Goal: Task Accomplishment & Management: Manage account settings

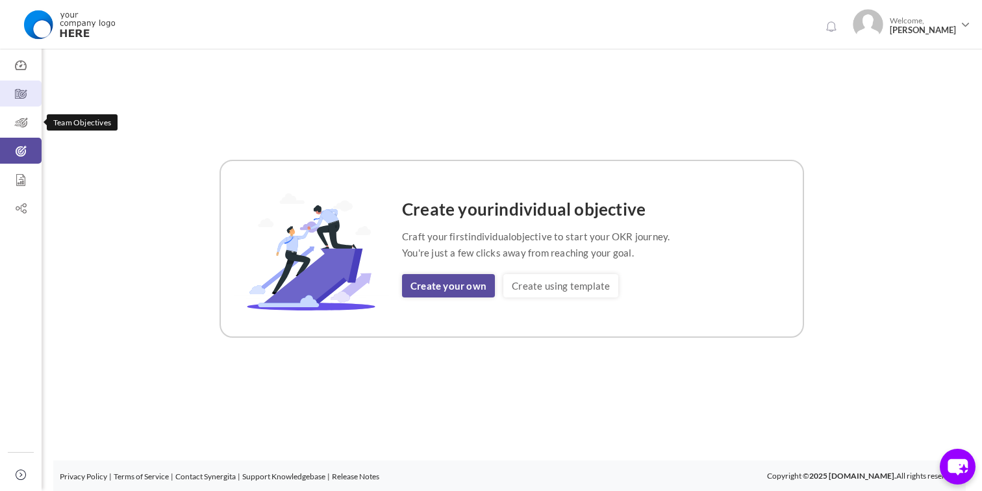
click at [21, 98] on icon at bounding box center [21, 94] width 42 height 13
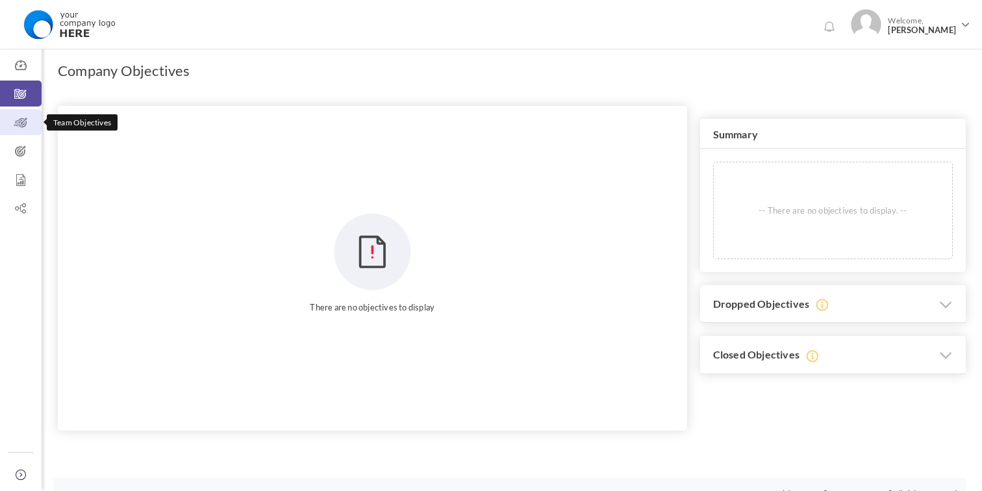
click at [18, 124] on icon at bounding box center [21, 122] width 42 height 13
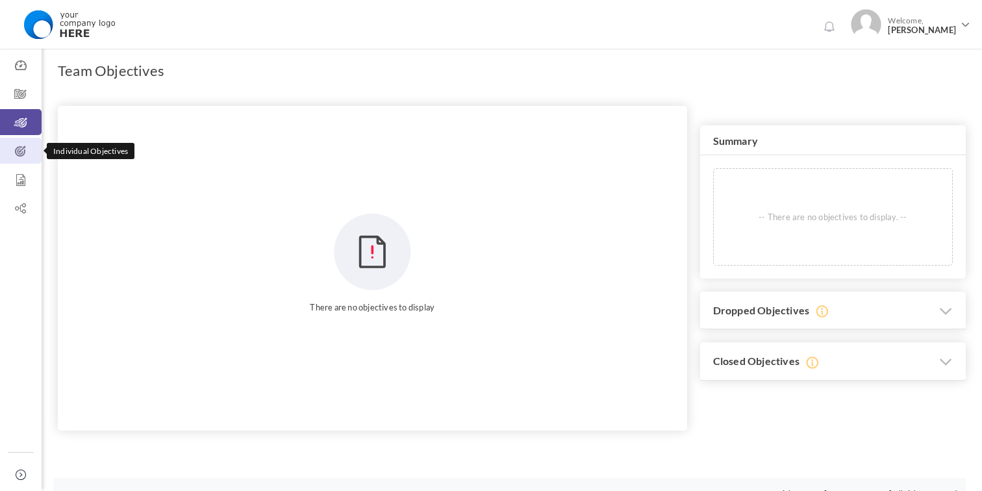
click at [21, 153] on icon at bounding box center [21, 151] width 42 height 13
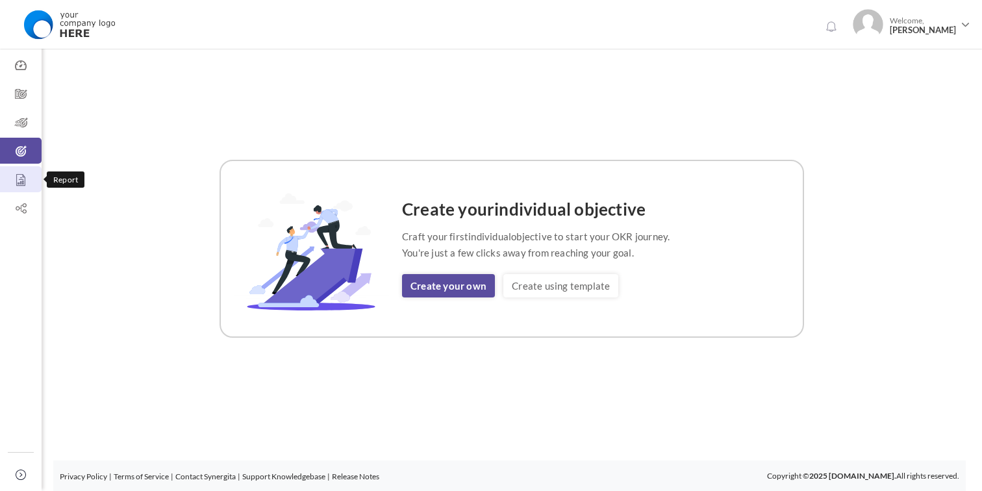
click at [19, 182] on icon at bounding box center [21, 179] width 42 height 13
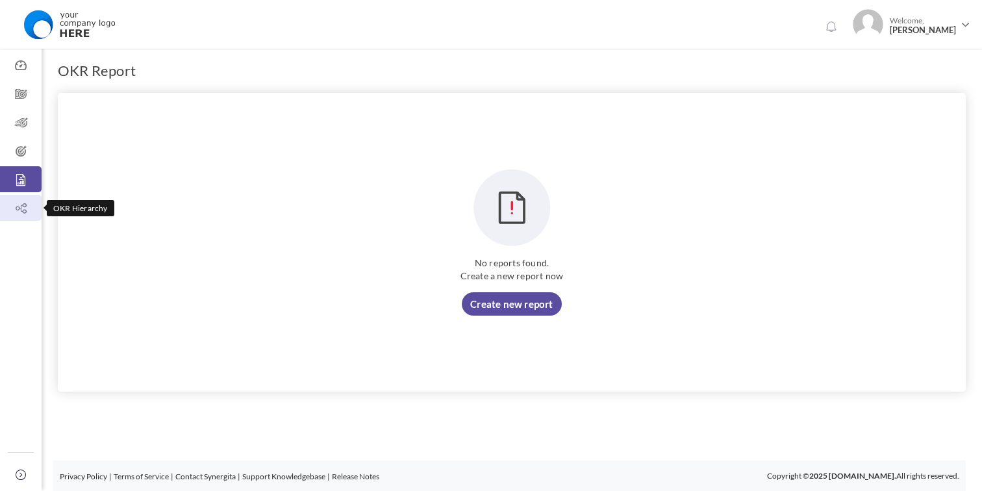
click at [21, 202] on icon at bounding box center [21, 208] width 42 height 13
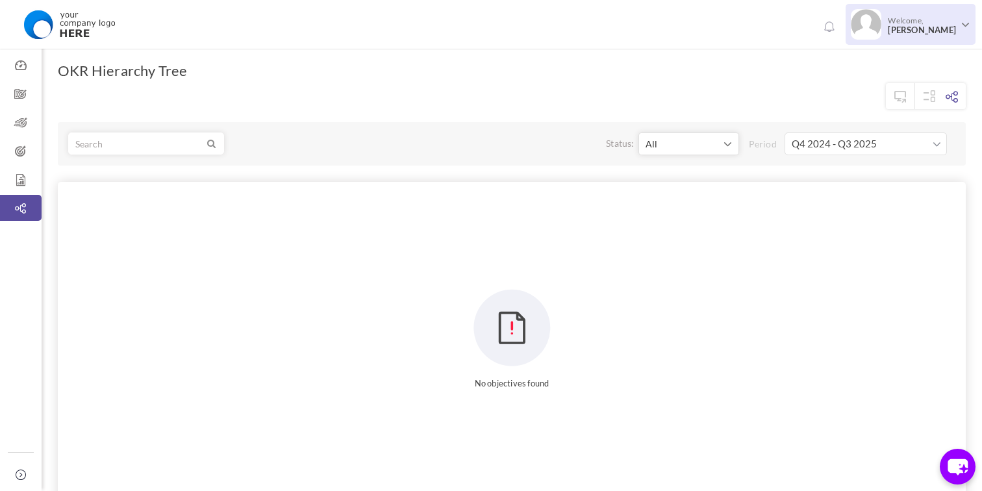
click at [949, 28] on span "[PERSON_NAME]" at bounding box center [922, 30] width 68 height 10
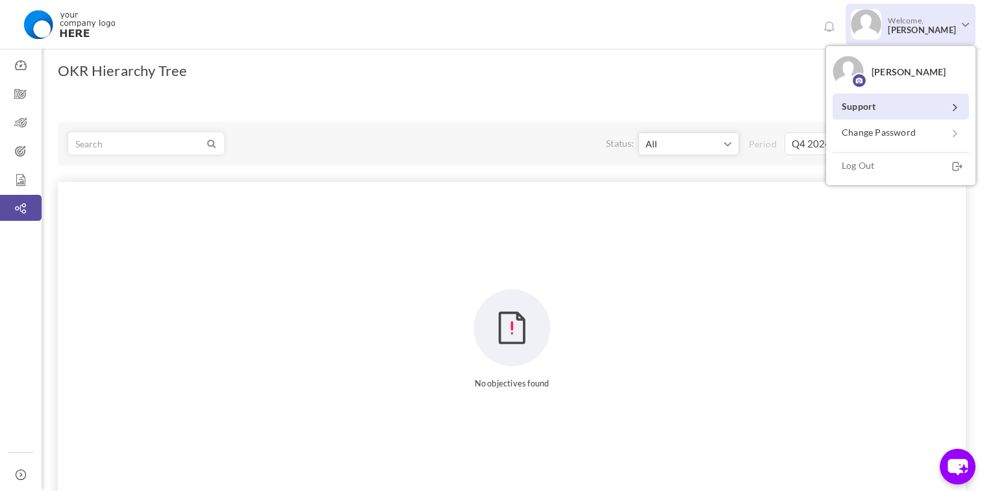
click at [880, 106] on link "Support" at bounding box center [900, 106] width 136 height 26
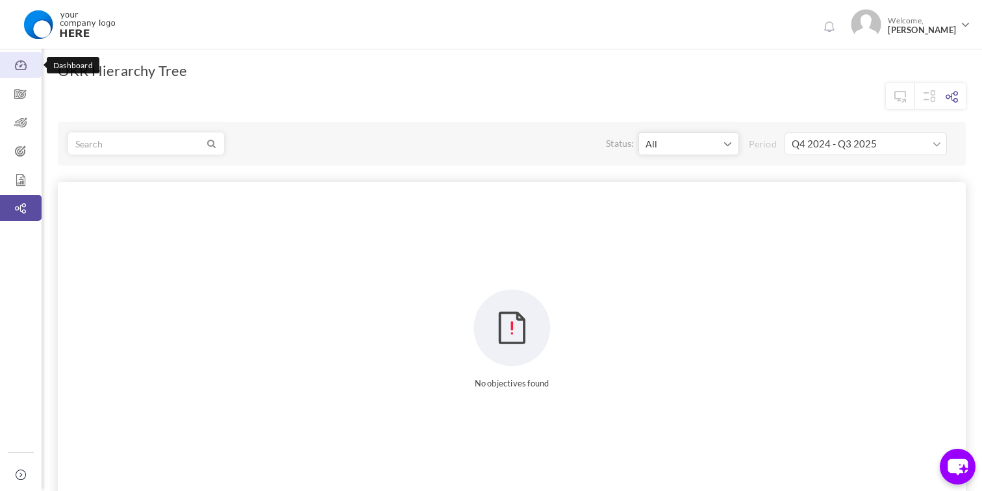
click at [15, 71] on icon at bounding box center [21, 65] width 42 height 13
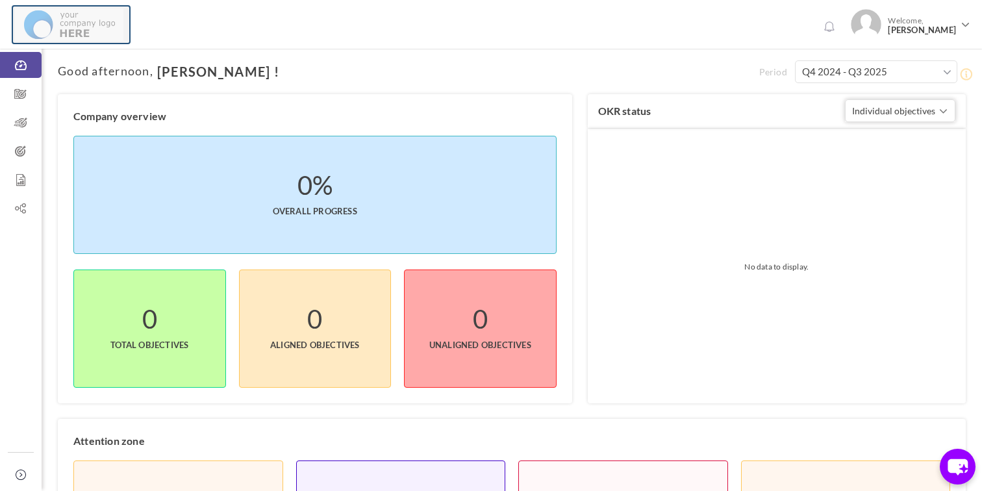
click at [73, 24] on img at bounding box center [69, 24] width 108 height 32
click at [927, 112] on span "Individual objectives" at bounding box center [893, 110] width 83 height 11
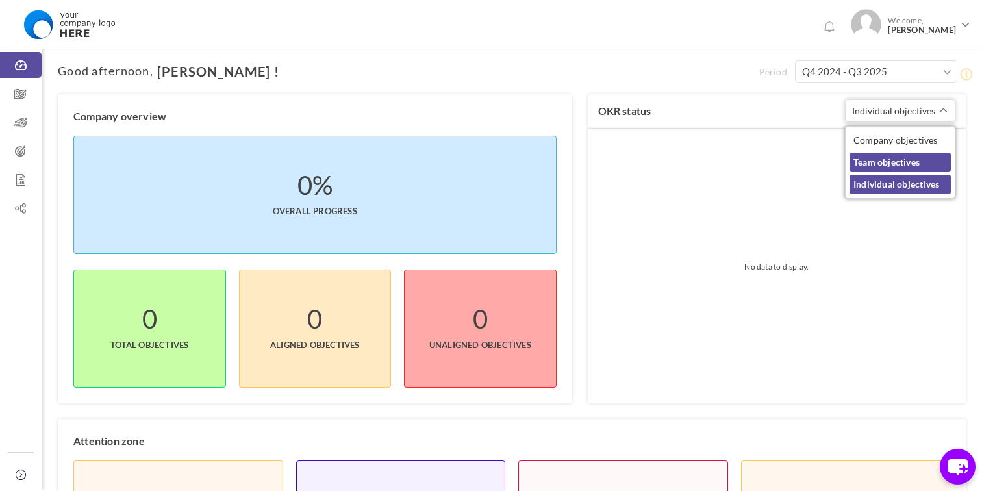
click at [897, 162] on link "Team objectives" at bounding box center [899, 162] width 101 height 19
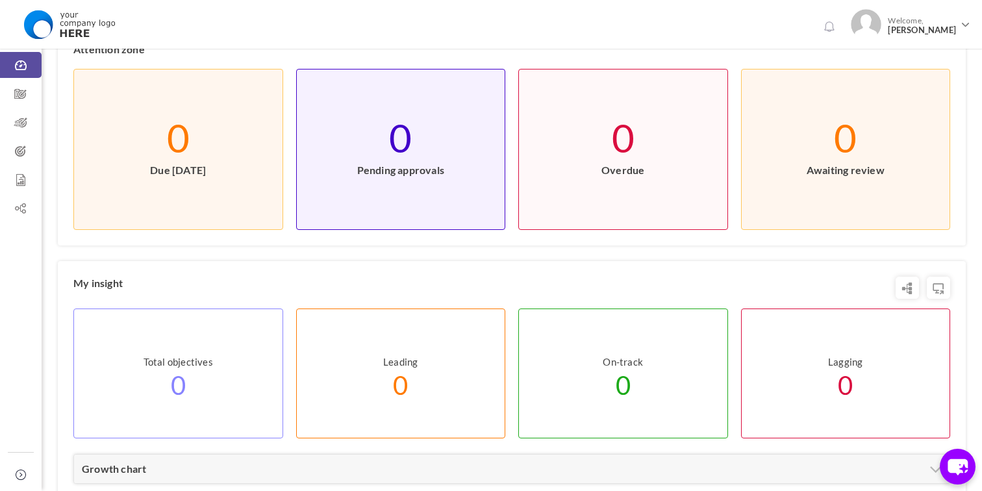
scroll to position [539, 0]
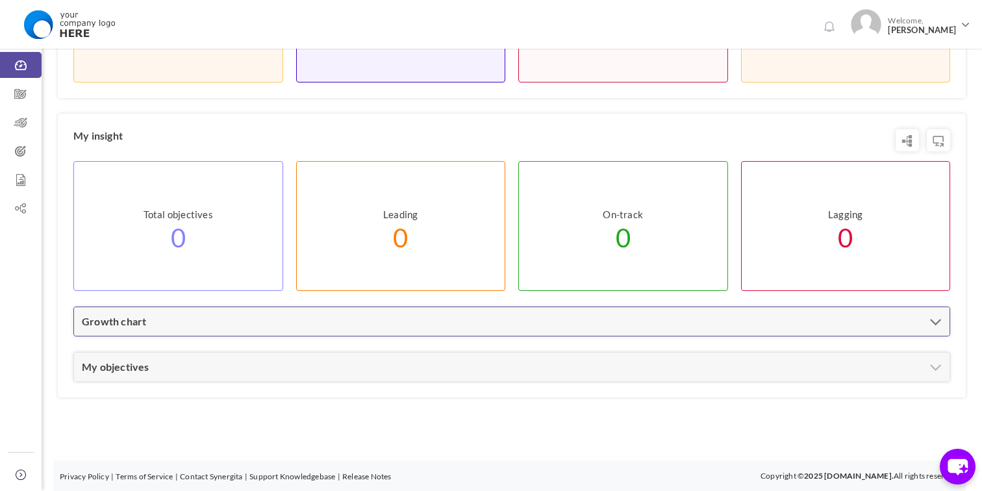
click at [470, 313] on div "Growth chart" at bounding box center [511, 321] width 875 height 29
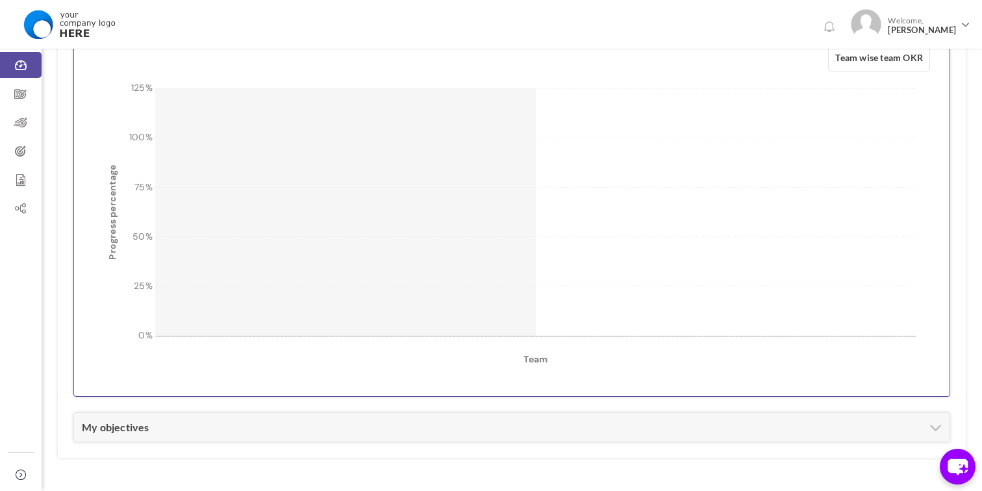
scroll to position [904, 0]
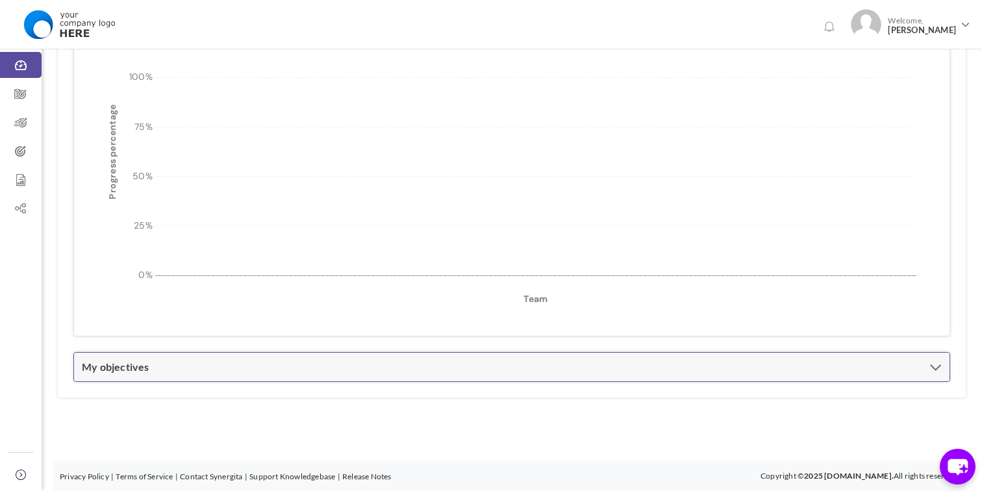
click at [270, 355] on div "My objectives" at bounding box center [511, 367] width 875 height 29
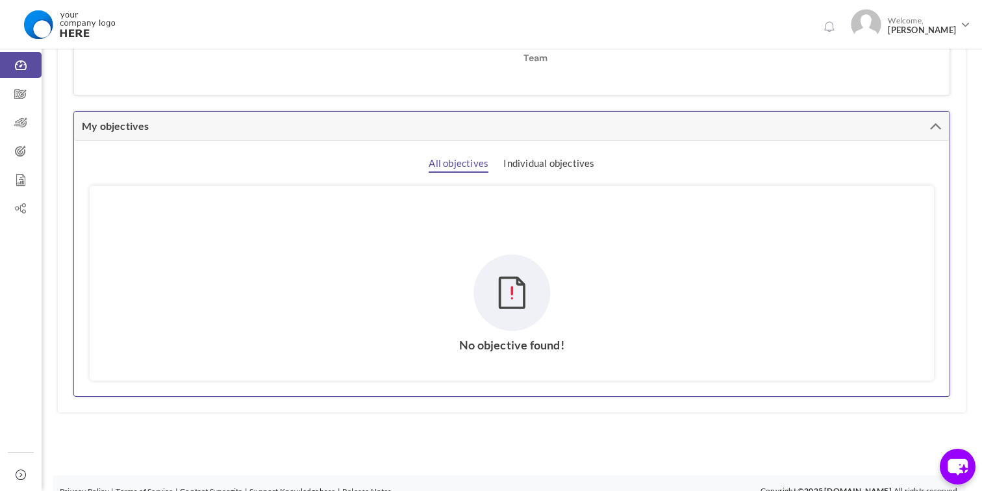
scroll to position [1160, 0]
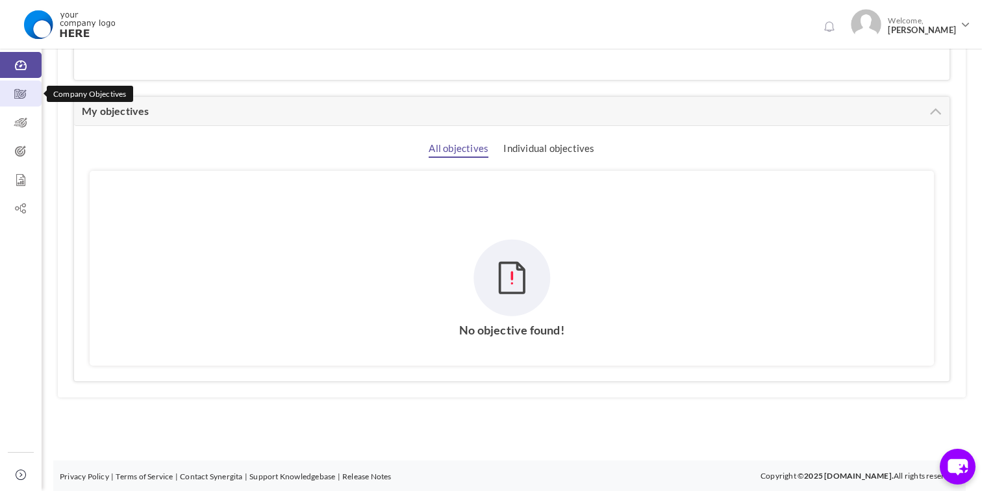
click at [9, 103] on link "Company Objectives" at bounding box center [21, 94] width 42 height 26
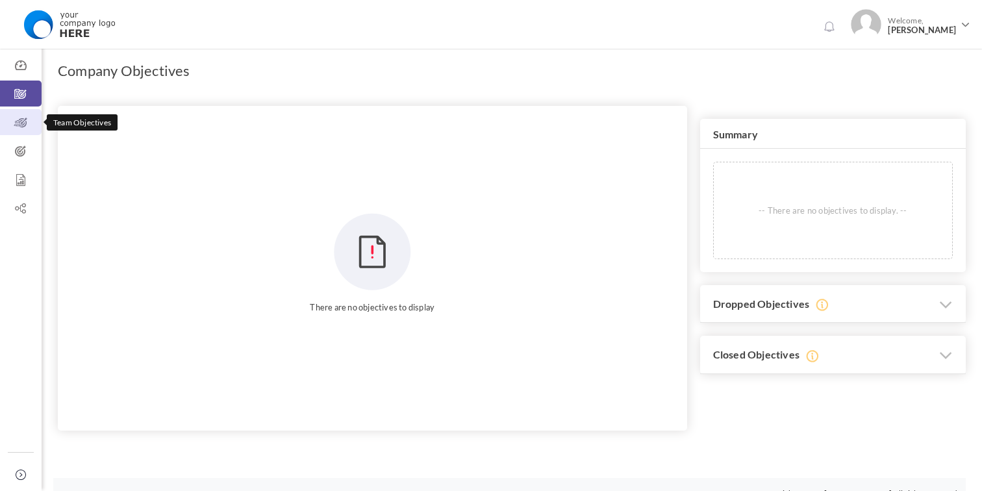
click at [19, 121] on icon at bounding box center [21, 122] width 42 height 13
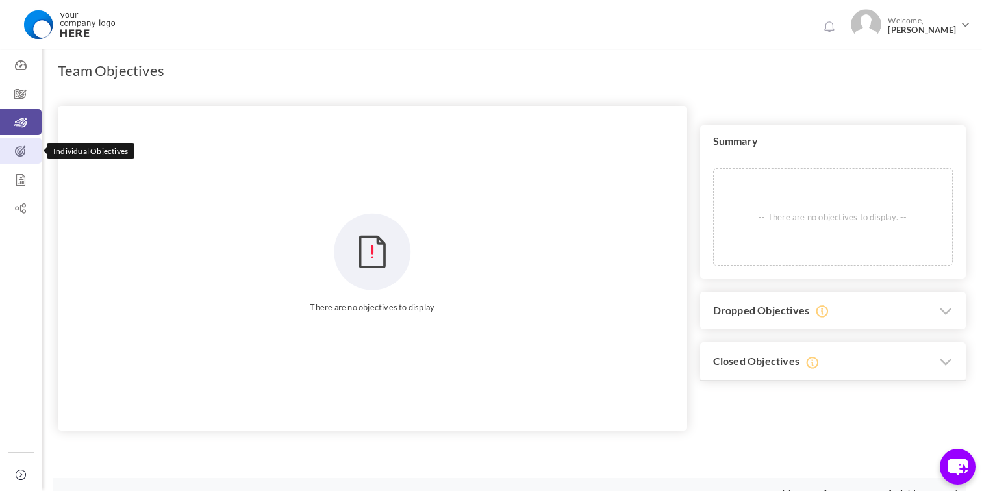
click at [18, 156] on icon at bounding box center [21, 151] width 42 height 13
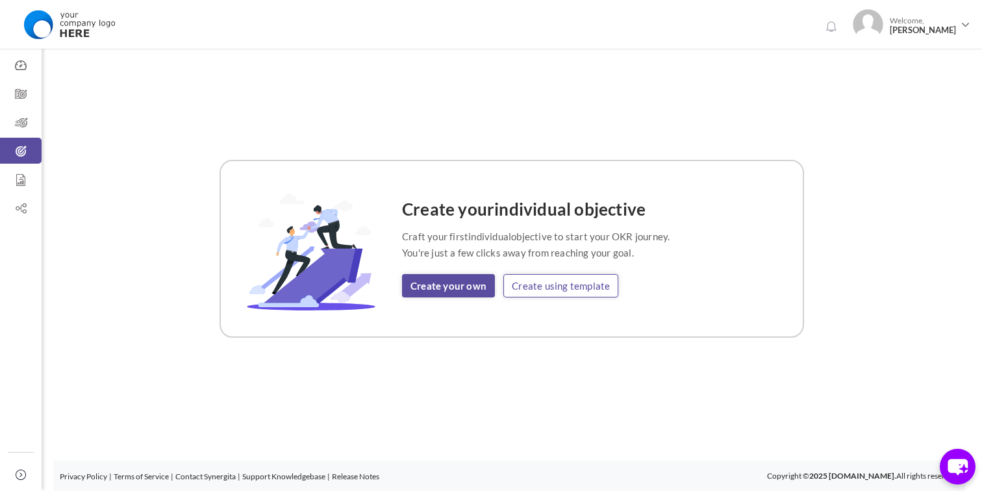
click at [525, 282] on link "Create using template" at bounding box center [560, 285] width 115 height 23
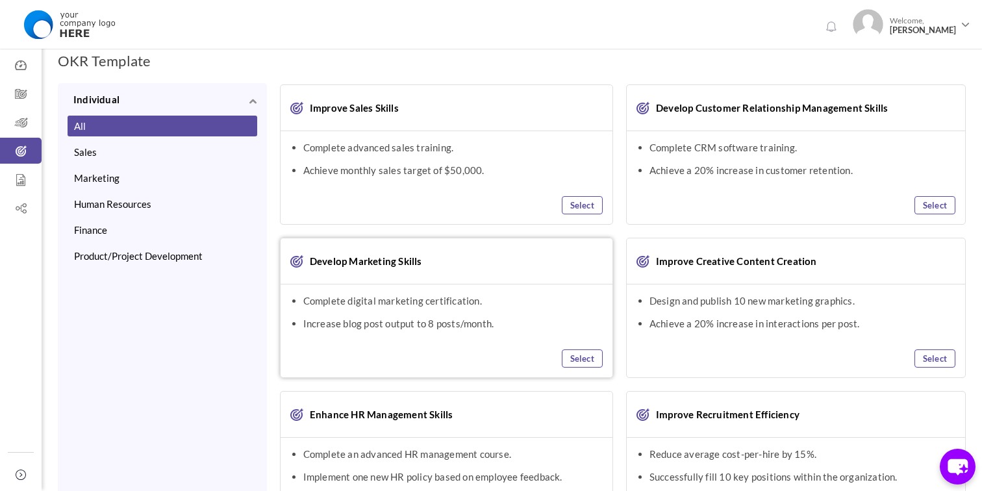
scroll to position [11, 0]
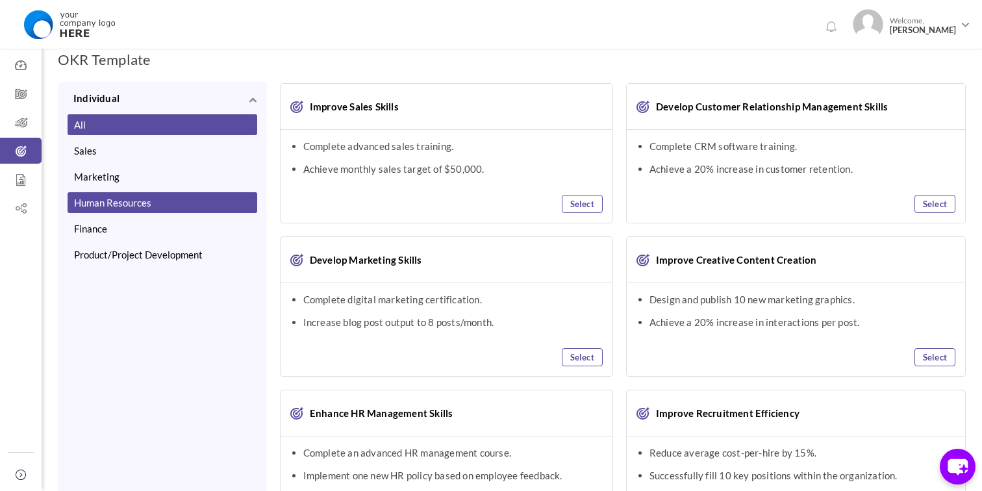
click at [128, 199] on button "Human Resources" at bounding box center [163, 202] width 190 height 21
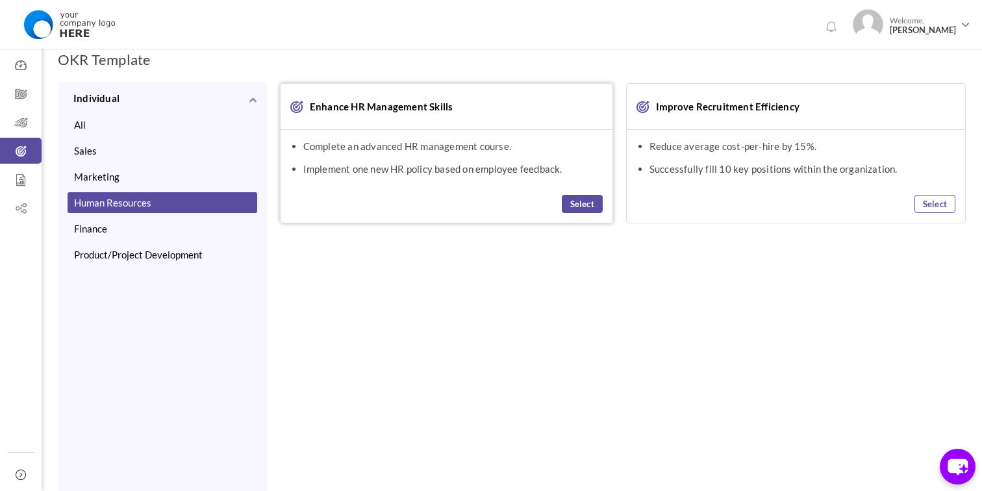
click at [572, 199] on link "Select" at bounding box center [582, 204] width 41 height 18
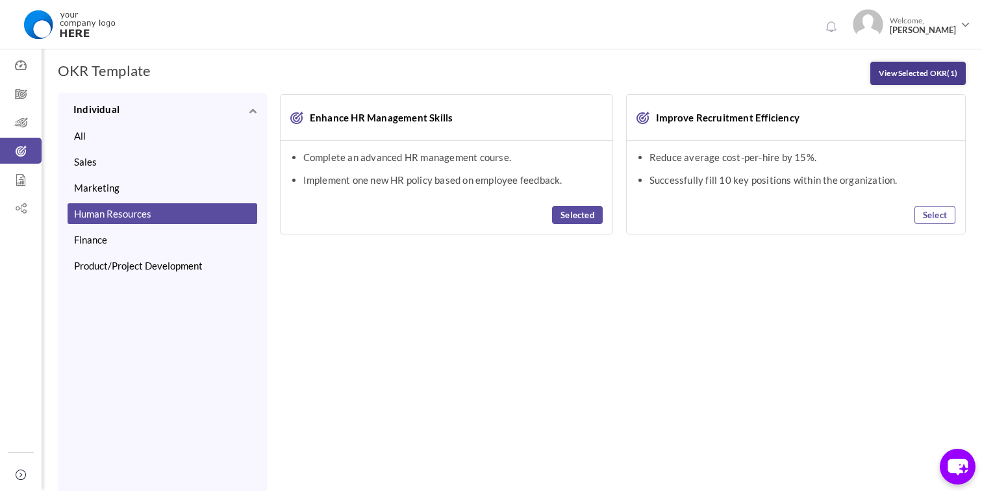
click at [910, 69] on link "View Selected OKR (1)" at bounding box center [917, 73] width 95 height 23
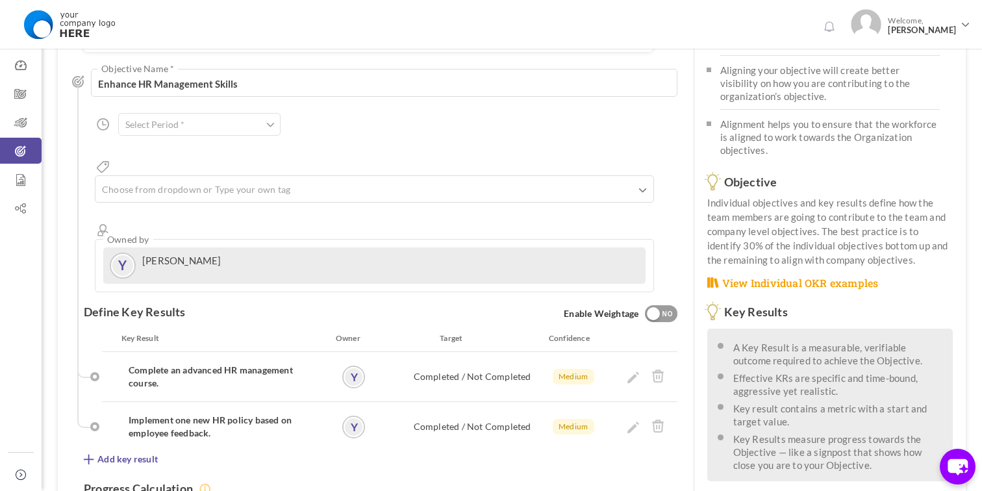
scroll to position [114, 0]
click at [267, 132] on input "text" at bounding box center [199, 122] width 162 height 23
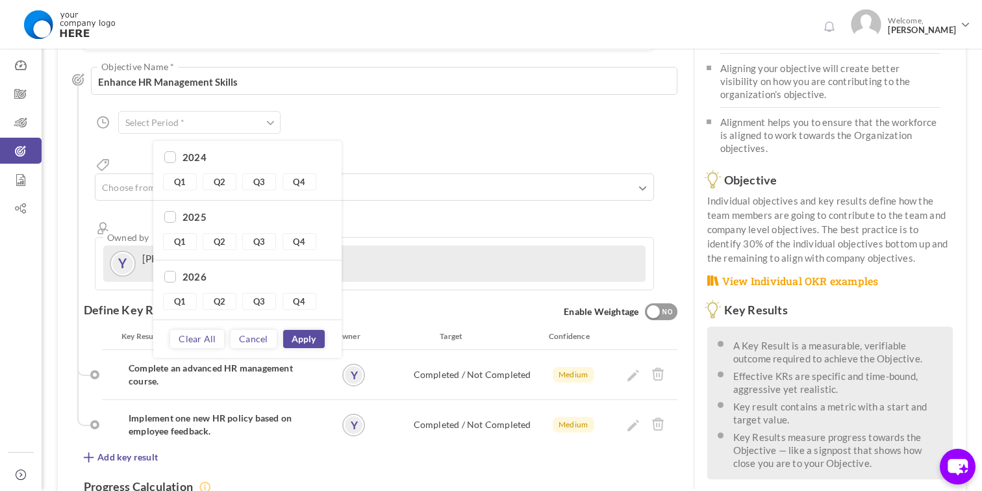
click at [337, 112] on div "Align Objective All Company Team Individual Choose Objective Enhance HR Managem…" at bounding box center [380, 171] width 593 height 237
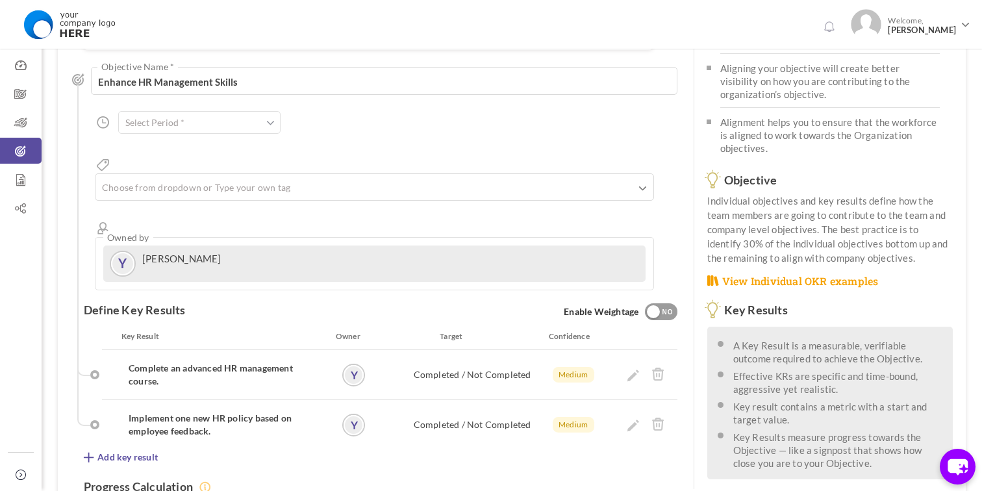
click at [264, 119] on input "text" at bounding box center [199, 122] width 162 height 23
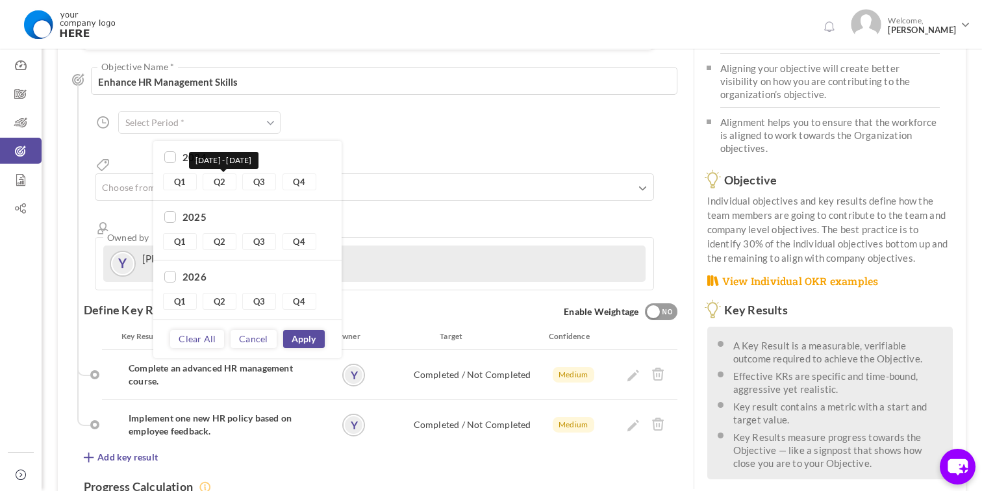
click at [227, 183] on link "Q2" at bounding box center [220, 181] width 34 height 17
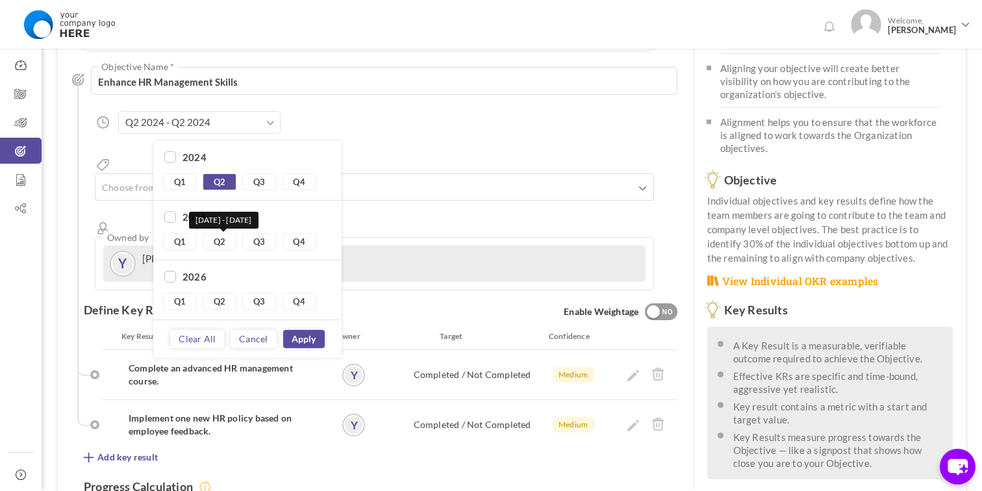
click at [218, 244] on link "Q2" at bounding box center [220, 241] width 34 height 17
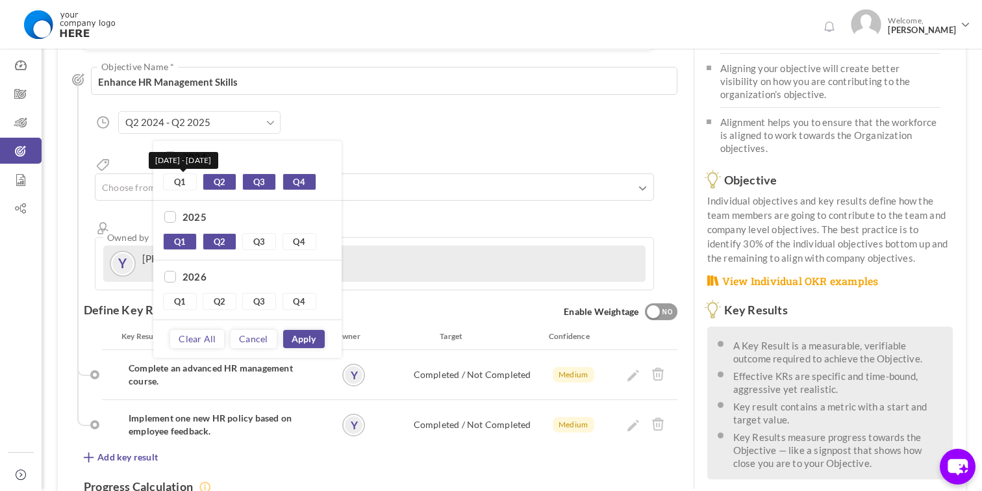
click at [181, 175] on link "Q1" at bounding box center [180, 181] width 34 height 17
type input "Q1 2024 - Q2 2025"
checkbox input "true"
click at [219, 243] on link "Q2" at bounding box center [220, 241] width 34 height 17
click at [180, 242] on link "Q1" at bounding box center [180, 241] width 34 height 17
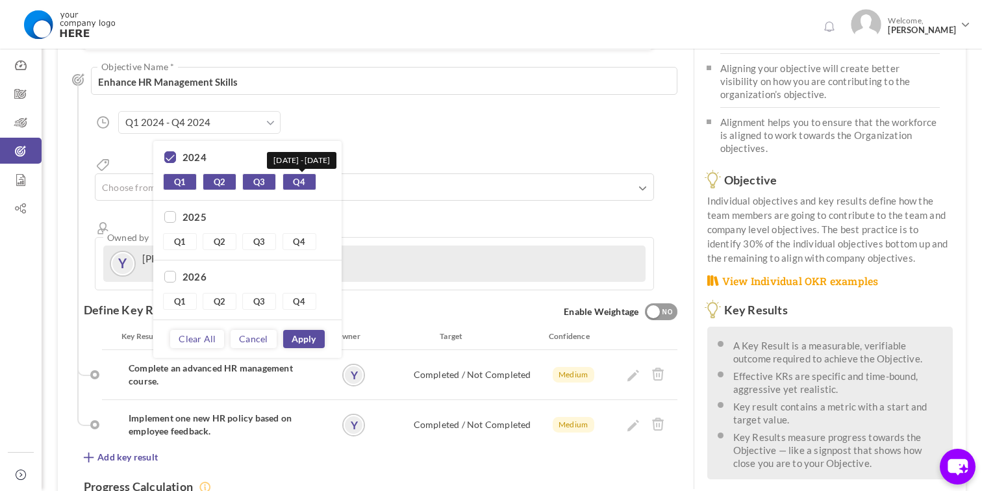
click at [305, 180] on link "Q4" at bounding box center [299, 181] width 34 height 17
type input "Q1 2024 - Q3 2024"
checkbox input "false"
click at [256, 180] on link "Q3" at bounding box center [259, 181] width 34 height 17
click at [223, 180] on link "Q2" at bounding box center [220, 181] width 34 height 17
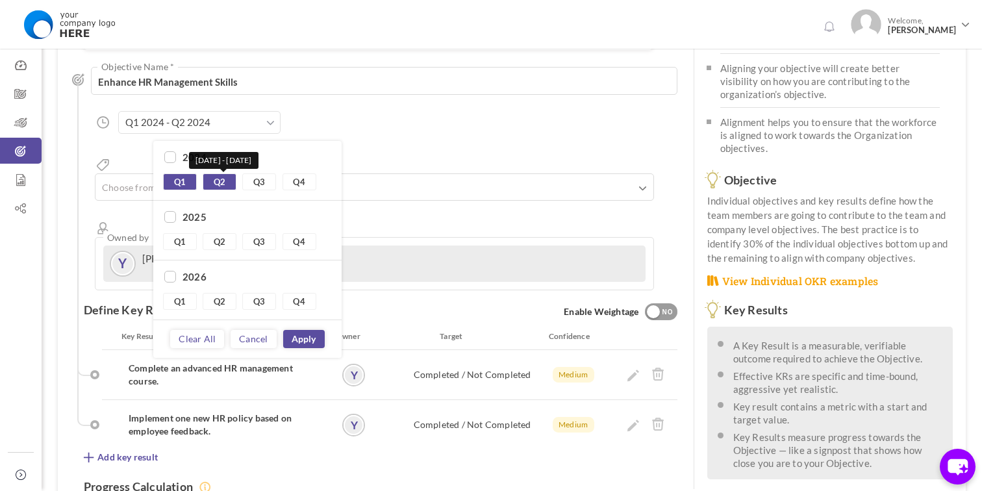
type input "Q1 2024 - Q1 2024"
click at [196, 180] on link "Q1" at bounding box center [180, 181] width 34 height 17
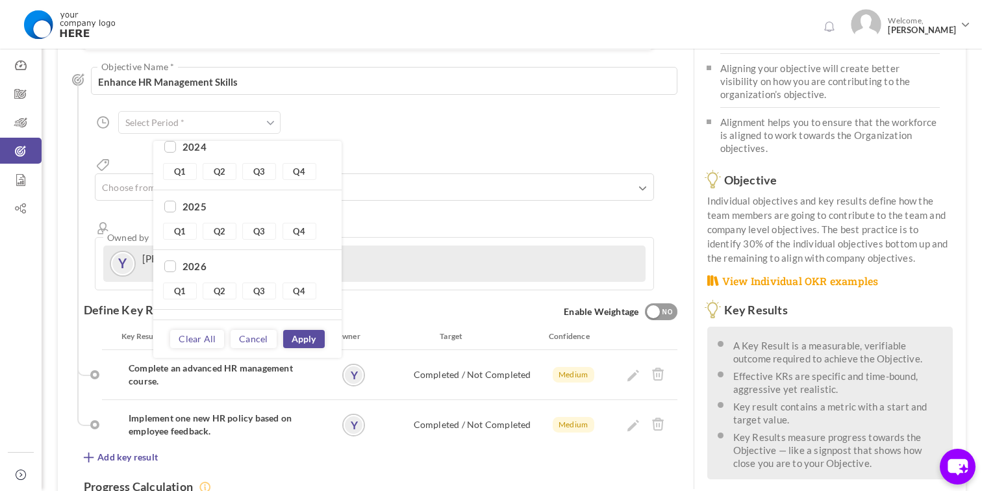
scroll to position [0, 0]
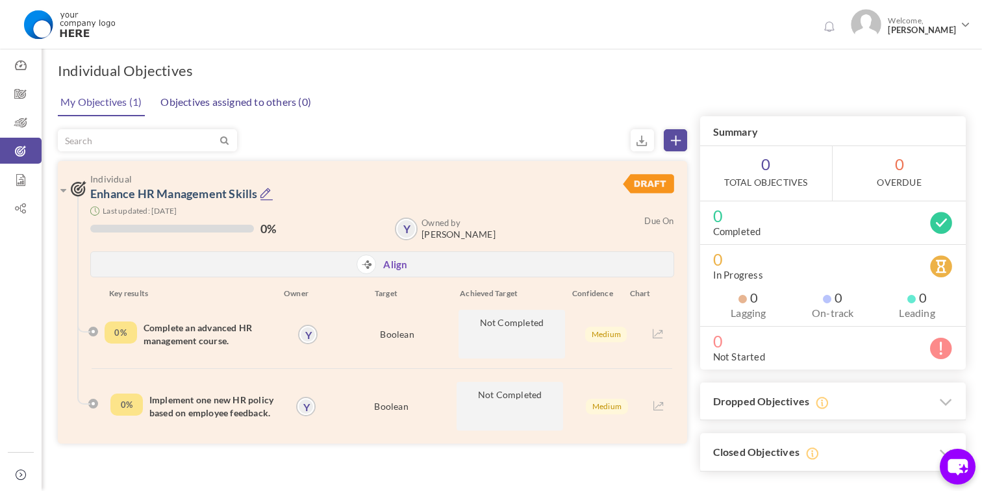
click at [262, 101] on link "Objectives assigned to others (0)" at bounding box center [235, 102] width 157 height 26
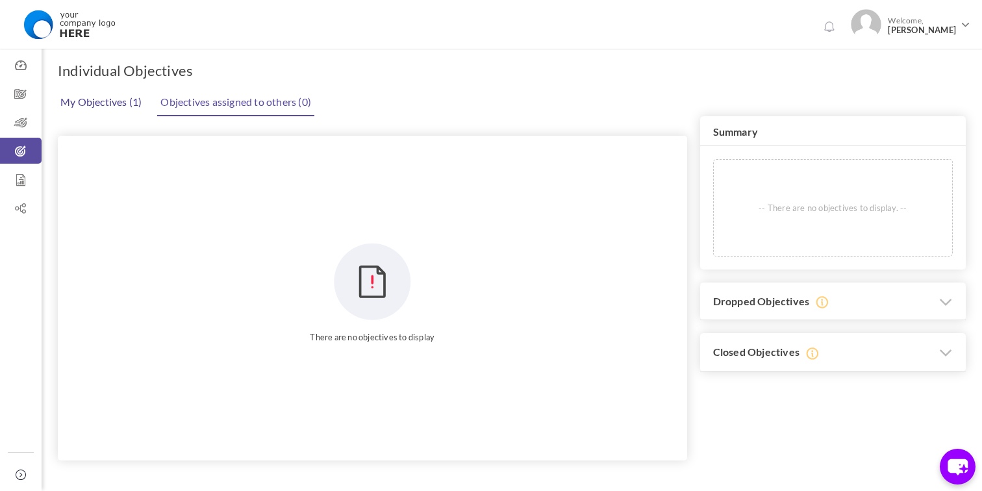
click at [116, 101] on link "My Objectives (1)" at bounding box center [101, 102] width 88 height 26
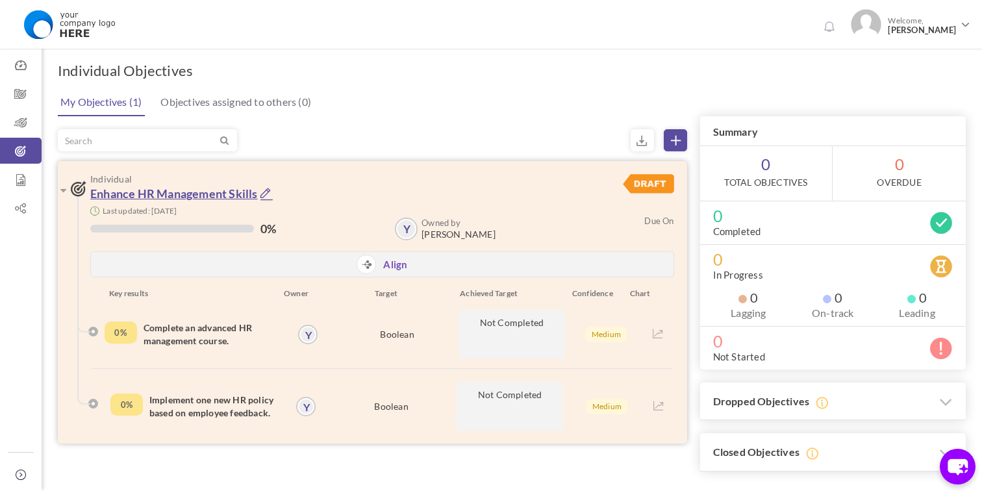
click at [164, 197] on link "Enhance HR Management Skills" at bounding box center [174, 193] width 168 height 14
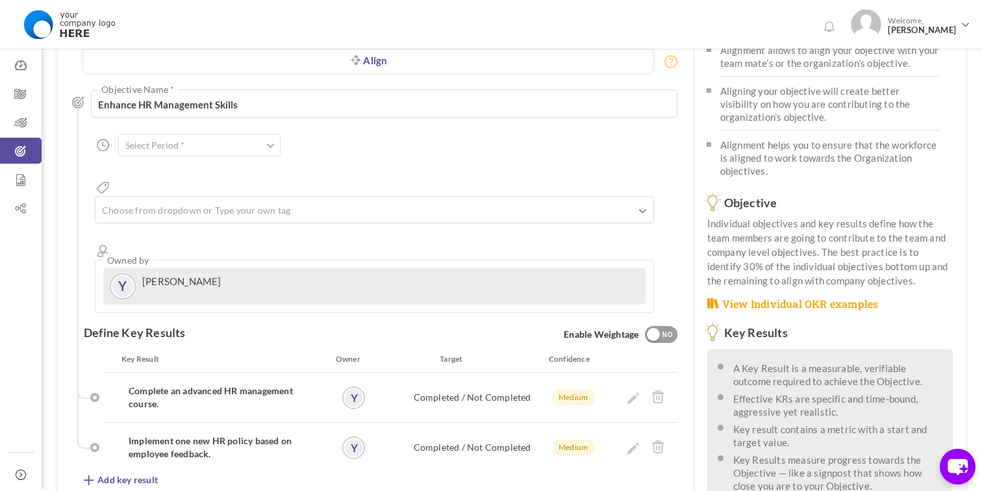
scroll to position [90, 0]
click at [214, 203] on input "text" at bounding box center [165, 211] width 130 height 17
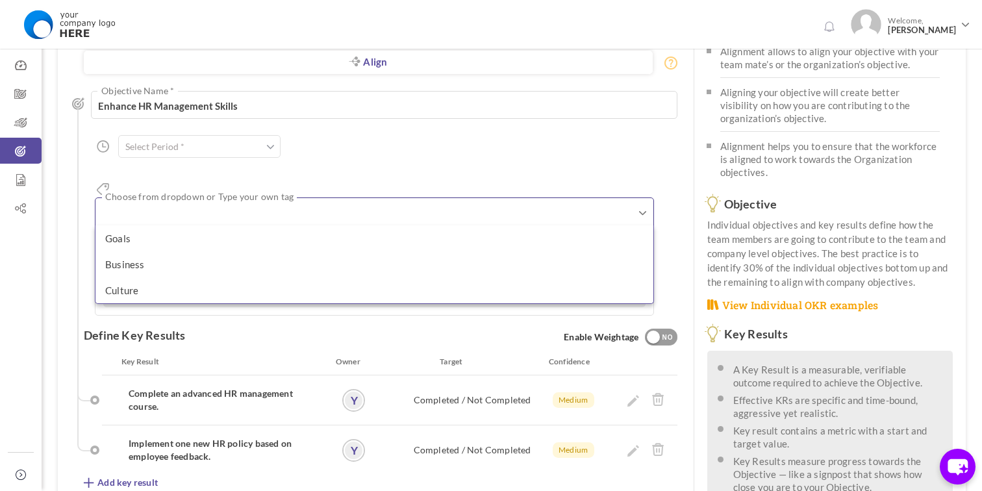
click at [339, 133] on div "Align Objective All Company Team Individual Choose Objective Enhance HR Managem…" at bounding box center [380, 196] width 593 height 238
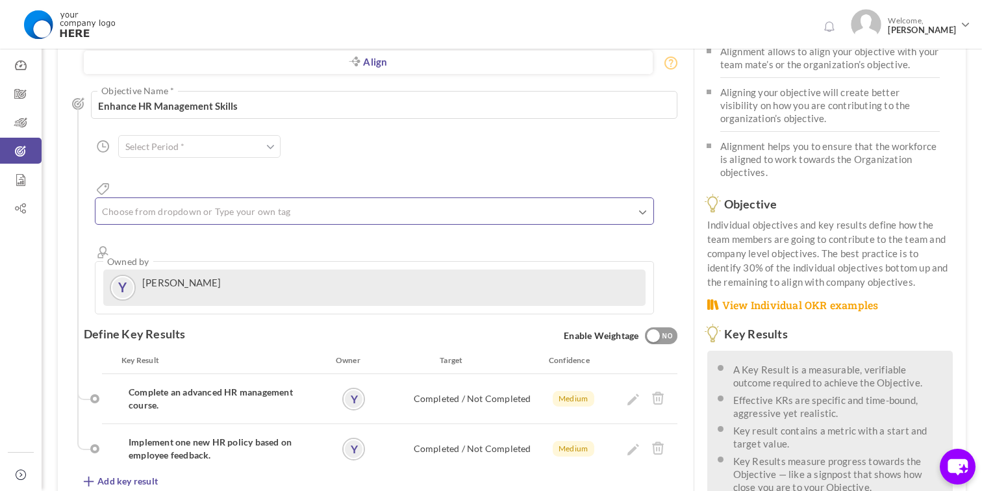
click at [263, 203] on ul at bounding box center [374, 213] width 558 height 21
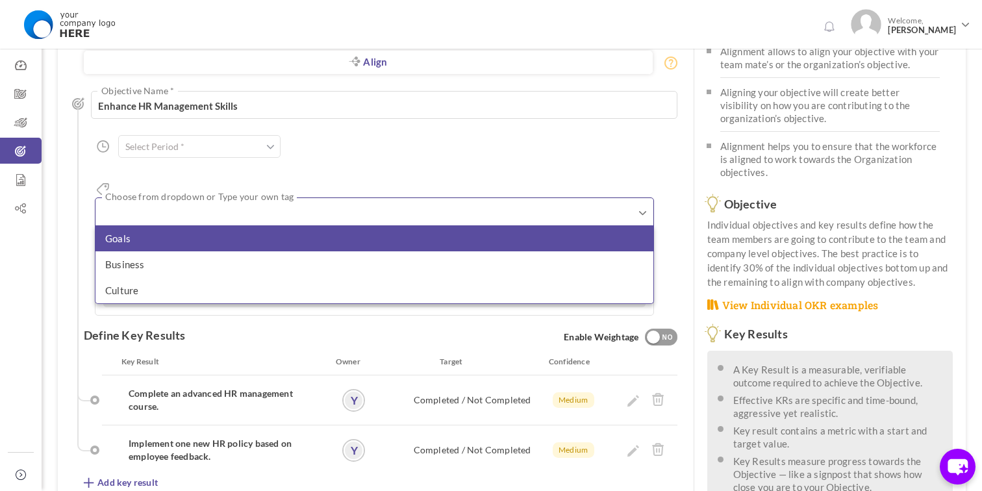
click at [219, 225] on li "Goals" at bounding box center [374, 238] width 558 height 26
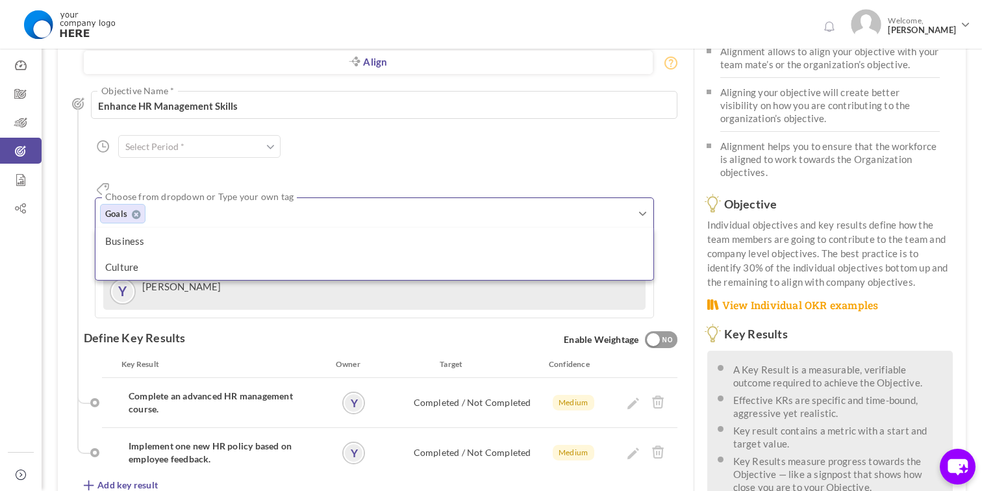
click at [342, 148] on div "Align Objective All Company Team Individual Choose Objective Enhance HR Managem…" at bounding box center [380, 197] width 593 height 241
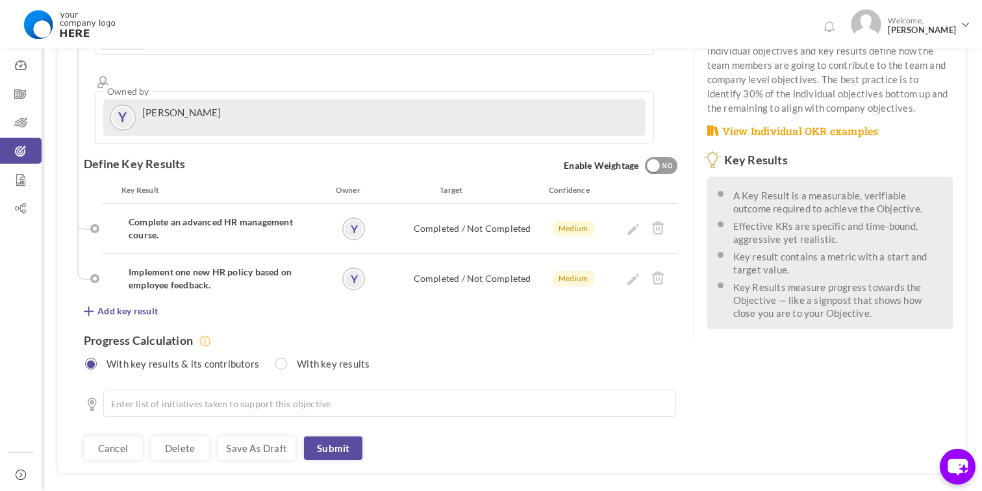
scroll to position [277, 0]
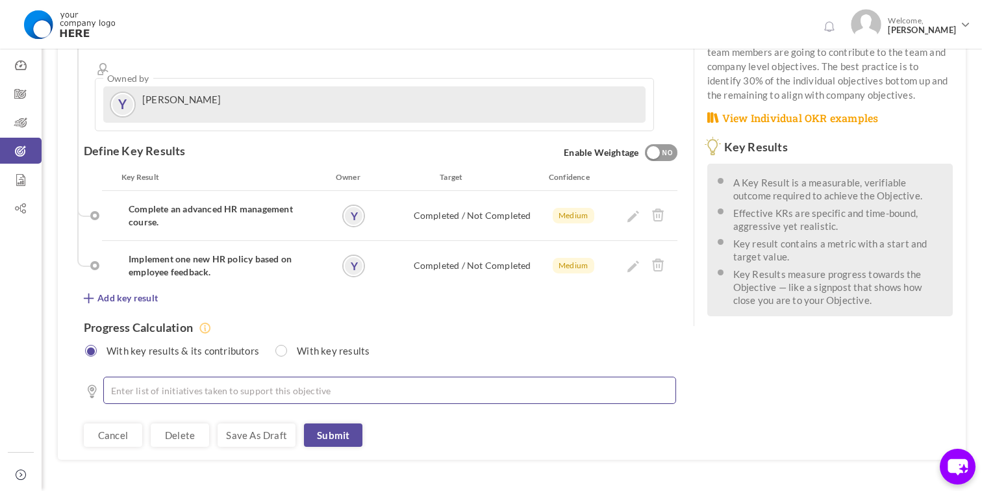
click at [161, 384] on li at bounding box center [392, 390] width 539 height 13
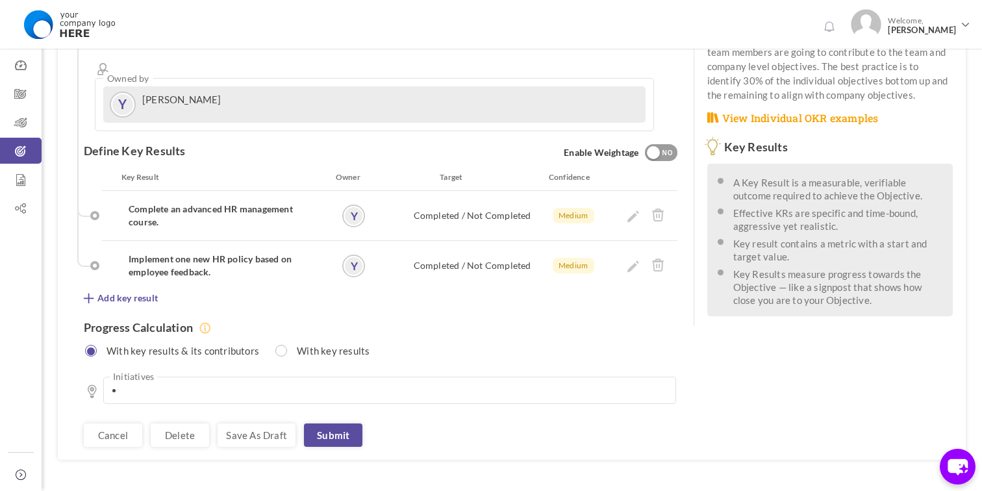
click at [281, 305] on div "Progress Calculation With key results & its contributors With key results" at bounding box center [380, 334] width 593 height 59
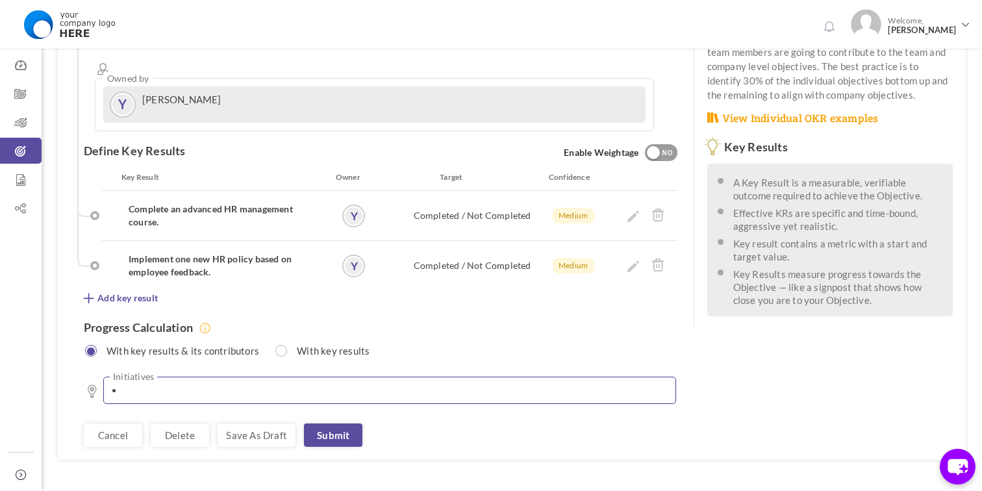
click at [169, 384] on li at bounding box center [392, 390] width 539 height 13
click at [123, 384] on li at bounding box center [392, 390] width 539 height 13
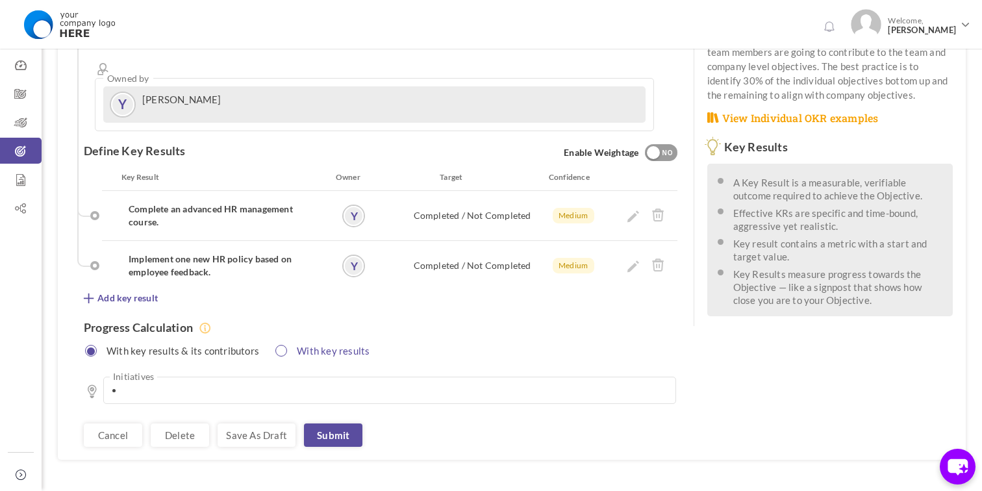
click at [347, 341] on label "With key results" at bounding box center [327, 349] width 95 height 16
click at [93, 345] on input "radio" at bounding box center [92, 351] width 12 height 12
radio input "true"
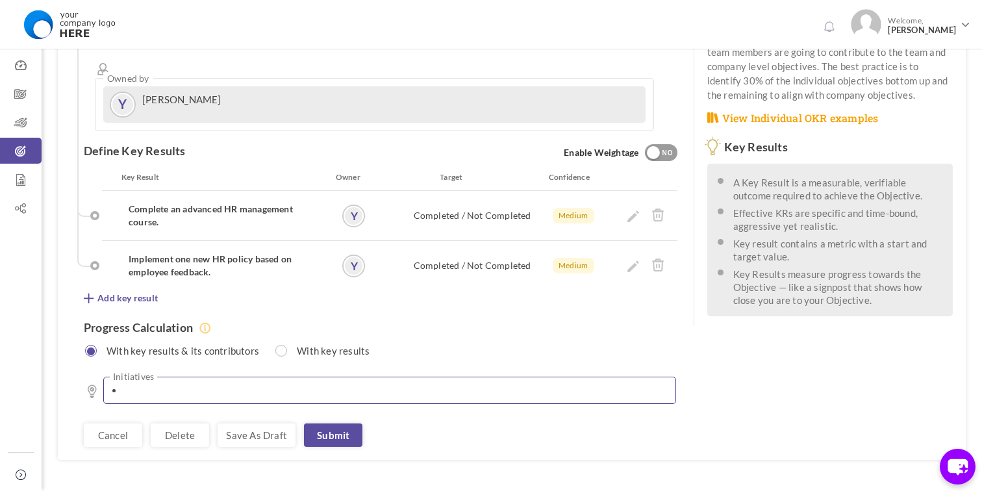
click at [141, 384] on li at bounding box center [392, 390] width 539 height 13
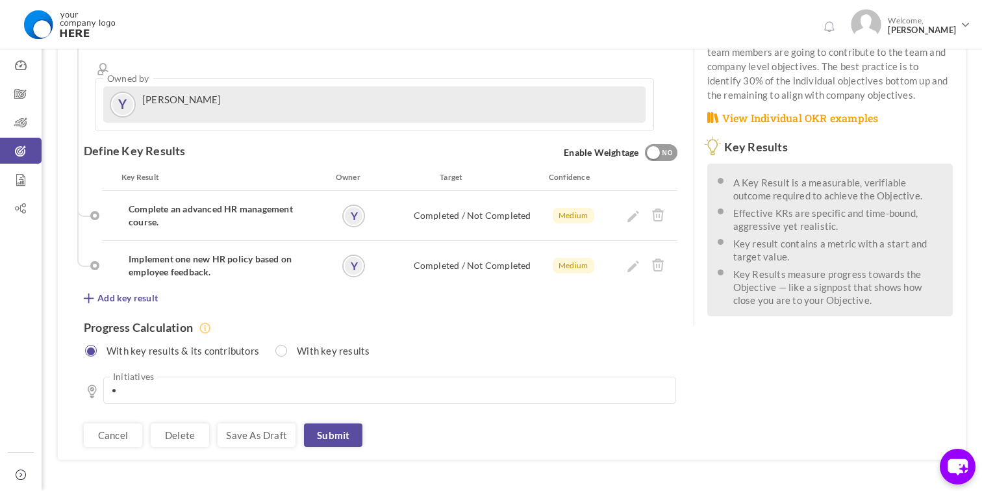
click at [80, 322] on div "See OKR Template Align Align Objective All Company Team Individual Choose Objec…" at bounding box center [376, 139] width 636 height 642
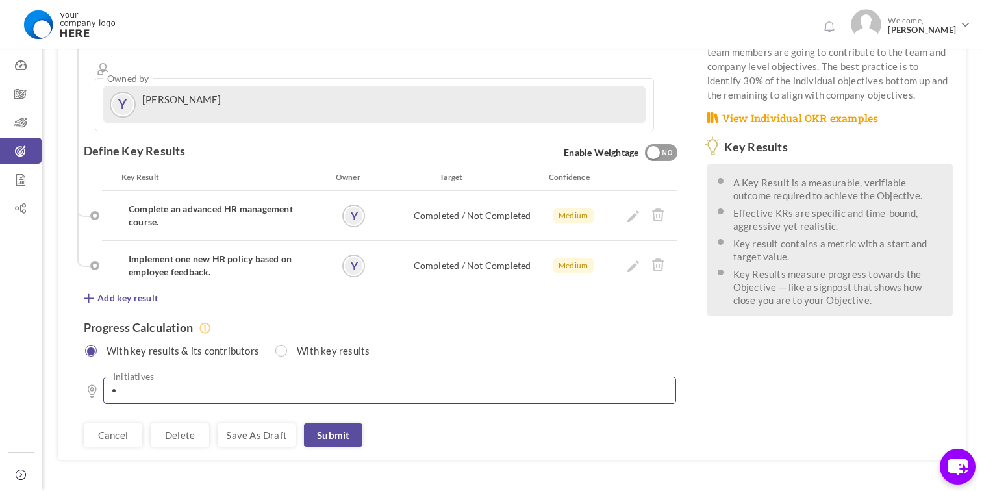
click at [131, 384] on li at bounding box center [392, 390] width 539 height 13
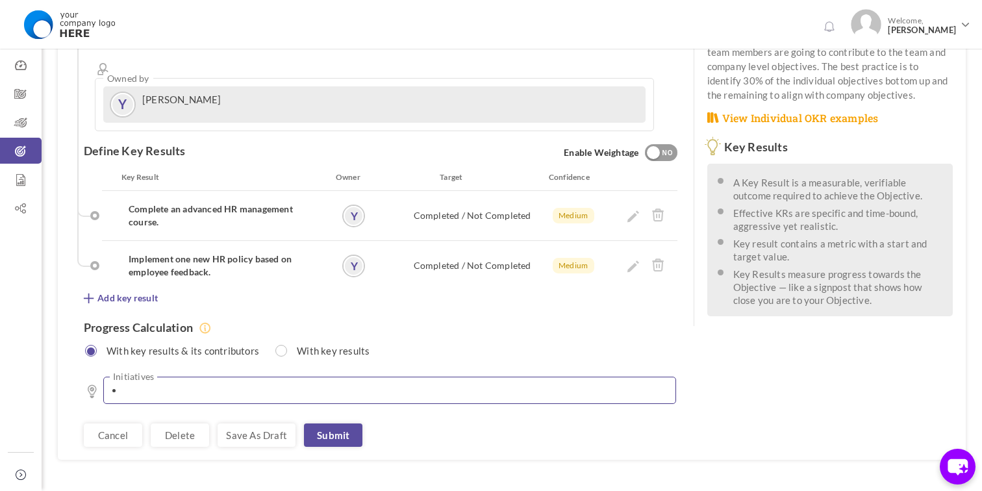
click at [131, 384] on li at bounding box center [392, 390] width 539 height 13
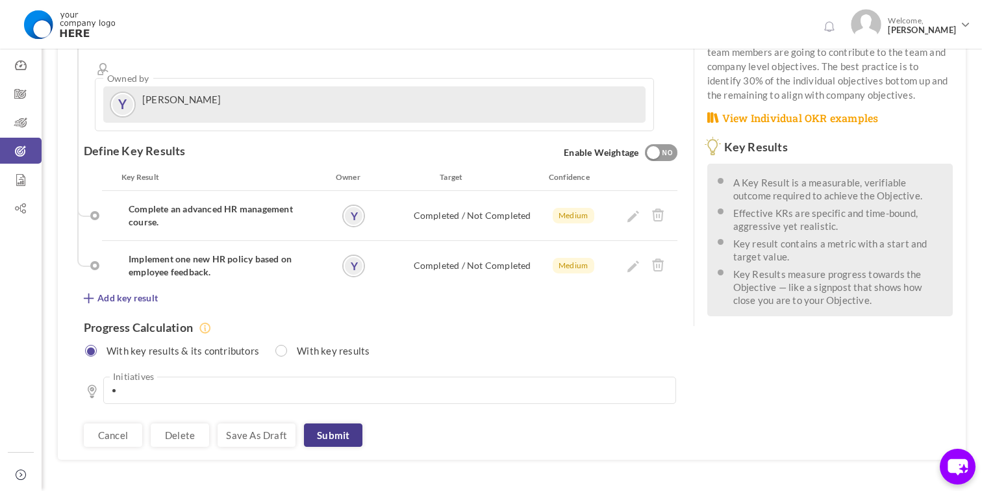
click at [345, 423] on link "Submit" at bounding box center [333, 434] width 58 height 23
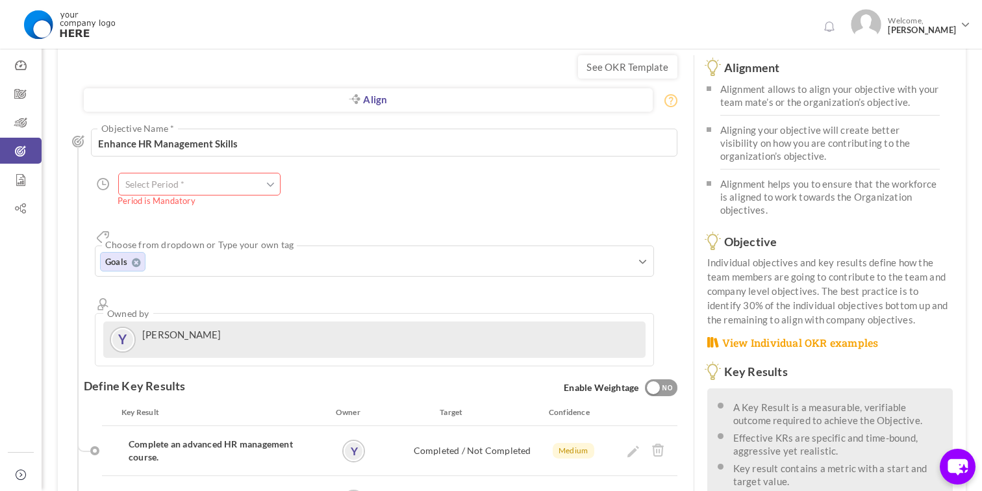
scroll to position [0, 0]
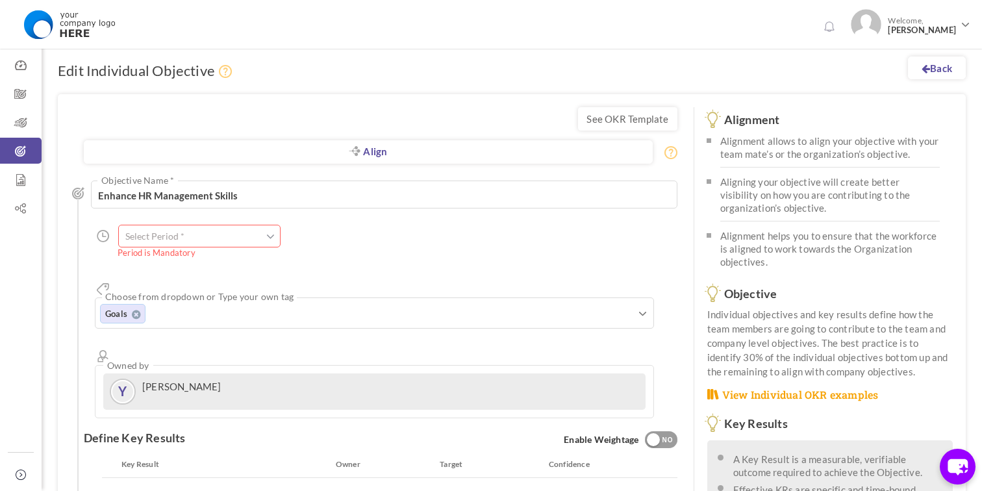
click at [245, 237] on input "text" at bounding box center [199, 236] width 162 height 23
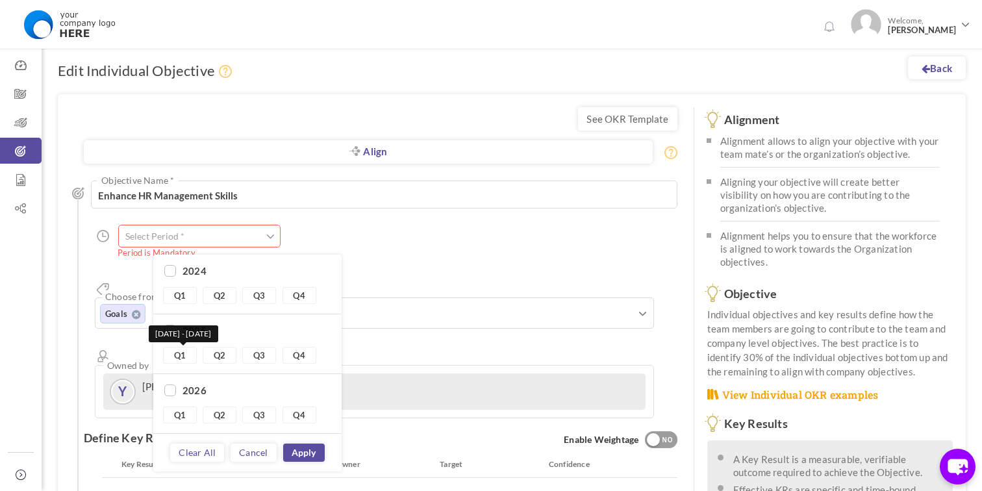
click at [172, 362] on link "Q1" at bounding box center [180, 355] width 34 height 17
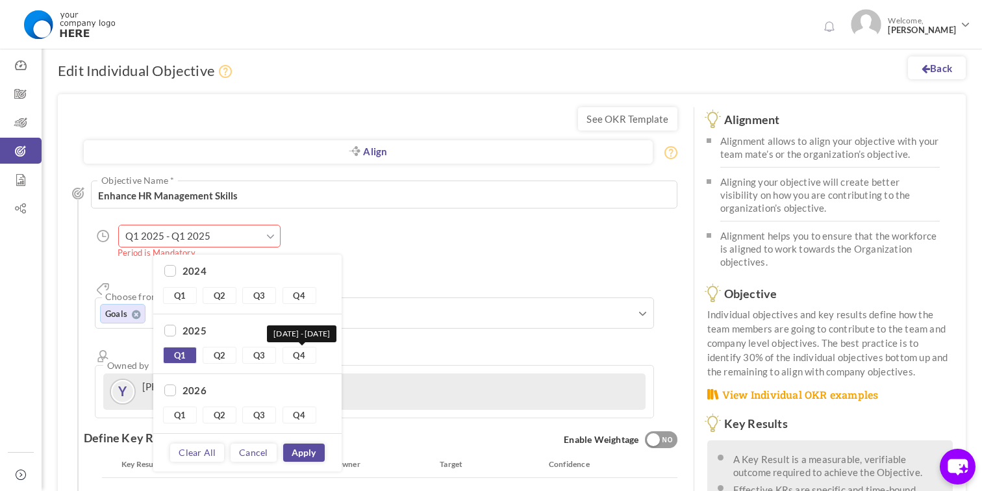
click at [290, 357] on link "Q4" at bounding box center [299, 355] width 34 height 17
type input "Q1 2025 - Q4 2025"
checkbox input "true"
click at [305, 453] on link "Apply" at bounding box center [304, 452] width 42 height 18
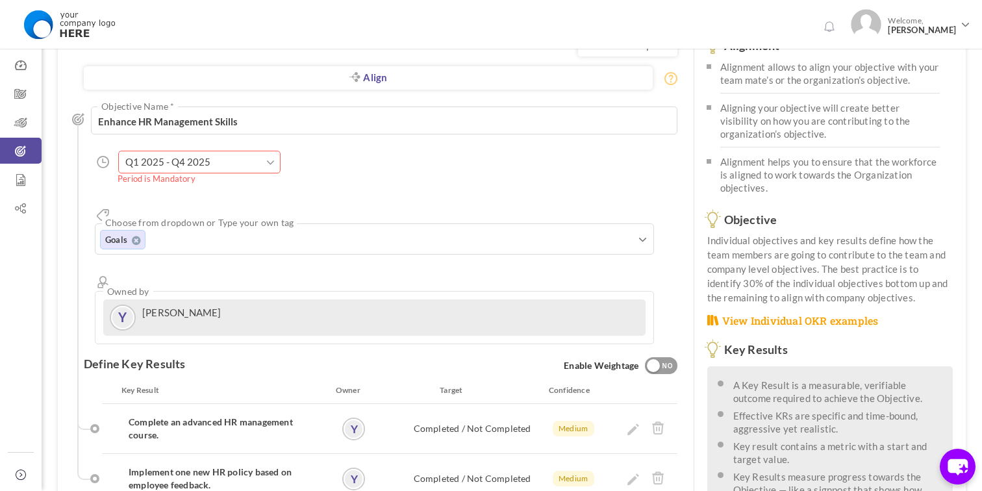
scroll to position [76, 0]
click at [255, 166] on input "Q1 2025 - Q4 2025" at bounding box center [199, 160] width 162 height 23
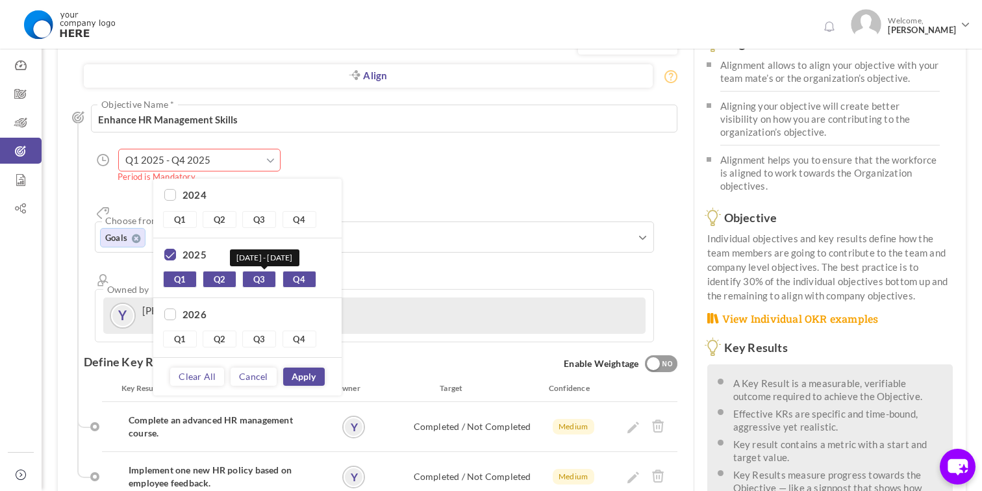
click at [253, 277] on link "Q3" at bounding box center [259, 279] width 34 height 17
type input "Q1 2025 - Q2 2025"
checkbox input "false"
click at [287, 377] on link "Apply" at bounding box center [304, 376] width 42 height 18
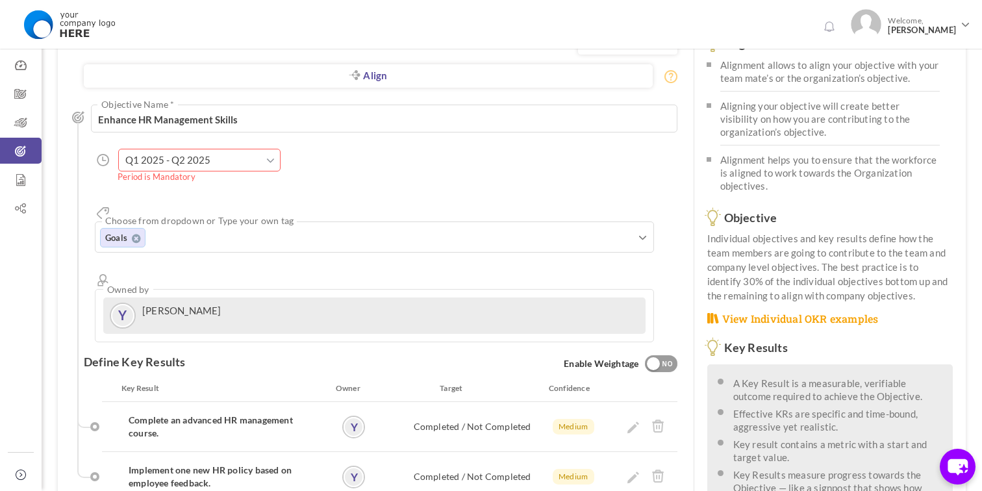
scroll to position [287, 0]
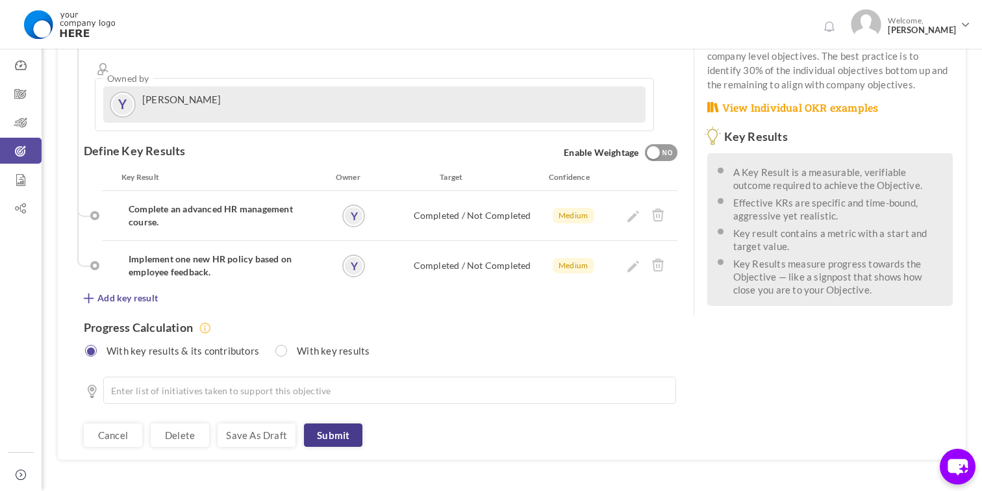
click at [343, 423] on link "Submit" at bounding box center [333, 434] width 58 height 23
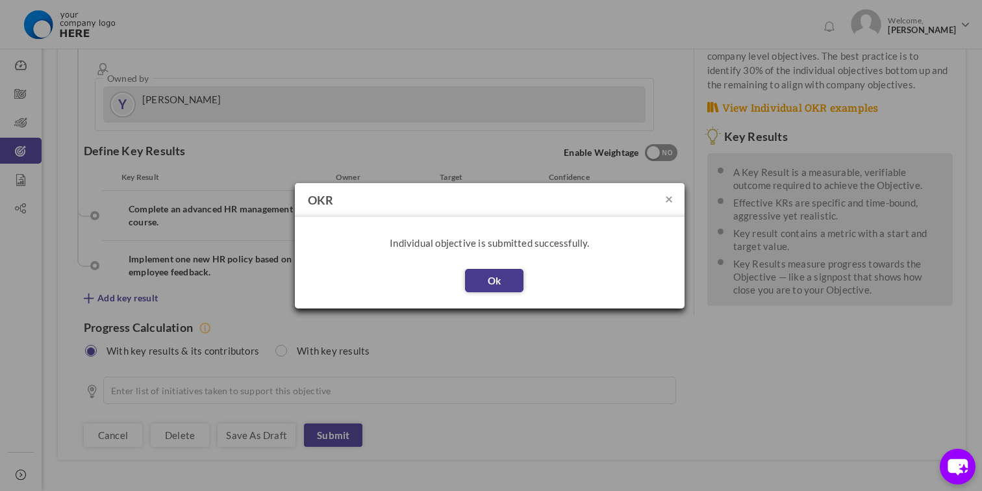
click at [495, 290] on button "Ok" at bounding box center [494, 280] width 58 height 23
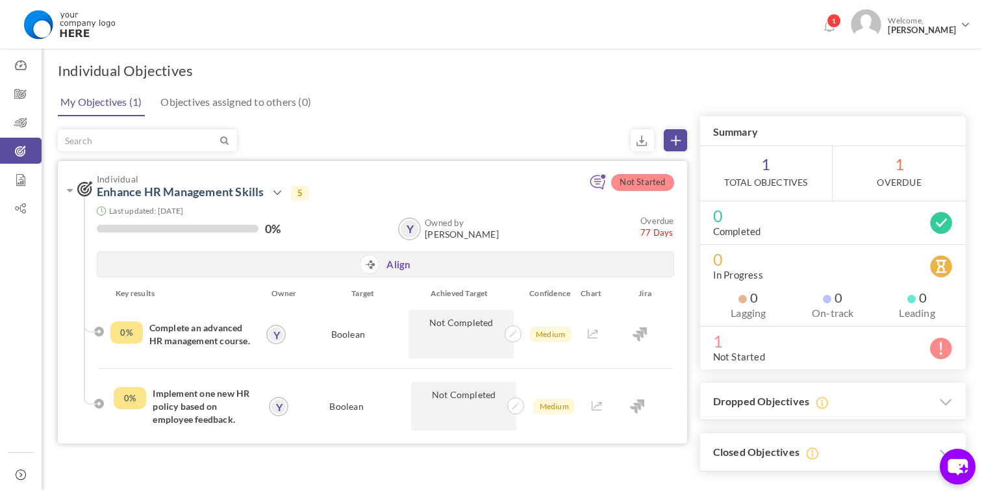
scroll to position [58, 0]
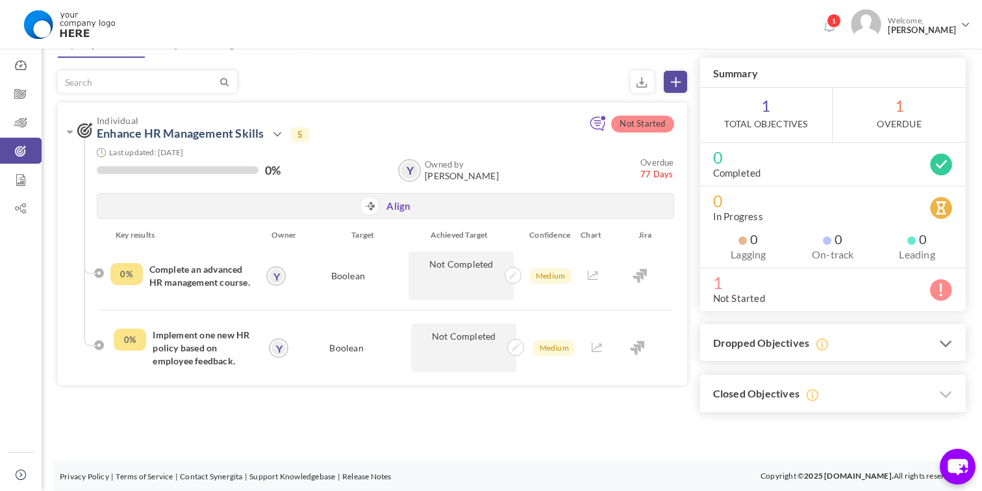
click at [875, 347] on h3 "Dropped Objectives" at bounding box center [833, 343] width 266 height 38
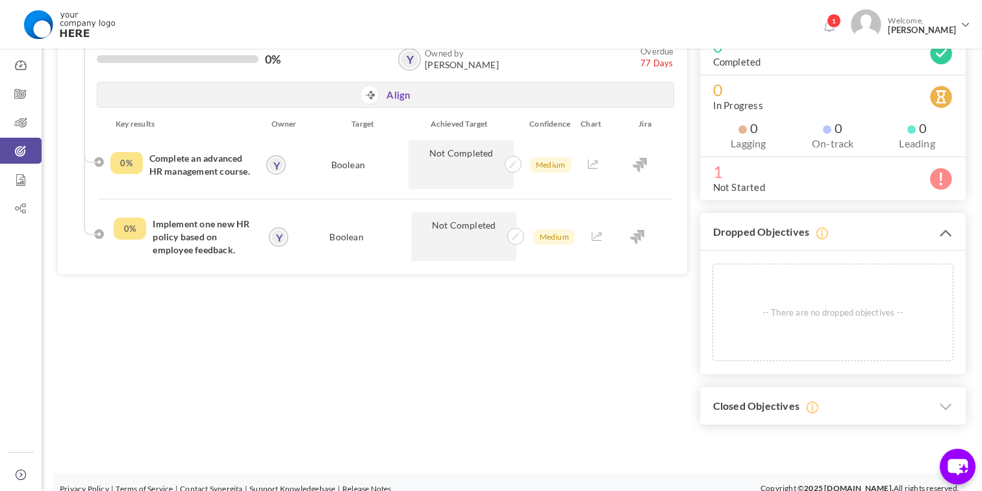
scroll to position [182, 0]
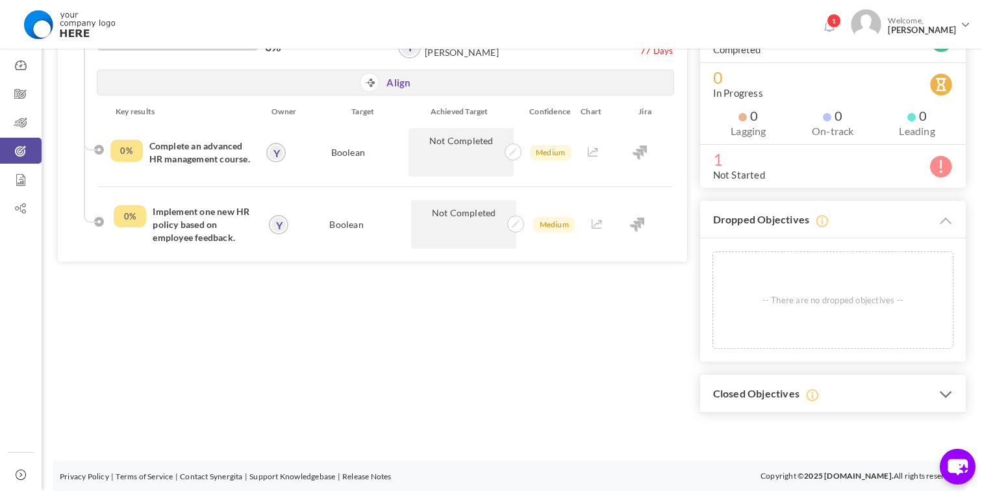
click at [861, 401] on h3 "Closed Objectives" at bounding box center [833, 394] width 266 height 38
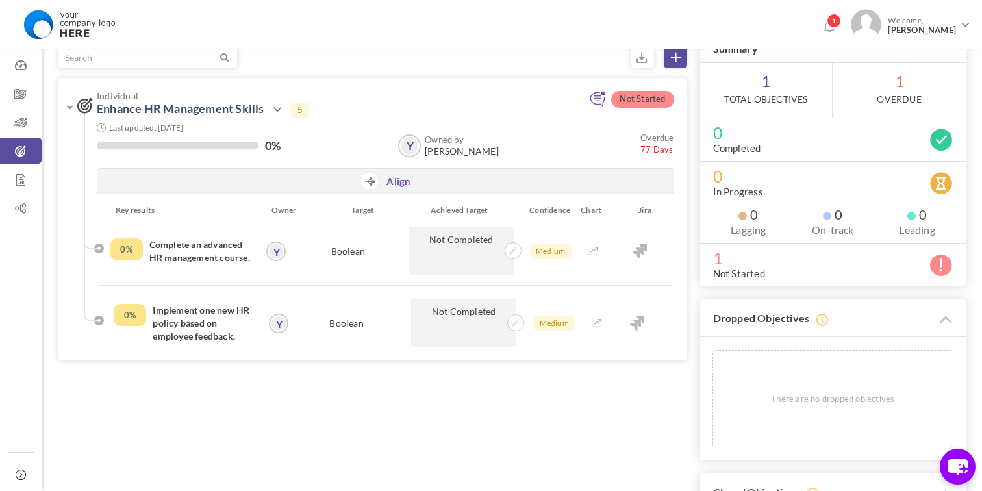
scroll to position [82, 0]
click at [778, 399] on p "-- There are no dropped objectives --" at bounding box center [832, 399] width 215 height 96
click at [827, 394] on p "-- There are no dropped objectives --" at bounding box center [832, 399] width 215 height 96
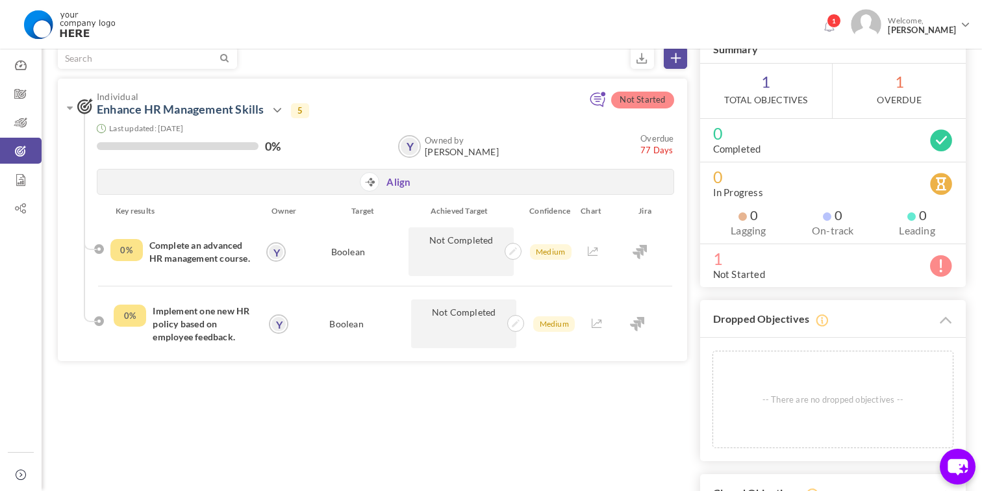
scroll to position [0, 0]
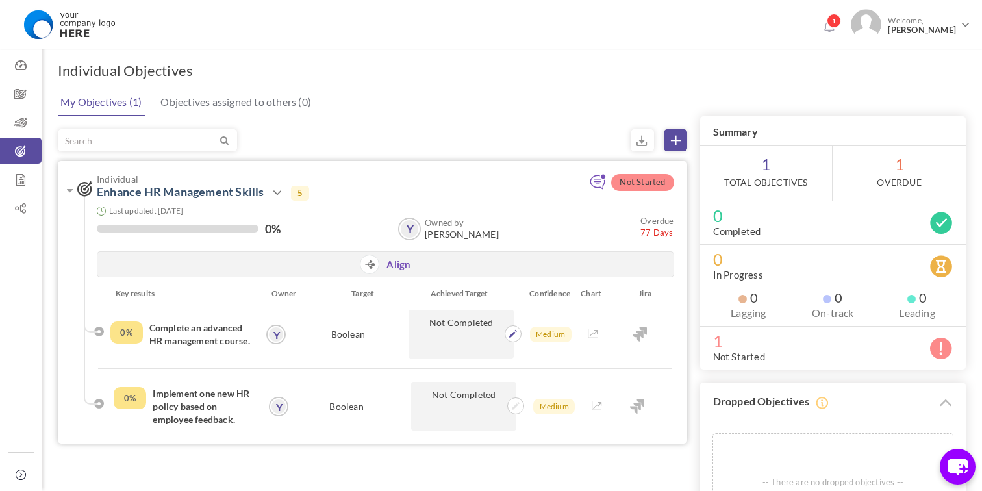
click at [464, 324] on p "Not Completed" at bounding box center [460, 334] width 105 height 49
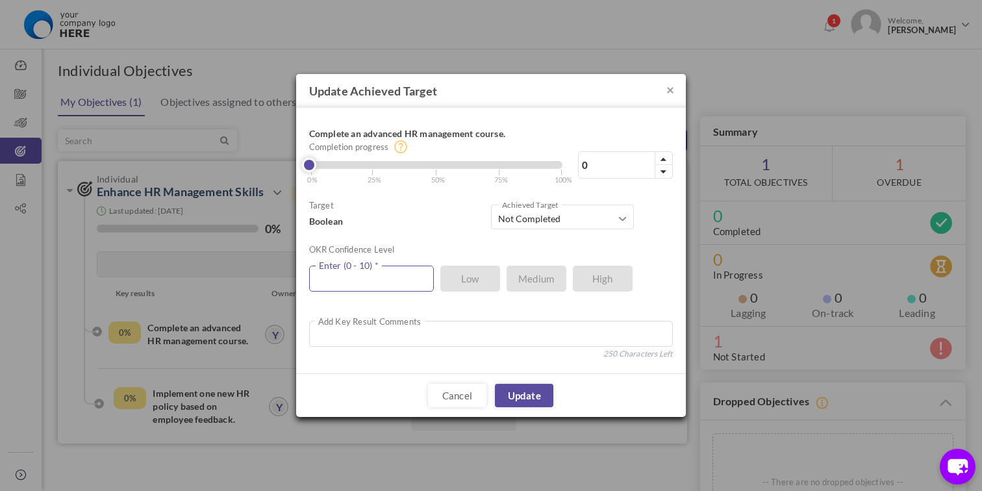
click at [397, 279] on input "text" at bounding box center [371, 279] width 125 height 26
click at [429, 236] on div "Target Boolean Achieved Target Completed Not Completed Not Completed Completed …" at bounding box center [491, 279] width 364 height 162
click at [416, 341] on textarea at bounding box center [491, 334] width 364 height 26
click at [671, 92] on button "×" at bounding box center [670, 89] width 8 height 14
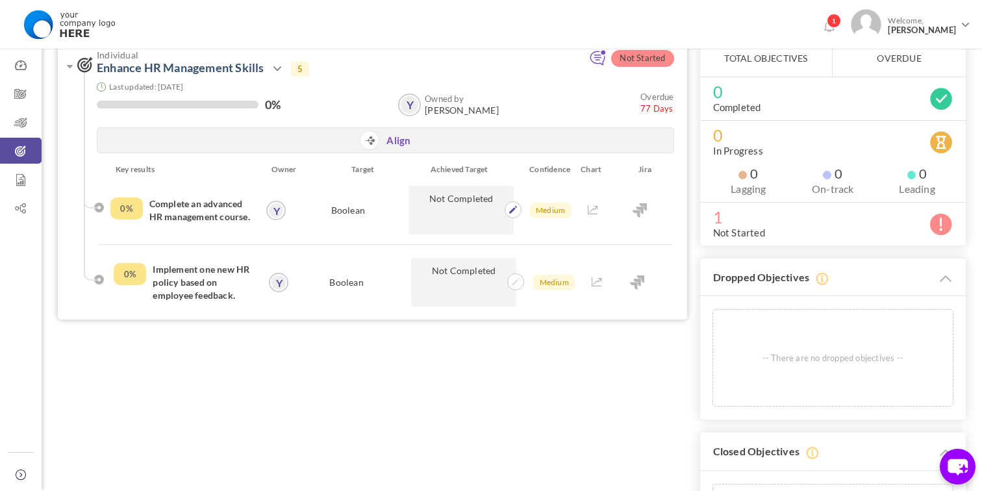
scroll to position [134, 0]
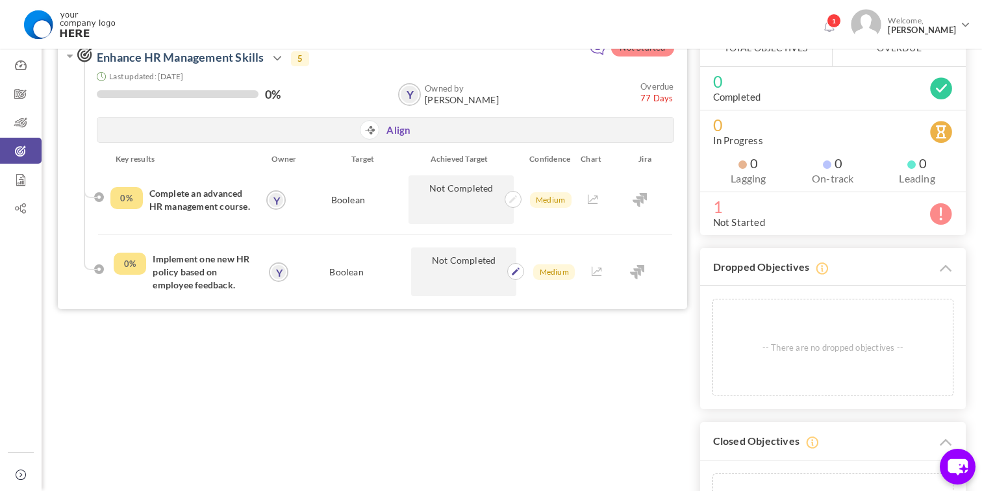
click at [446, 268] on p "Not Completed" at bounding box center [463, 271] width 105 height 49
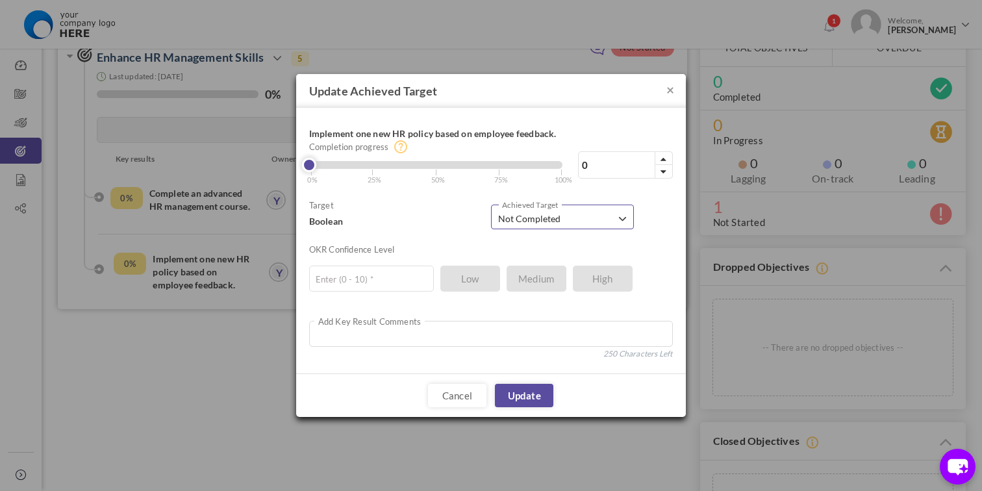
click at [564, 216] on span "Not Completed" at bounding box center [557, 218] width 119 height 13
click at [557, 169] on link "Completed" at bounding box center [562, 161] width 134 height 23
click at [545, 212] on span "Completed" at bounding box center [557, 218] width 119 height 13
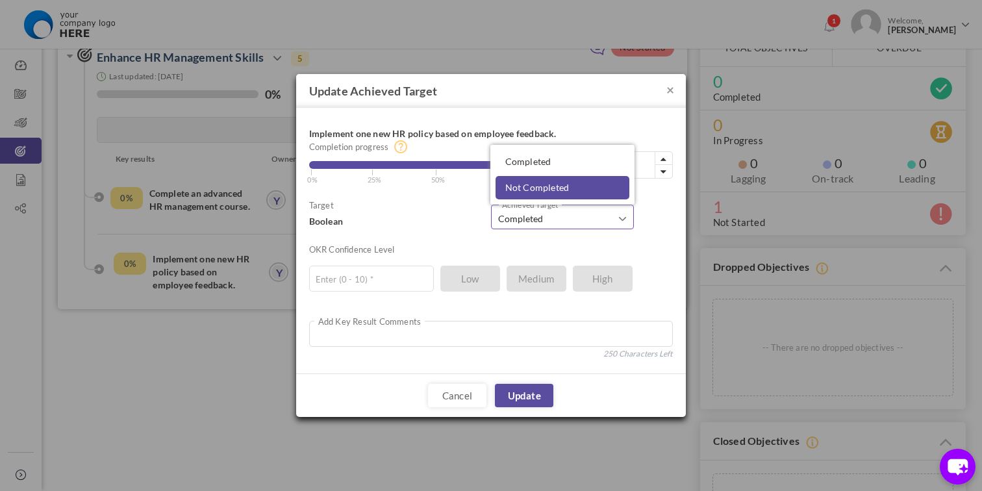
click at [547, 191] on span "Not Completed" at bounding box center [537, 187] width 64 height 11
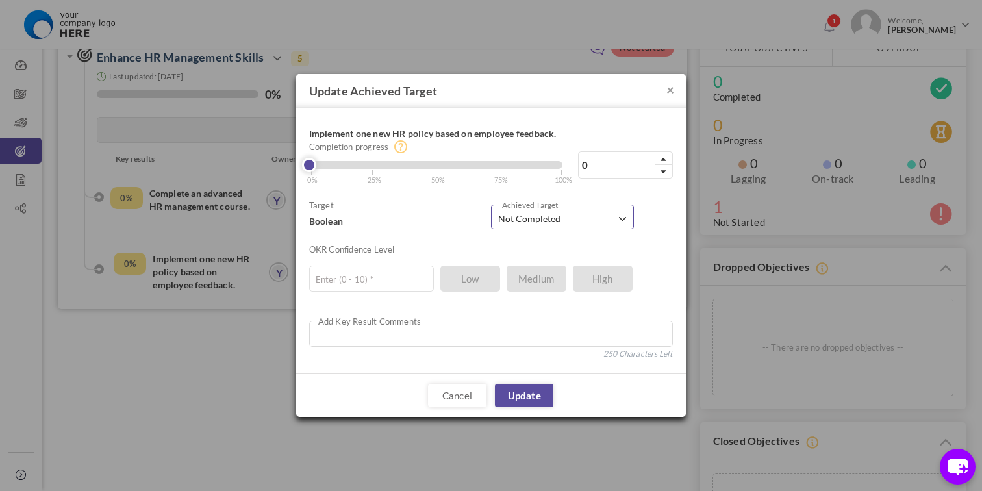
click at [539, 219] on span "Not Completed" at bounding box center [557, 218] width 119 height 13
click at [540, 164] on span "Completed" at bounding box center [528, 161] width 46 height 11
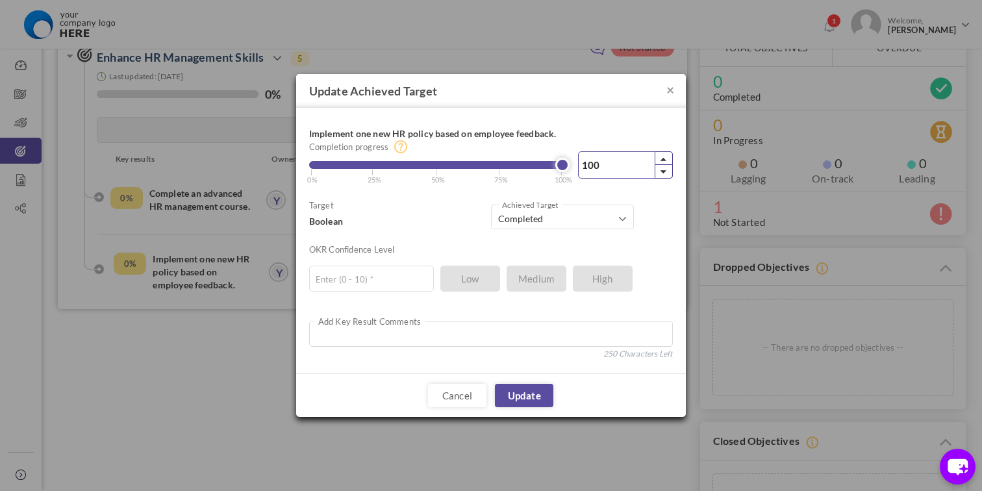
click at [660, 171] on icon at bounding box center [663, 172] width 6 height 10
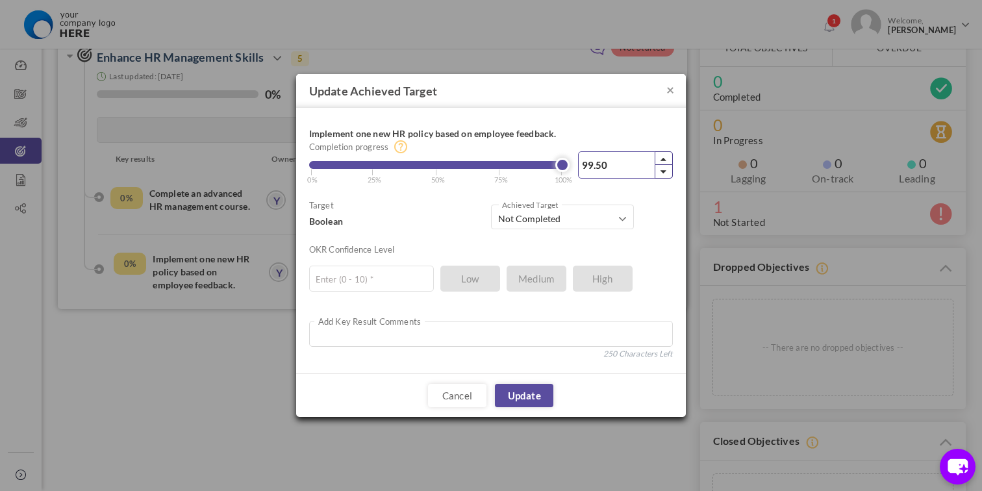
click at [660, 171] on icon at bounding box center [663, 172] width 6 height 10
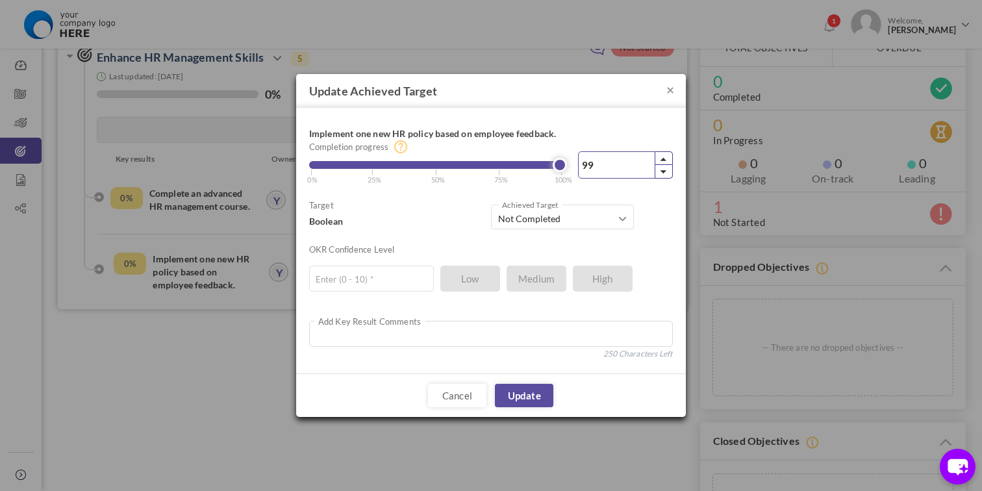
click at [660, 171] on icon at bounding box center [663, 172] width 6 height 10
drag, startPoint x: 558, startPoint y: 168, endPoint x: 471, endPoint y: 168, distance: 86.4
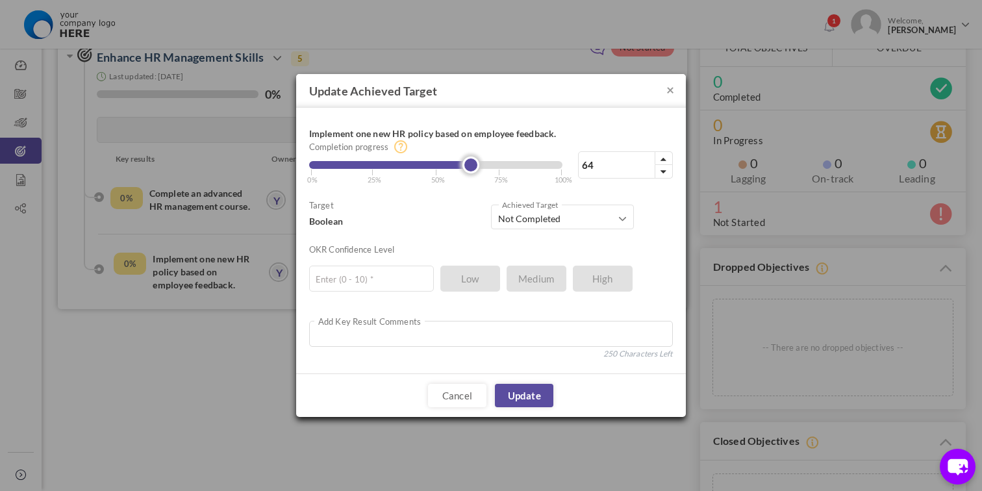
click at [471, 168] on link at bounding box center [470, 164] width 17 height 17
drag, startPoint x: 471, startPoint y: 168, endPoint x: 429, endPoint y: 168, distance: 42.2
click at [432, 168] on link at bounding box center [440, 164] width 17 height 17
click at [406, 275] on input "text" at bounding box center [371, 279] width 125 height 26
click at [424, 234] on div "Target Boolean Achieved Target Completed Not Completed Not Completed Completed …" at bounding box center [491, 279] width 364 height 162
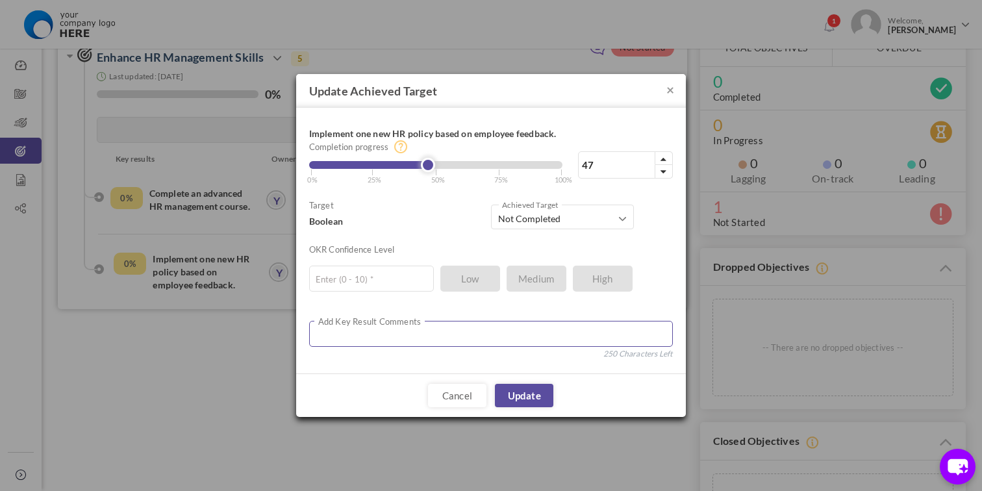
click at [399, 338] on textarea at bounding box center [491, 334] width 364 height 26
click at [670, 94] on button "×" at bounding box center [670, 89] width 8 height 14
type input "0"
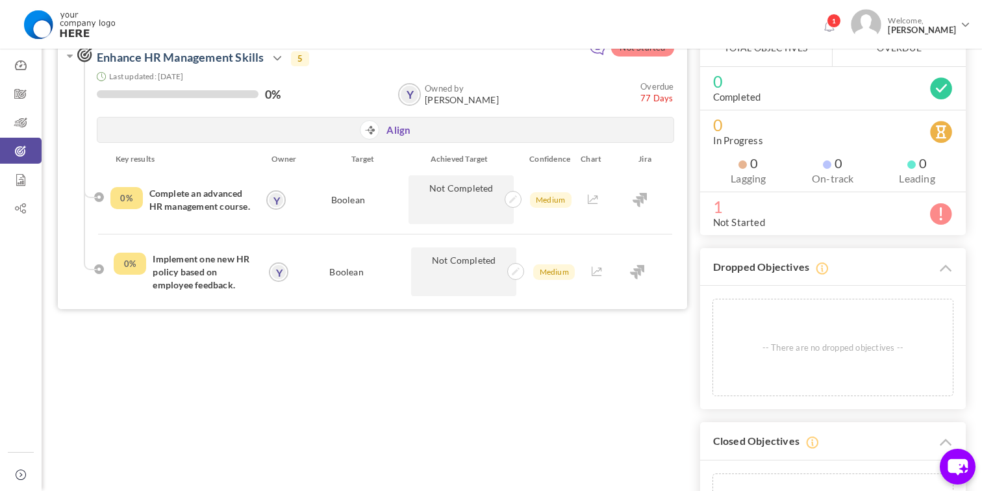
click at [225, 201] on h4 "Complete an advanced HR management course." at bounding box center [201, 200] width 104 height 26
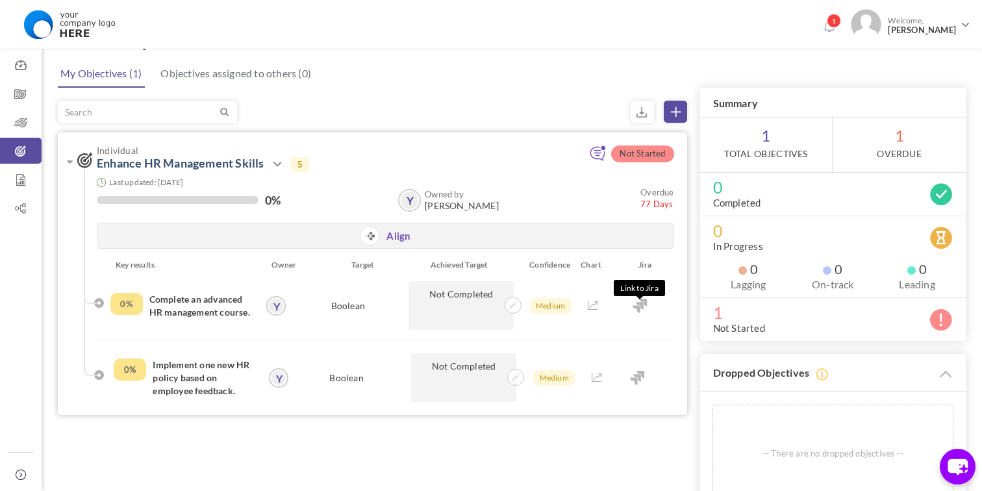
scroll to position [37, 0]
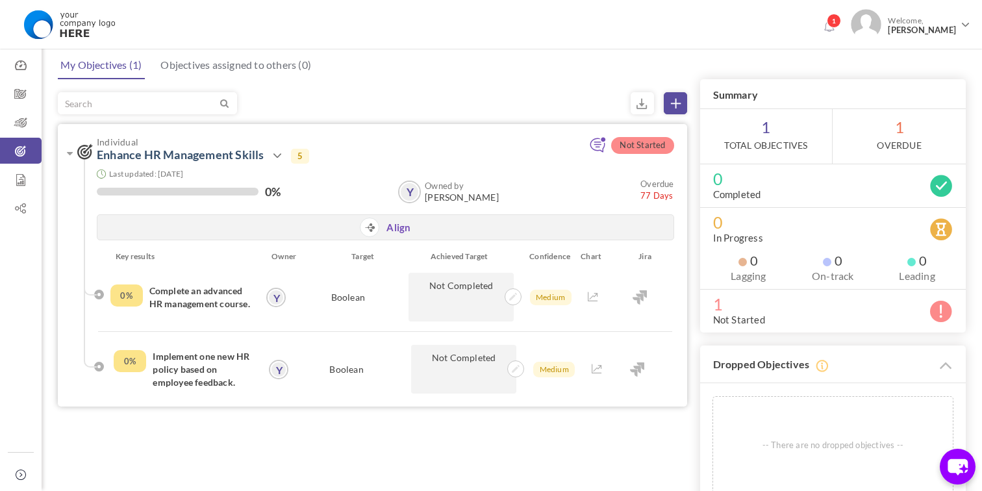
click at [651, 147] on span "Not Started" at bounding box center [642, 145] width 62 height 17
click at [600, 143] on icon at bounding box center [597, 145] width 17 height 17
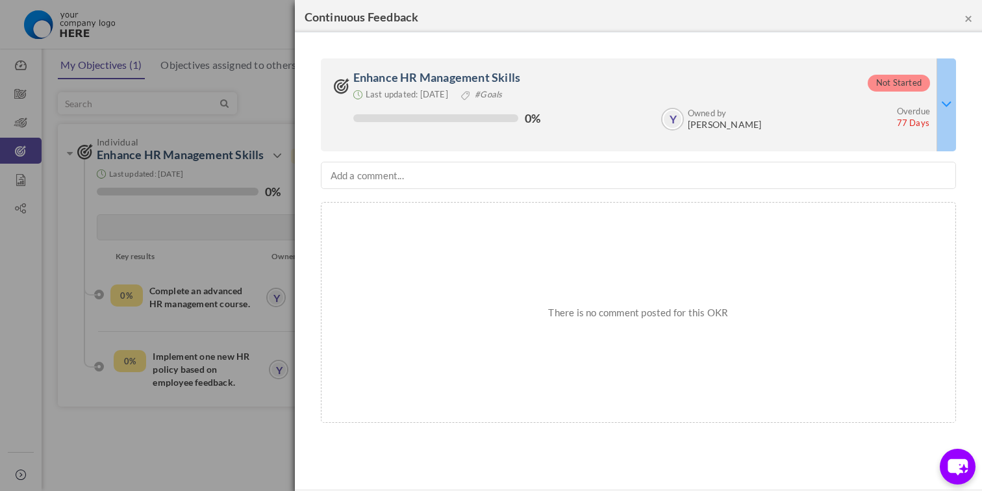
click at [951, 110] on icon at bounding box center [946, 103] width 11 height 17
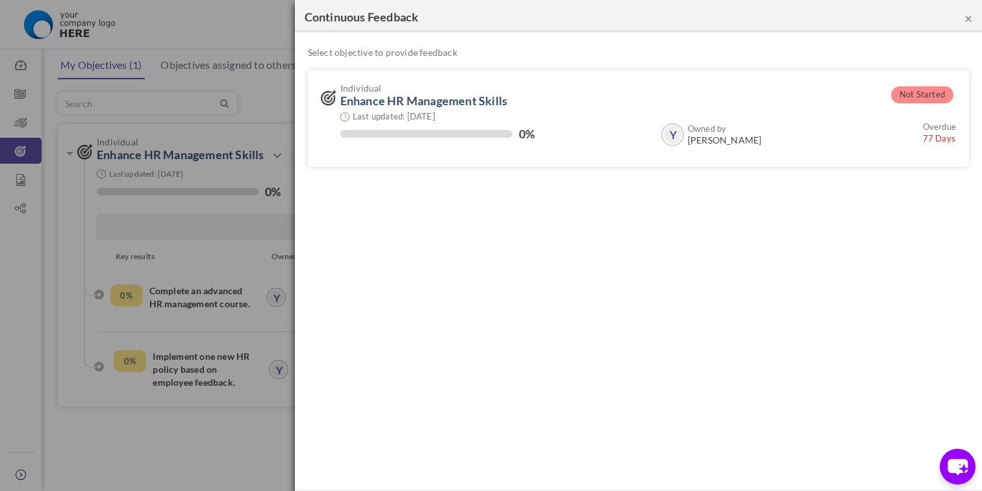
click at [972, 23] on div "× Continuous Feedback" at bounding box center [638, 16] width 687 height 32
click at [969, 19] on button "×" at bounding box center [968, 18] width 8 height 14
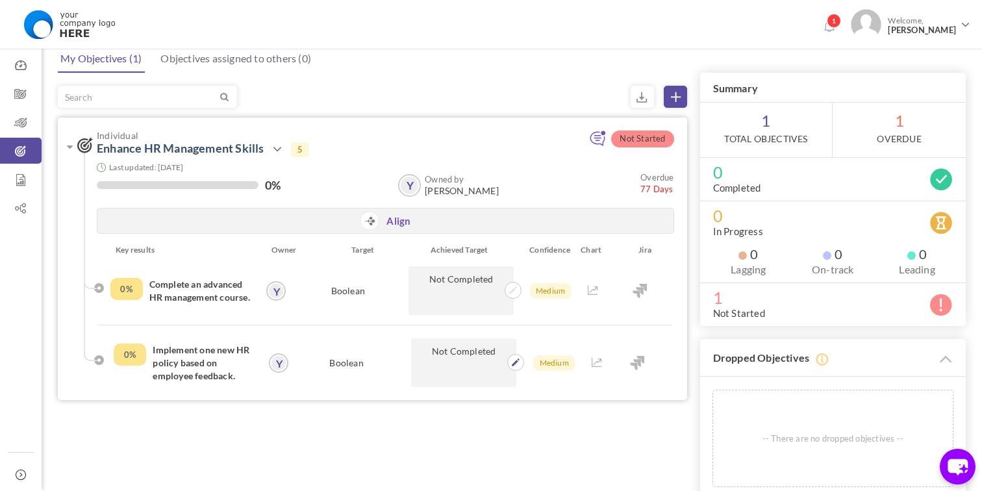
scroll to position [32, 0]
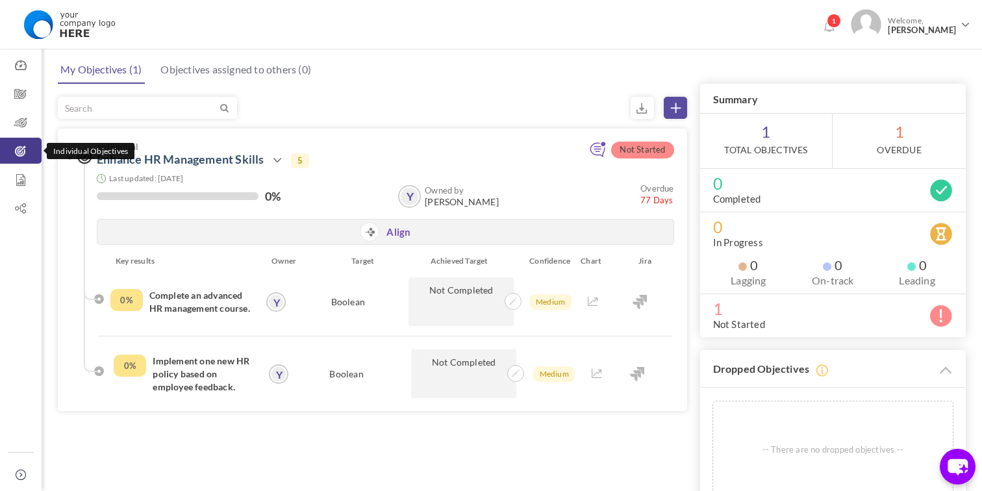
click at [24, 148] on icon at bounding box center [21, 151] width 42 height 13
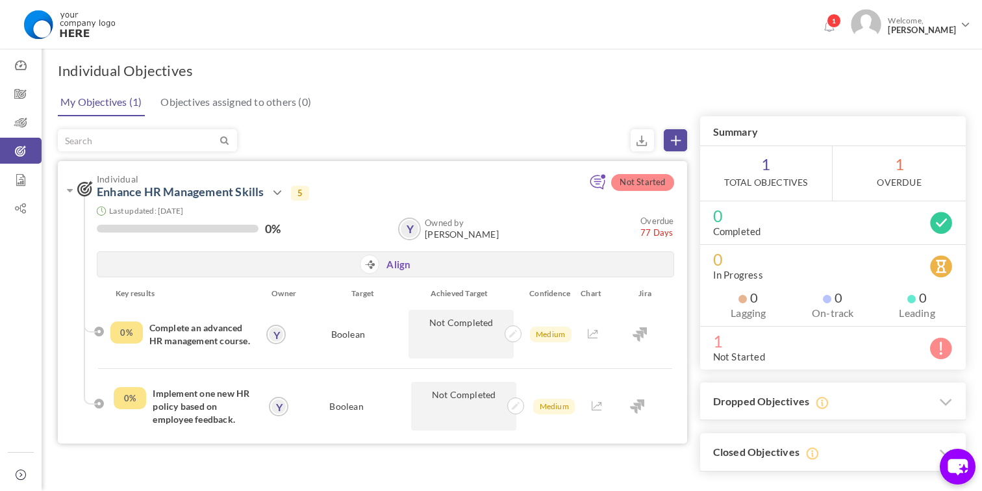
scroll to position [27, 0]
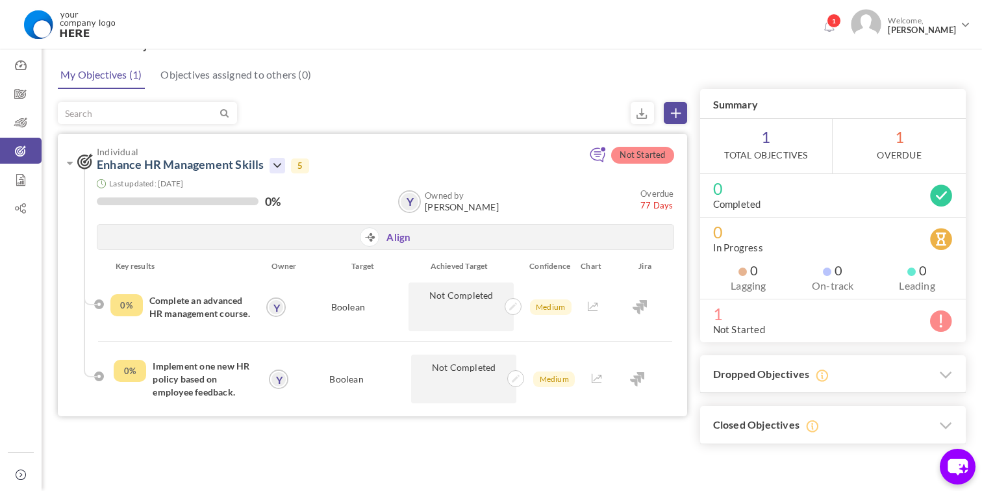
click at [279, 169] on icon at bounding box center [277, 166] width 16 height 16
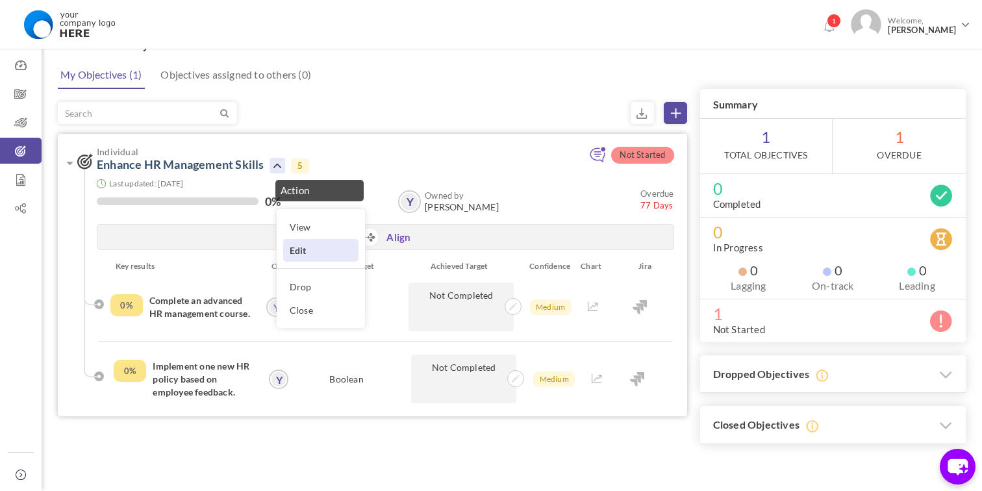
click at [309, 249] on link "Edit" at bounding box center [320, 250] width 75 height 23
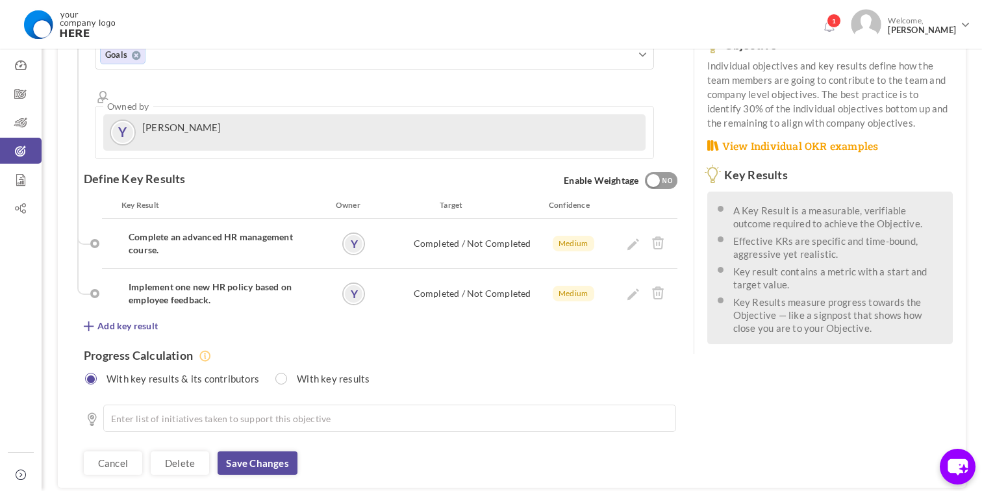
scroll to position [249, 0]
click at [166, 411] on li at bounding box center [392, 417] width 539 height 13
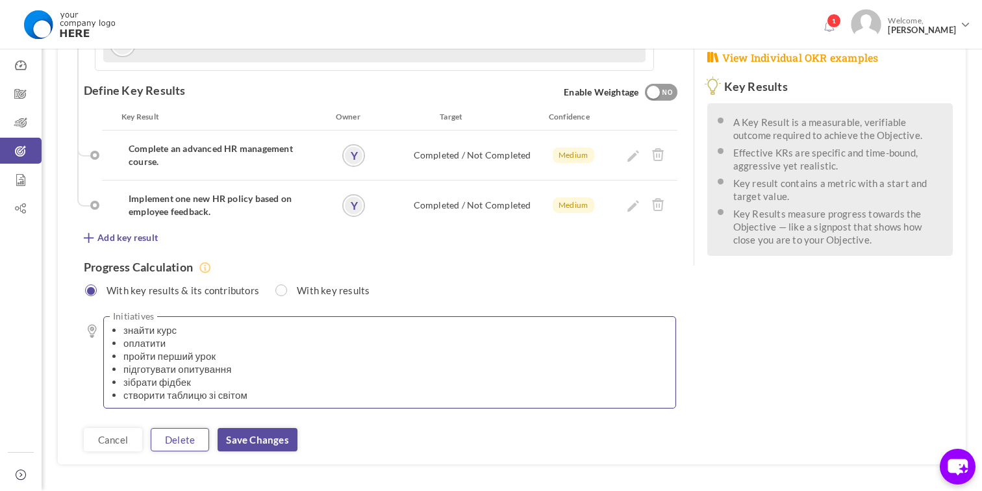
scroll to position [341, 0]
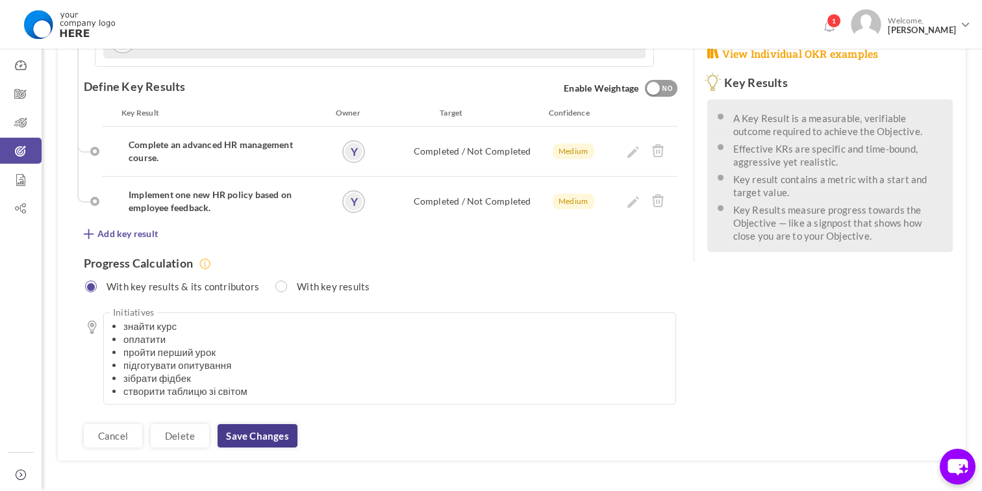
click at [244, 424] on link "Save changes" at bounding box center [257, 435] width 79 height 23
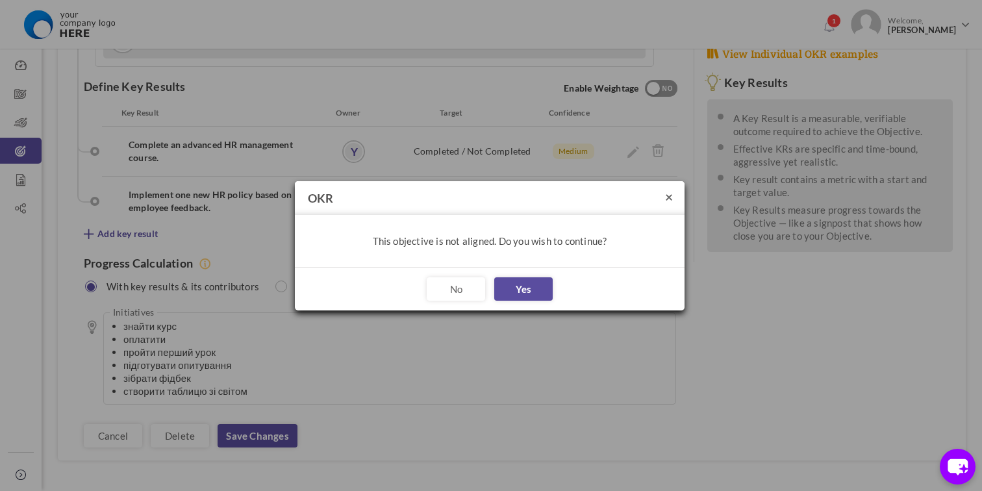
click at [668, 197] on button "×" at bounding box center [669, 197] width 8 height 14
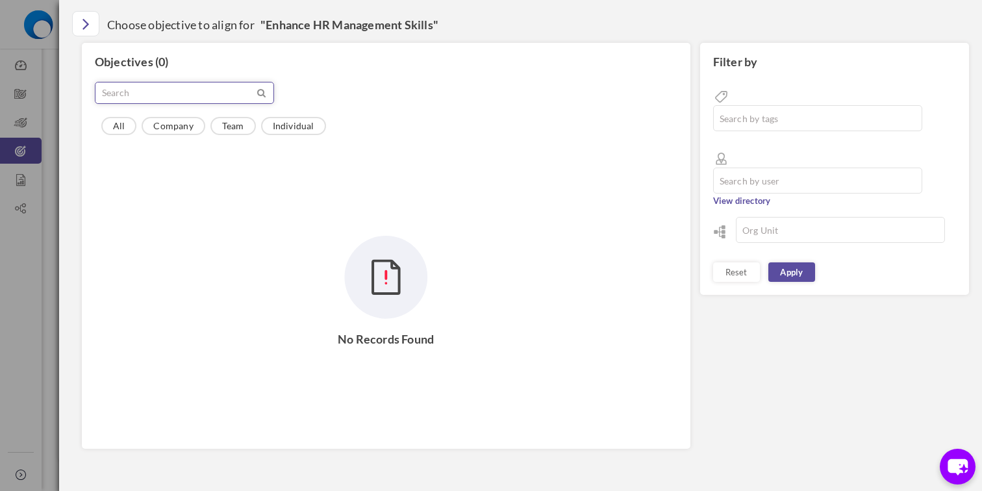
click at [235, 88] on input "text" at bounding box center [174, 92] width 159 height 21
click at [79, 26] on link "Close" at bounding box center [85, 23] width 27 height 25
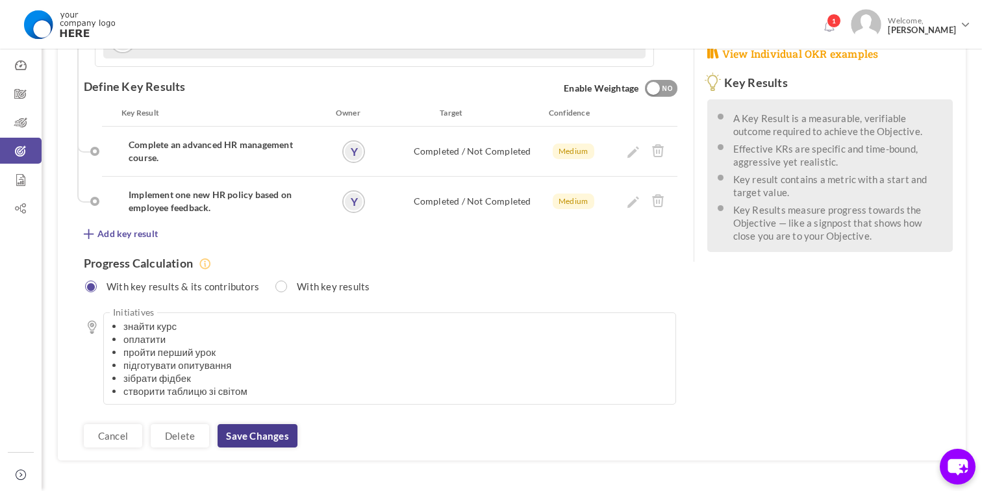
click at [252, 424] on link "Save changes" at bounding box center [257, 435] width 79 height 23
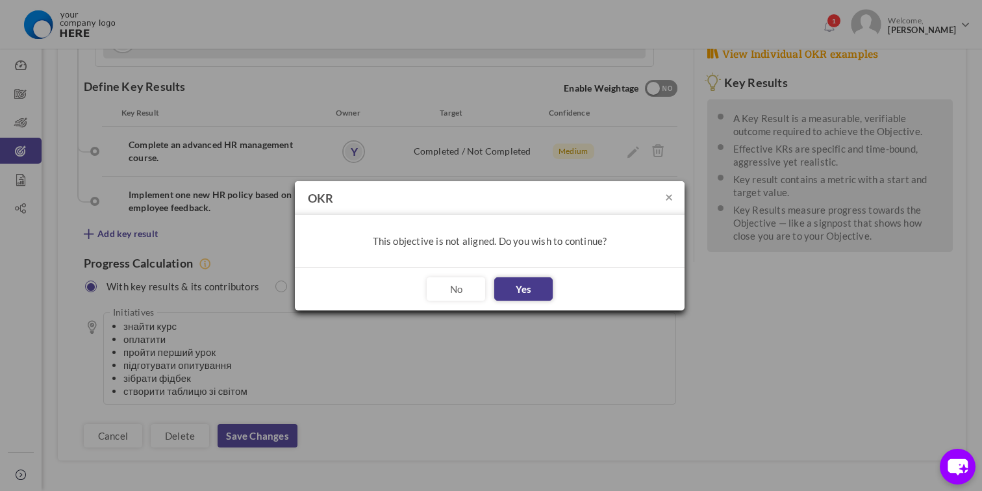
click at [522, 284] on button "Yes" at bounding box center [523, 288] width 58 height 23
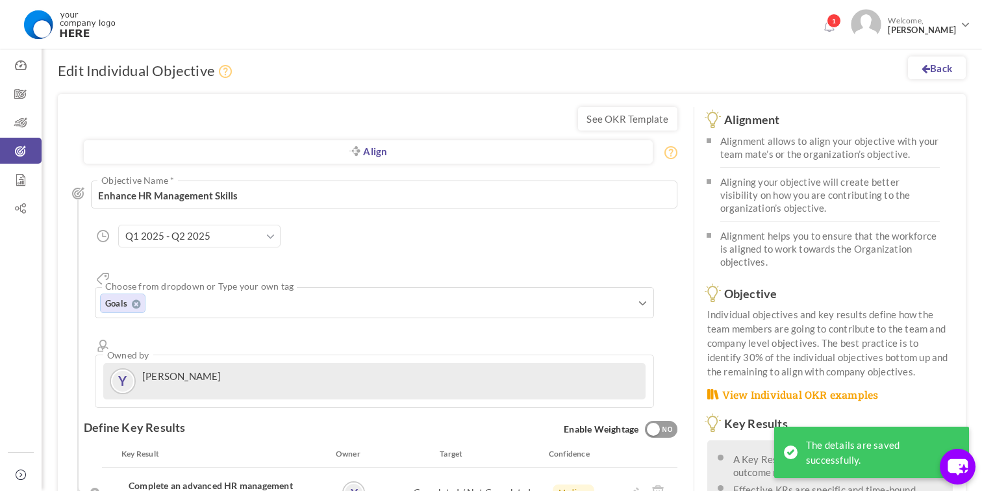
scroll to position [21, 0]
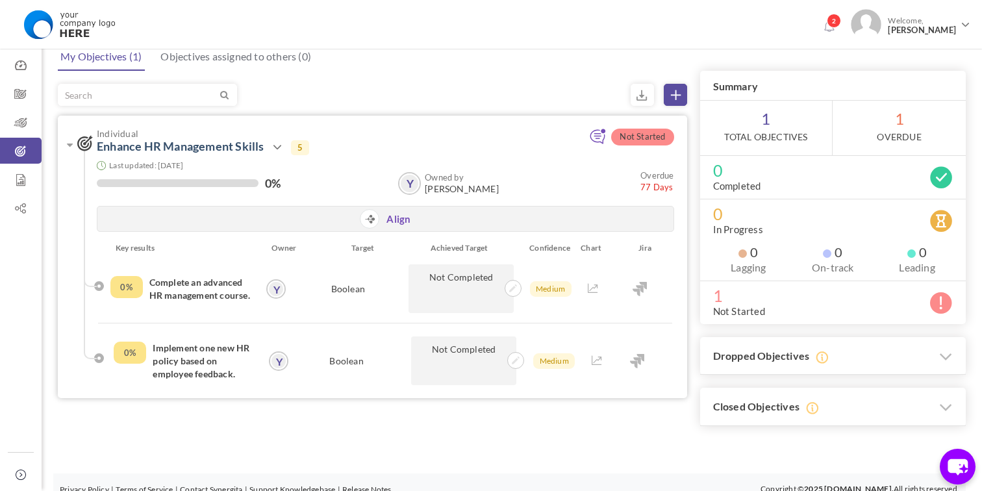
scroll to position [58, 0]
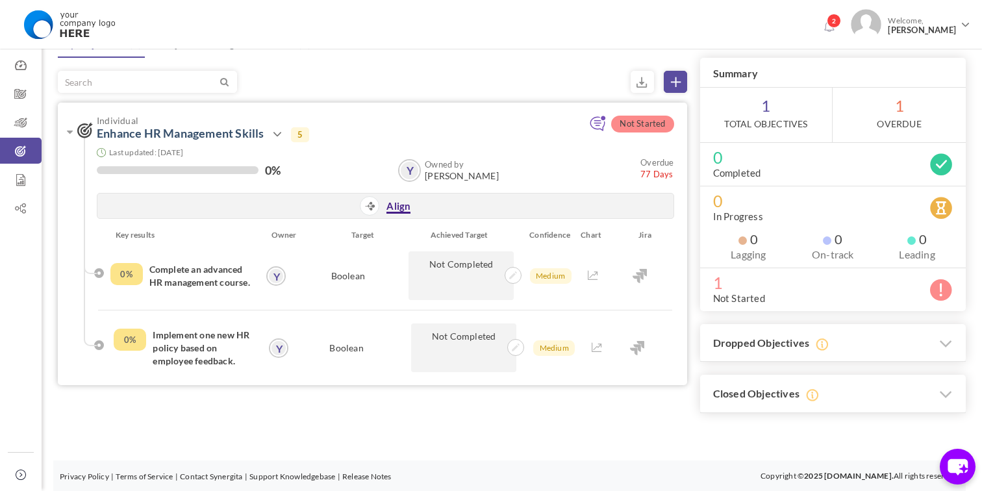
click at [400, 206] on link "Align" at bounding box center [398, 207] width 24 height 14
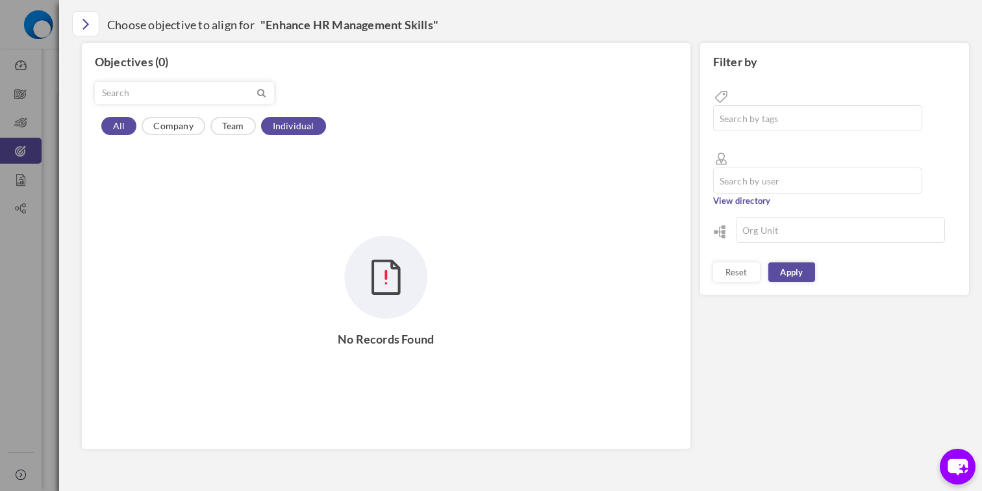
click at [285, 126] on link "Individual" at bounding box center [293, 126] width 65 height 18
click at [806, 105] on input "text" at bounding box center [818, 118] width 210 height 26
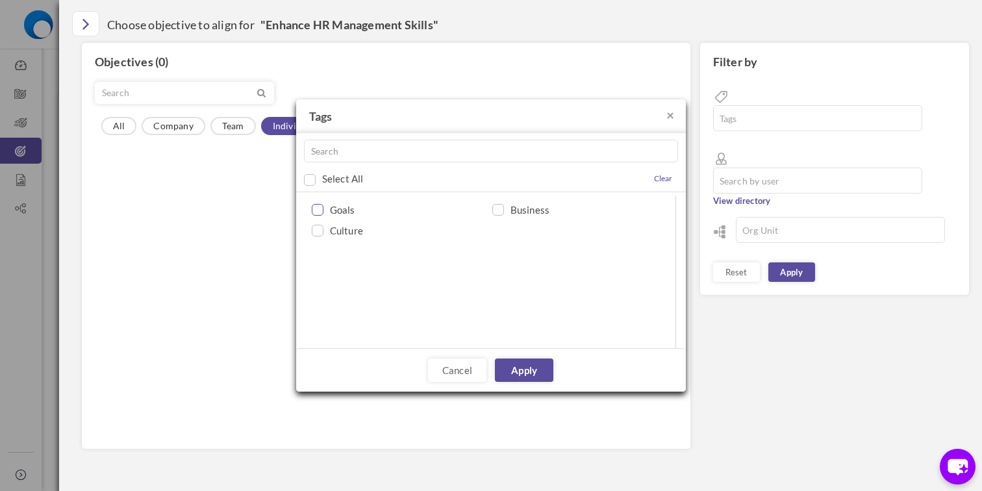
click at [318, 214] on input "checkbox" at bounding box center [315, 211] width 12 height 12
checkbox input "true"
click at [323, 148] on input "text" at bounding box center [491, 151] width 374 height 23
click at [672, 116] on button "×" at bounding box center [670, 115] width 8 height 14
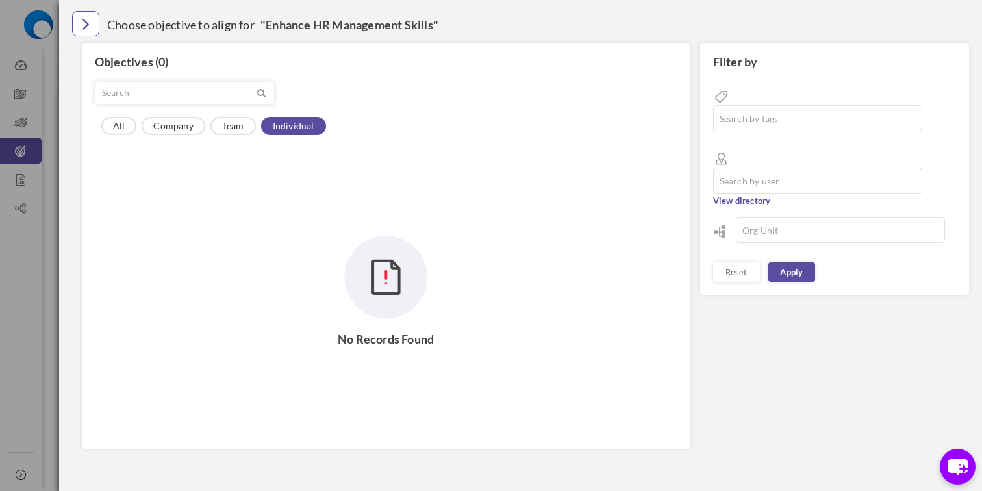
click at [86, 29] on icon "Close" at bounding box center [85, 23] width 7 height 19
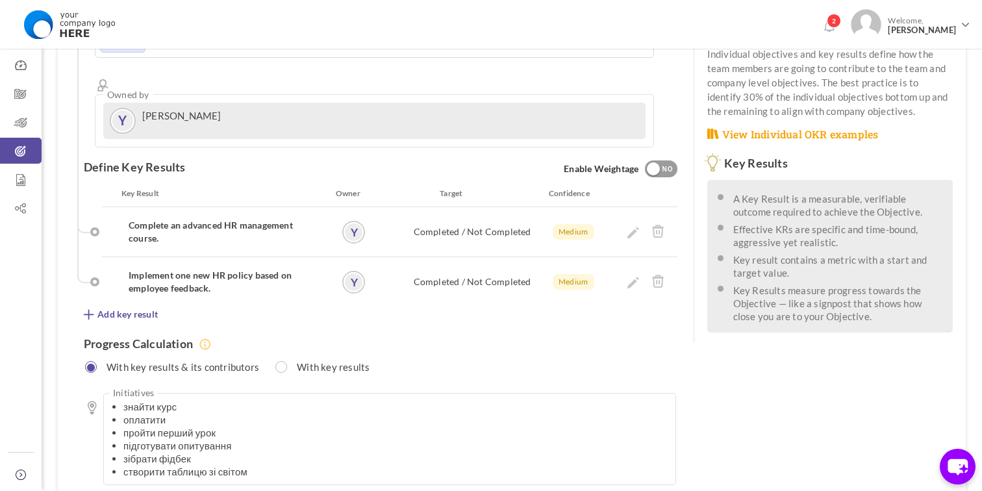
scroll to position [342, 0]
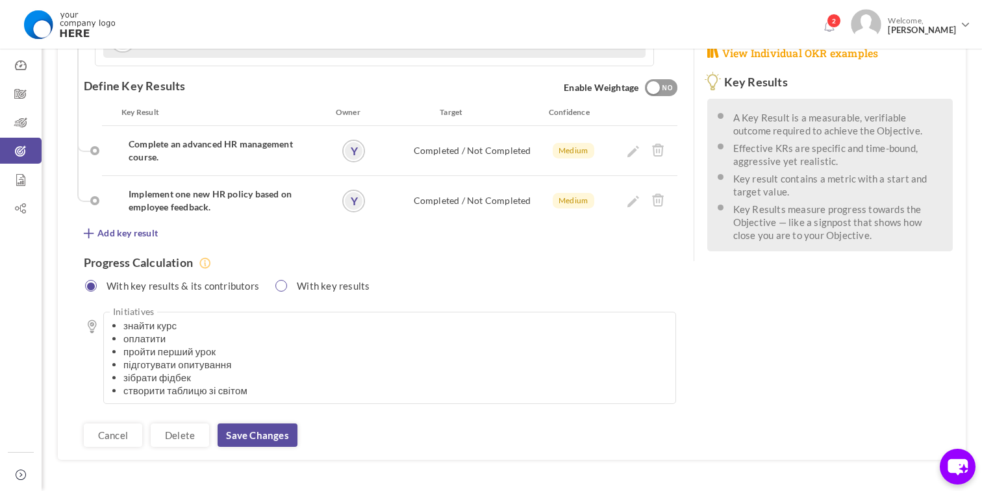
click at [274, 276] on div "With key results" at bounding box center [325, 285] width 102 height 19
click at [92, 280] on input "radio" at bounding box center [92, 286] width 12 height 12
radio input "true"
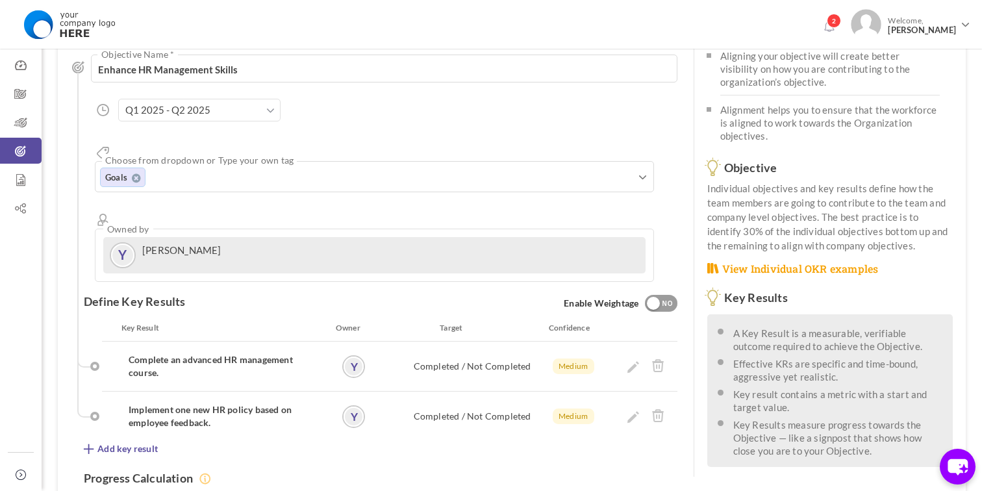
scroll to position [81, 0]
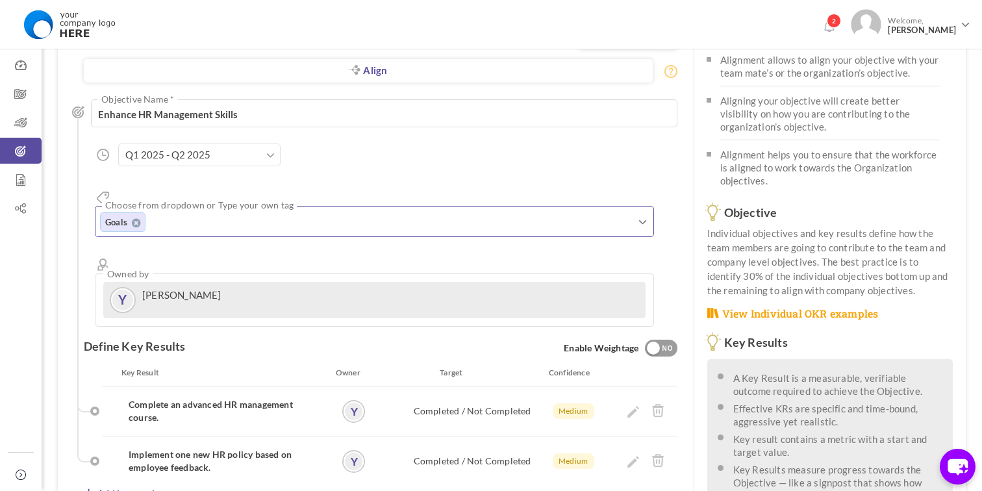
click at [276, 214] on input "text" at bounding box center [217, 222] width 130 height 17
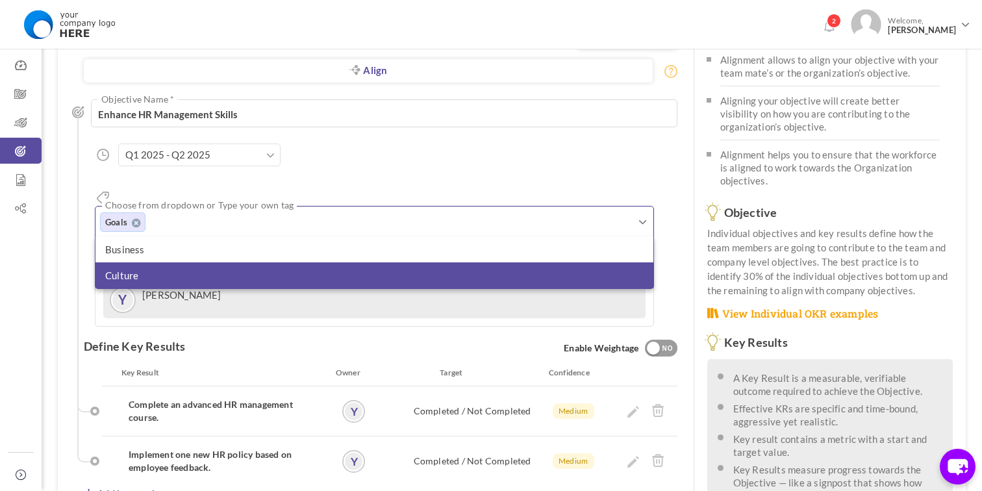
click at [168, 262] on li "Culture" at bounding box center [374, 275] width 558 height 26
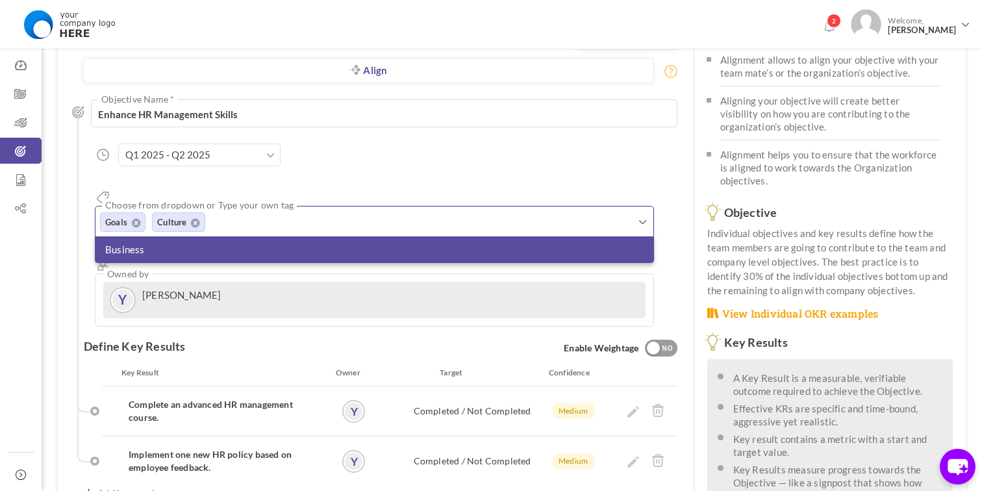
click at [166, 236] on li "Business" at bounding box center [374, 249] width 558 height 26
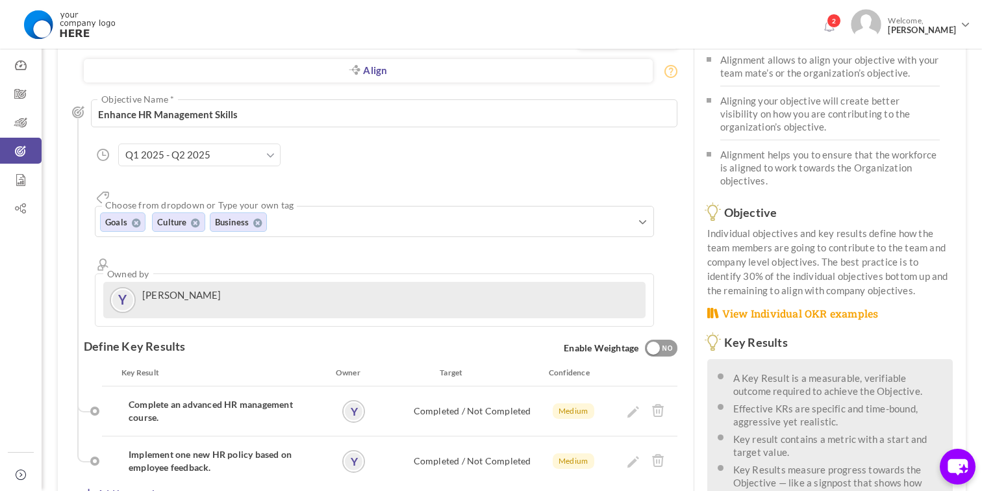
click at [417, 154] on div "Align Objective All Company Team Individual Choose Objective Enhance HR Managem…" at bounding box center [380, 206] width 593 height 241
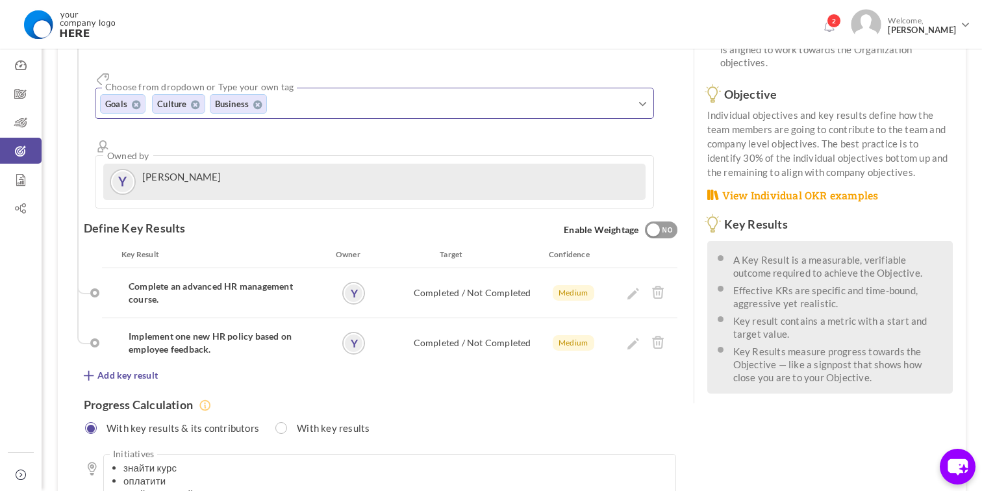
scroll to position [342, 0]
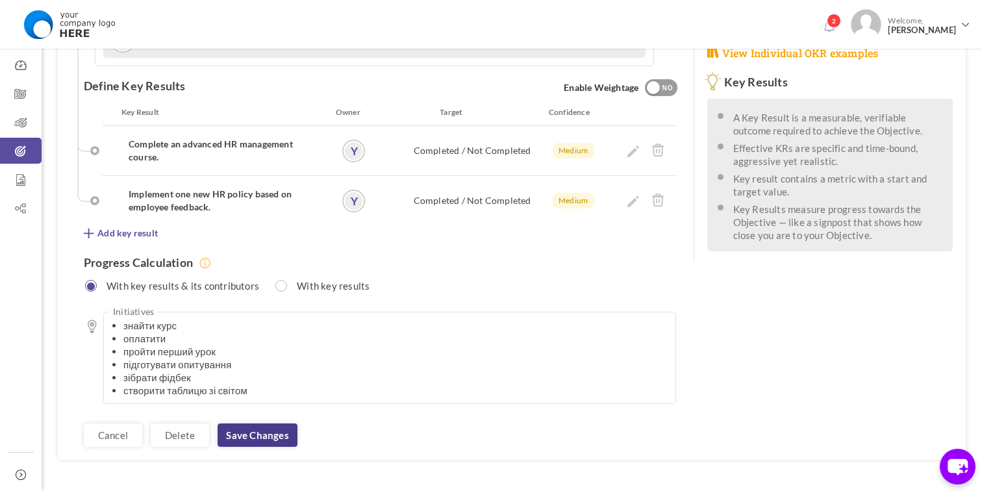
click at [245, 423] on link "Save changes" at bounding box center [257, 434] width 79 height 23
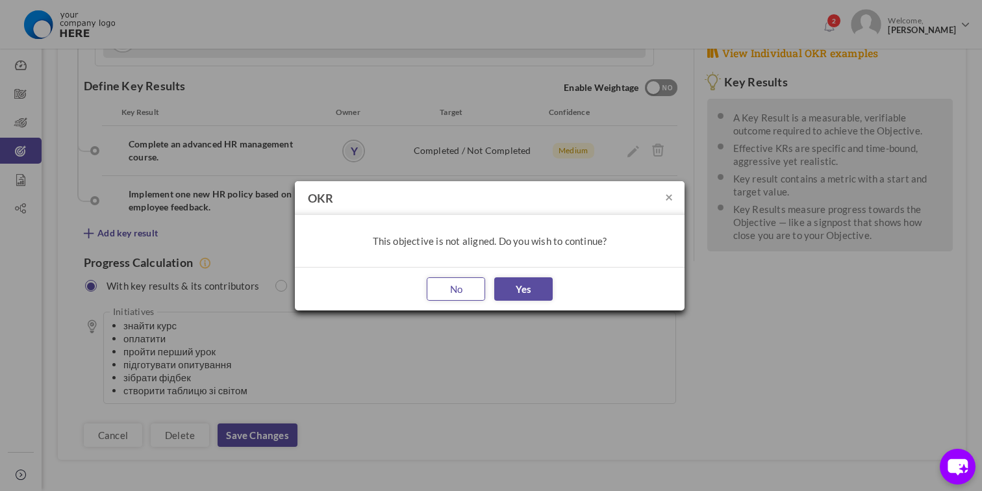
click at [454, 292] on button "No" at bounding box center [456, 288] width 58 height 23
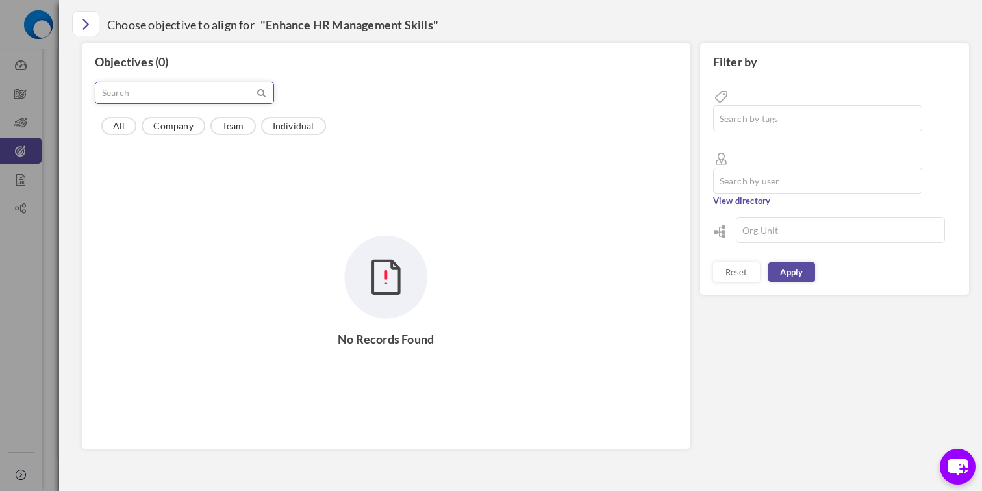
click at [197, 90] on input "text" at bounding box center [174, 92] width 159 height 21
click at [286, 127] on link "Individual" at bounding box center [293, 126] width 65 height 18
click at [799, 105] on input "text" at bounding box center [818, 118] width 210 height 26
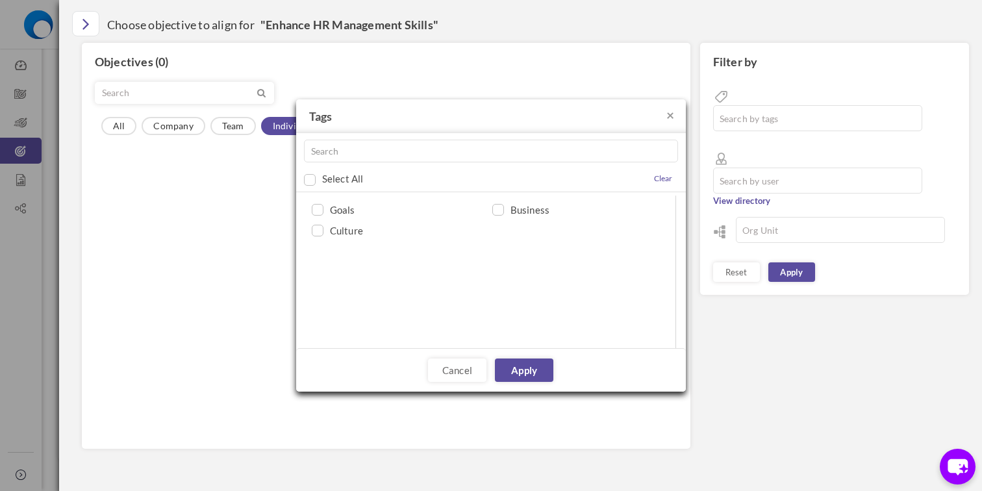
click at [321, 238] on ul "Goals Business Culture" at bounding box center [490, 223] width 361 height 42
click at [313, 226] on input "checkbox" at bounding box center [315, 231] width 12 height 12
checkbox input "true"
click at [316, 213] on input "checkbox" at bounding box center [315, 211] width 12 height 12
click at [318, 210] on input "checkbox" at bounding box center [315, 211] width 12 height 12
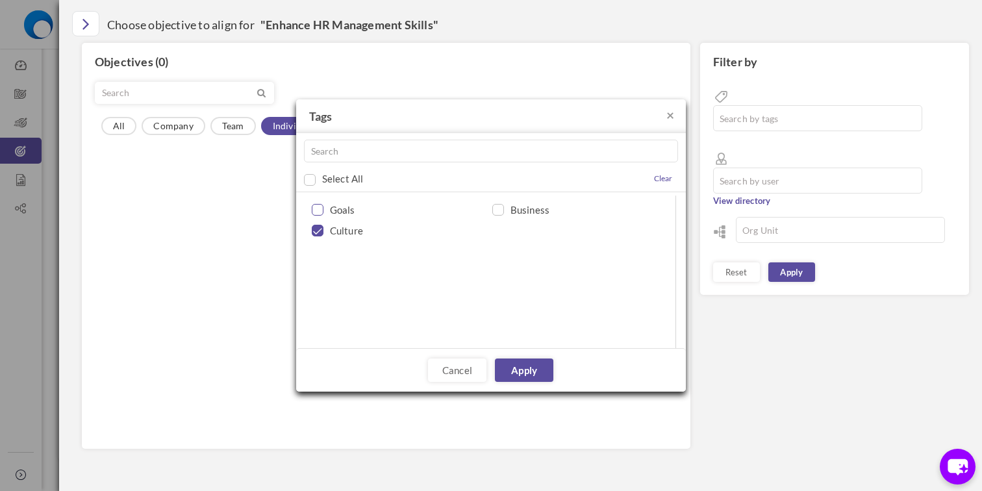
checkbox input "true"
click at [505, 212] on li "Business" at bounding box center [581, 209] width 181 height 14
click at [499, 211] on input "checkbox" at bounding box center [496, 211] width 12 height 12
checkbox input "true"
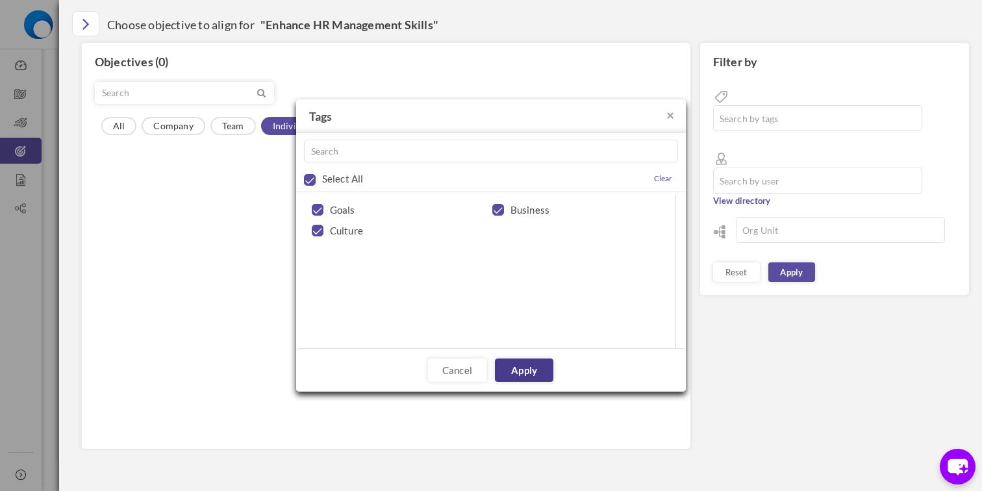
click at [529, 367] on link "Apply" at bounding box center [524, 369] width 58 height 23
type input "Multiple Items Selected"
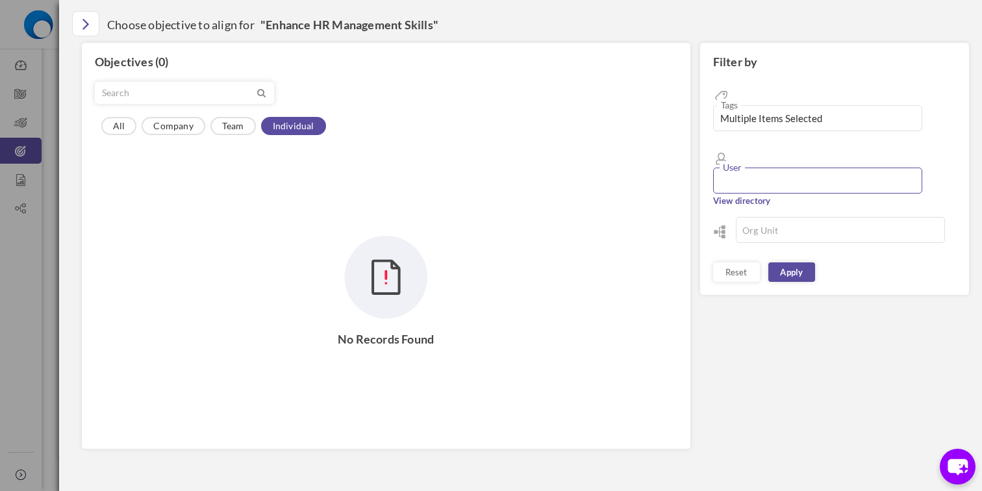
click at [827, 168] on input "text" at bounding box center [818, 181] width 210 height 26
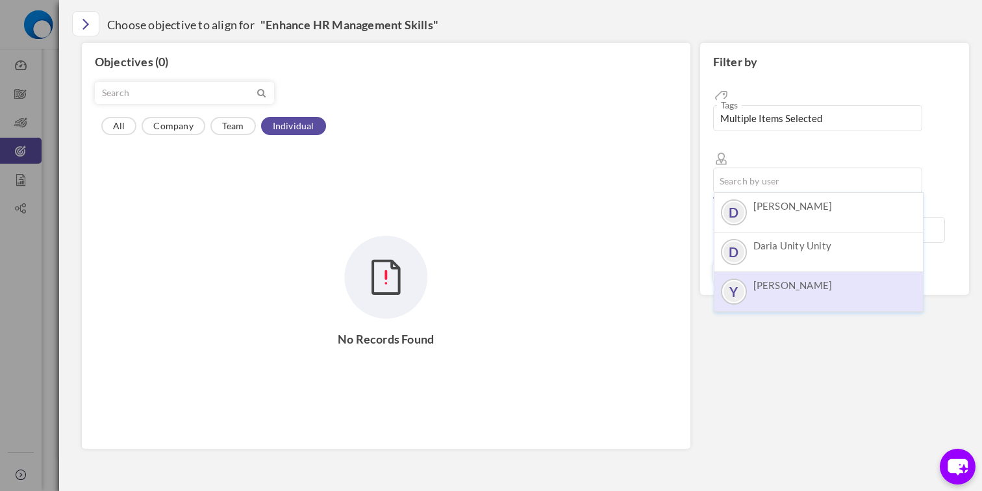
click at [827, 279] on div "Y [PERSON_NAME]" at bounding box center [818, 288] width 195 height 18
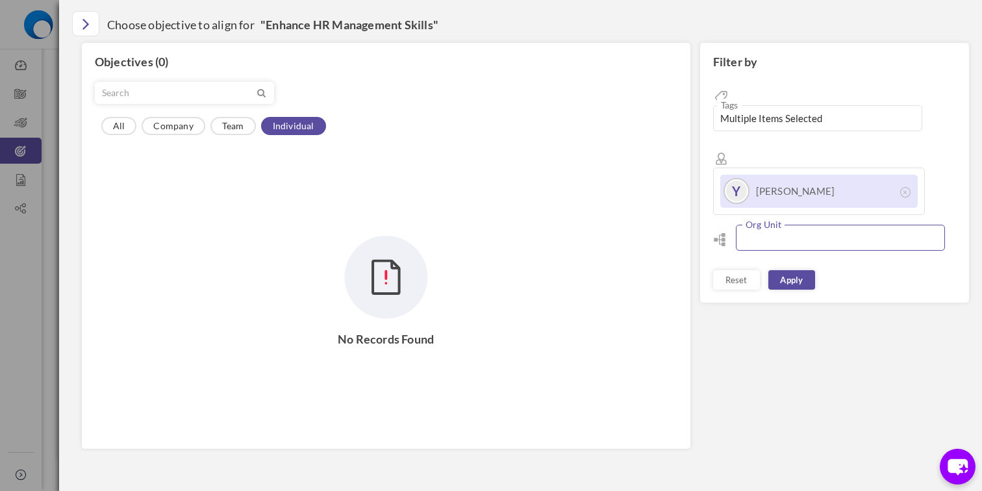
click at [784, 225] on input "text" at bounding box center [841, 238] width 210 height 26
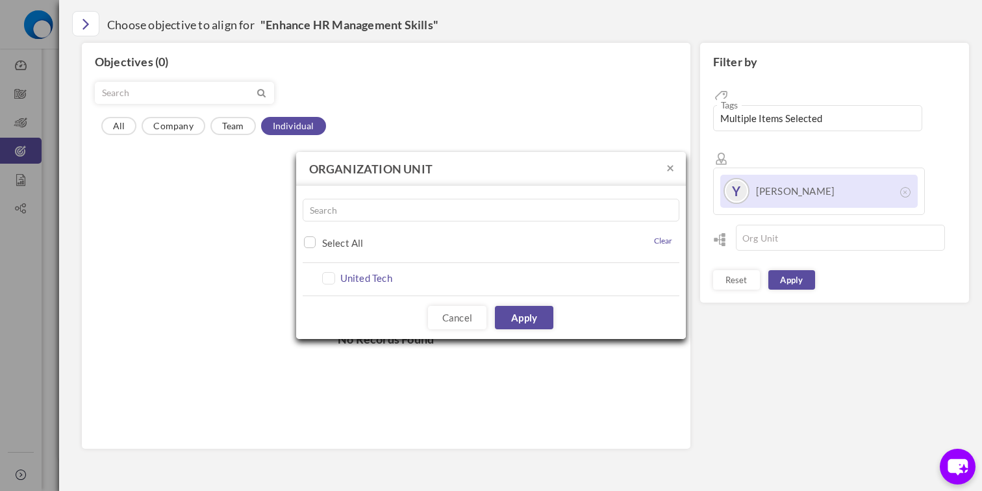
click at [350, 279] on span "United Tech" at bounding box center [366, 277] width 52 height 17
checkbox input "true"
click at [533, 321] on link "Apply" at bounding box center [524, 317] width 58 height 23
type input "United Tech"
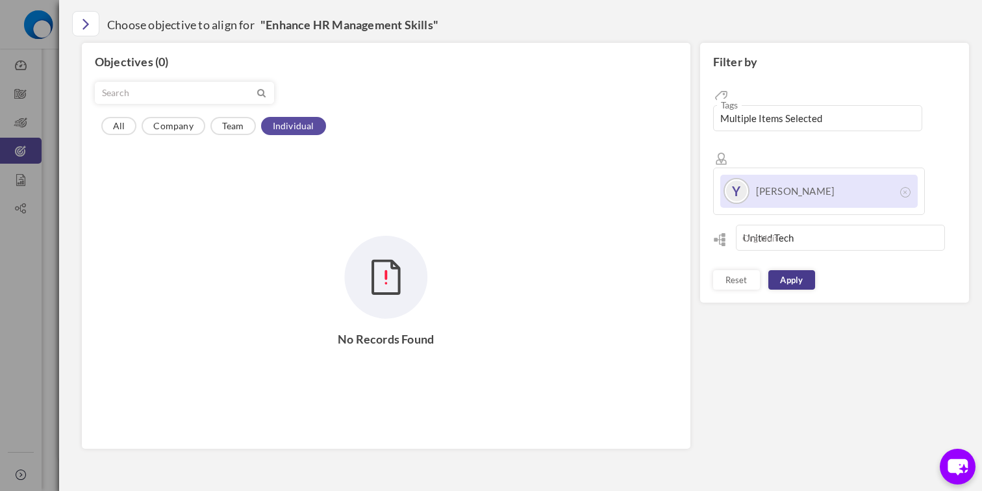
click at [801, 270] on link "Apply" at bounding box center [791, 279] width 47 height 19
click at [169, 91] on input "text" at bounding box center [174, 92] width 159 height 21
click at [797, 270] on link "Apply" at bounding box center [791, 279] width 47 height 19
click at [88, 20] on icon "Close" at bounding box center [85, 23] width 7 height 19
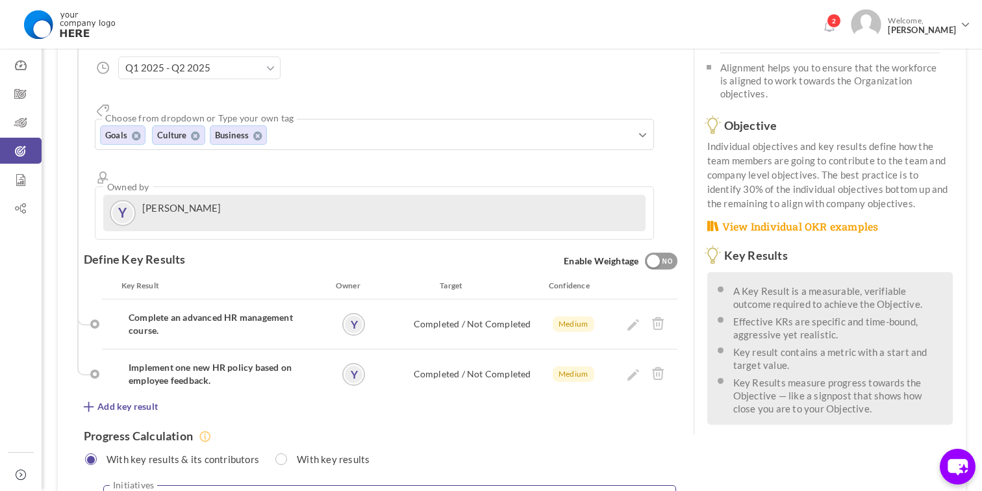
scroll to position [0, 0]
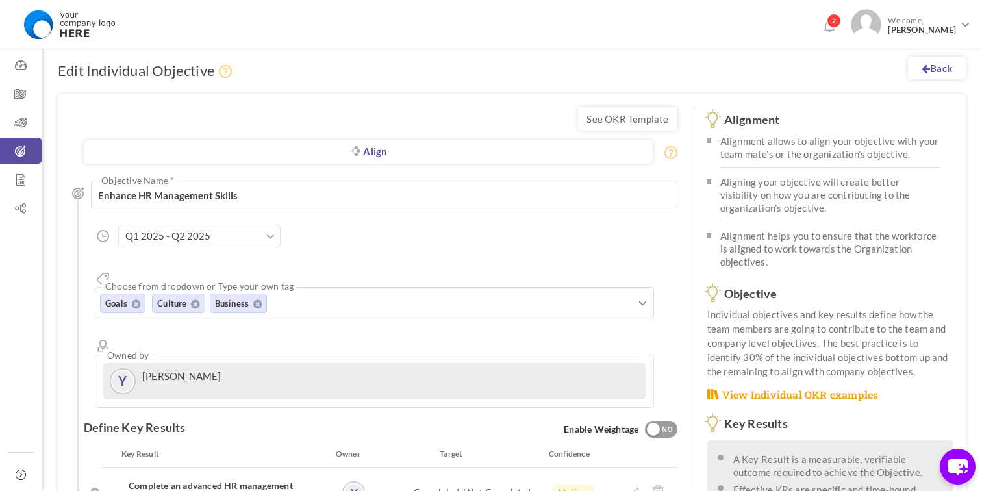
click at [845, 26] on li "2" at bounding box center [831, 21] width 27 height 34
click at [828, 26] on link "2" at bounding box center [828, 27] width 21 height 21
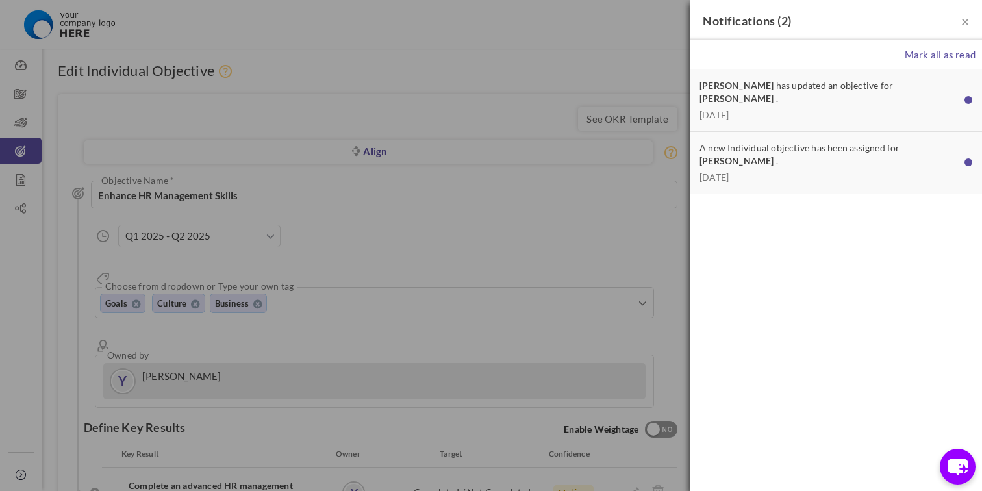
click at [933, 62] on link "Mark all as read" at bounding box center [836, 54] width 292 height 29
click at [935, 55] on span "Mark all as read" at bounding box center [939, 55] width 71 height 12
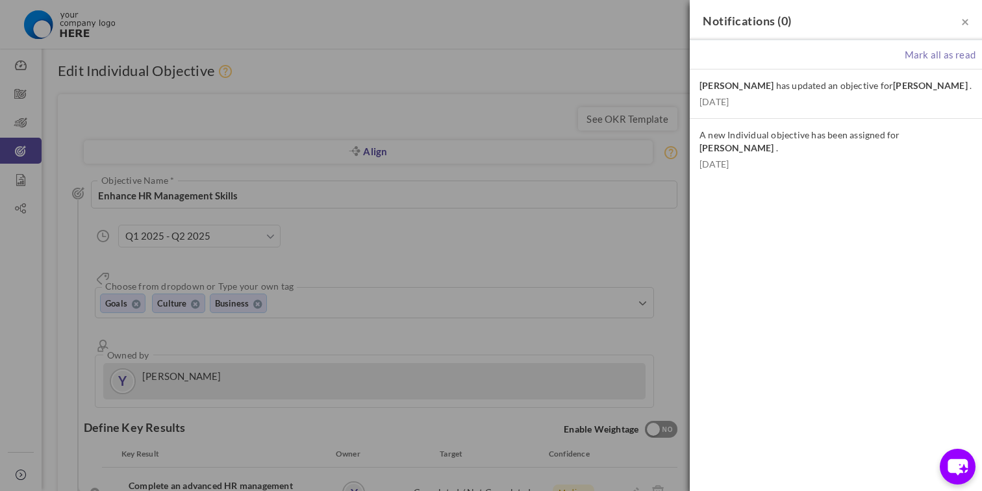
click at [567, 25] on div "× Notifications ( 0 ) [PERSON_NAME] all as read [PERSON_NAME] has updated an ob…" at bounding box center [491, 245] width 982 height 491
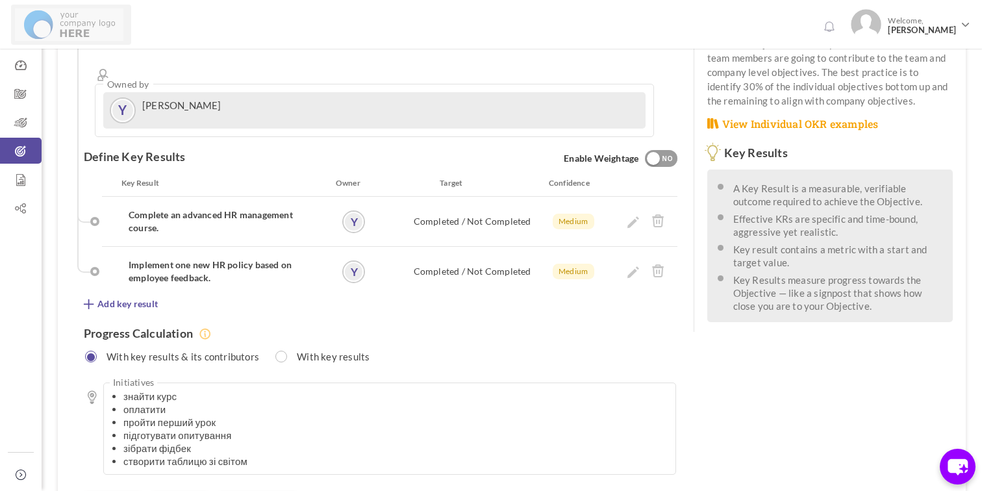
scroll to position [342, 0]
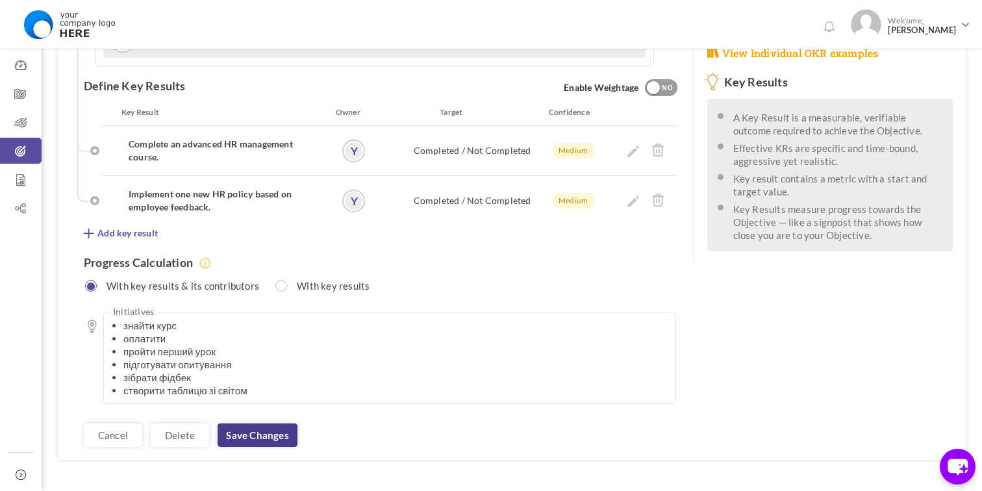
click at [247, 423] on link "Save changes" at bounding box center [257, 434] width 79 height 23
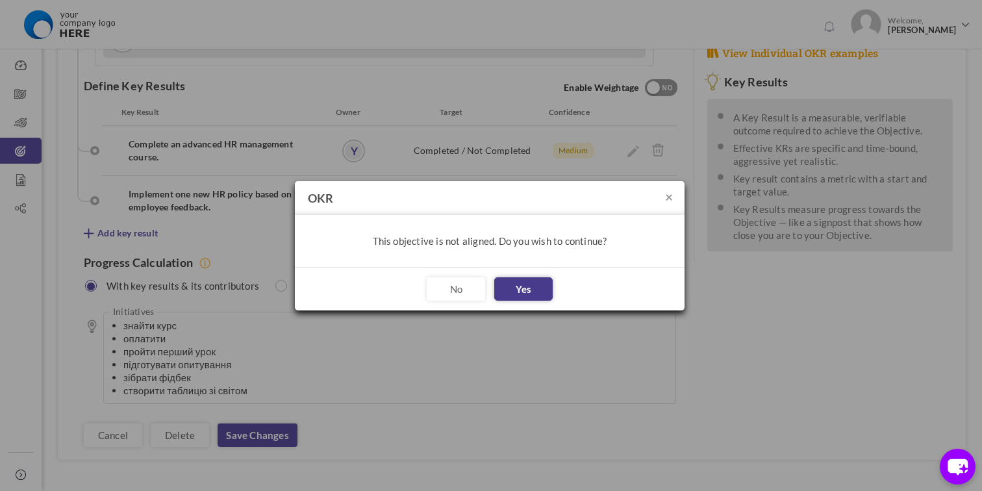
click at [503, 294] on button "Yes" at bounding box center [523, 288] width 58 height 23
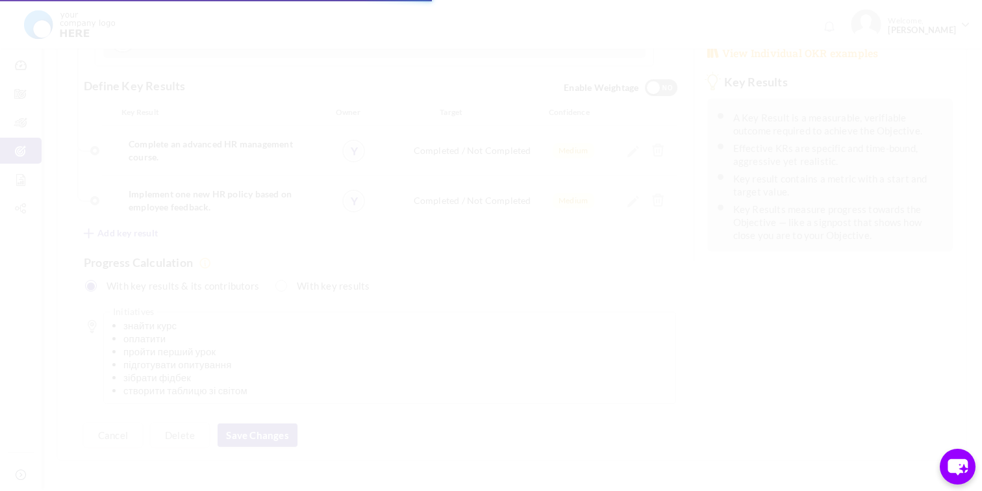
scroll to position [0, 0]
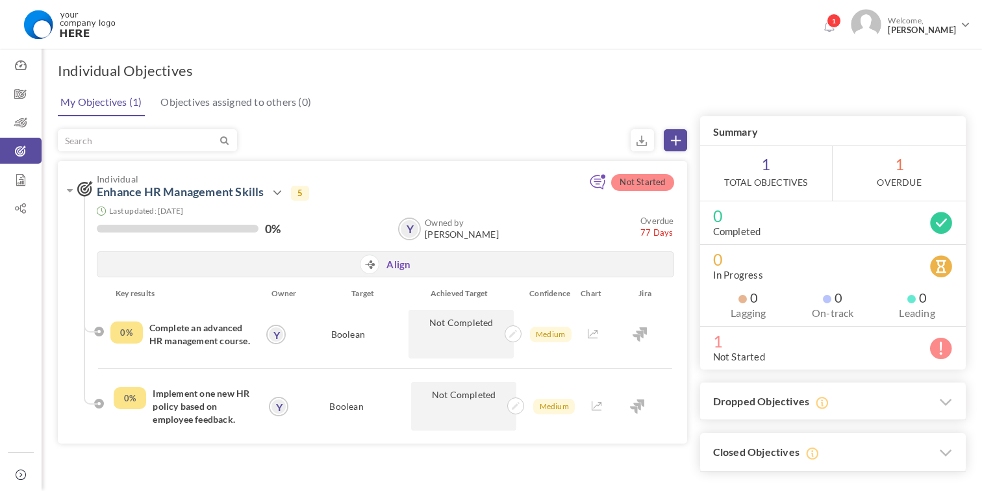
scroll to position [58, 0]
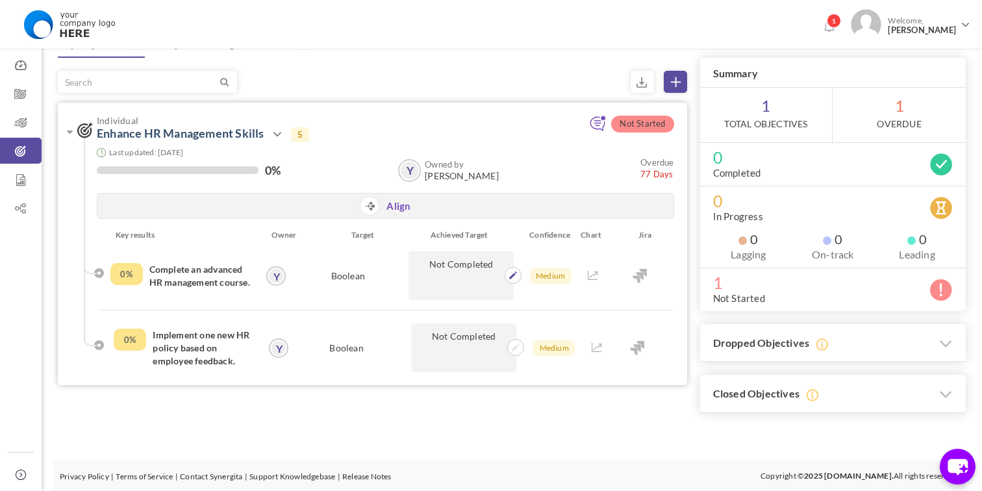
click at [447, 281] on p "Not Completed" at bounding box center [460, 275] width 105 height 49
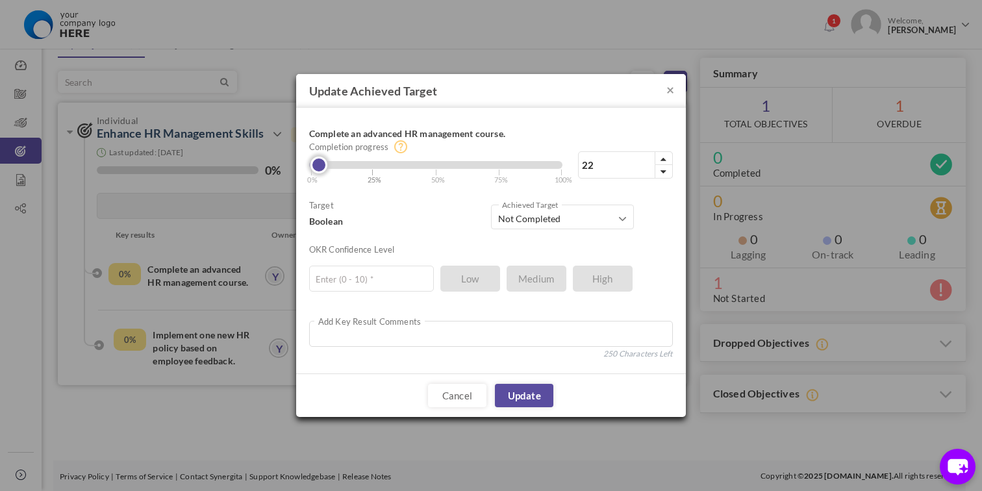
type input "23"
drag, startPoint x: 314, startPoint y: 168, endPoint x: 375, endPoint y: 168, distance: 61.0
click at [375, 168] on div "23% Completion progress 23 Reached maximum limit | 0% | 25% | 50% | 75% | 100%" at bounding box center [491, 153] width 364 height 64
click at [377, 277] on input "text" at bounding box center [371, 279] width 125 height 26
type input "2"
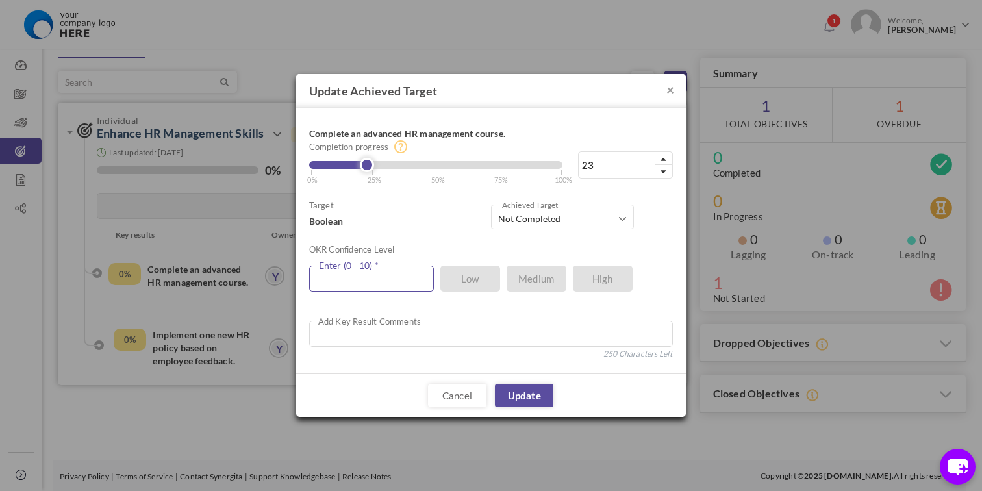
type input "4"
type input "7"
type input "10"
click at [512, 393] on link "Update" at bounding box center [524, 395] width 58 height 23
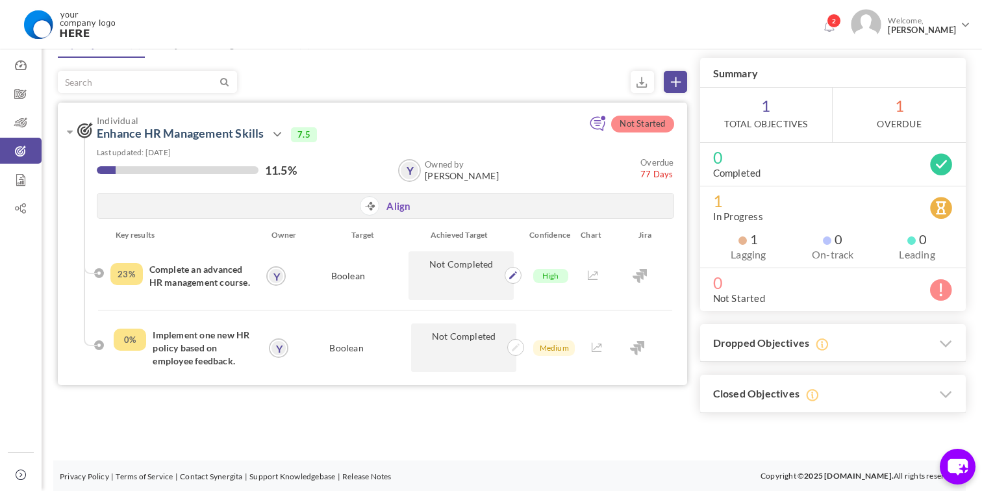
click at [440, 286] on p "Not Completed" at bounding box center [460, 275] width 105 height 49
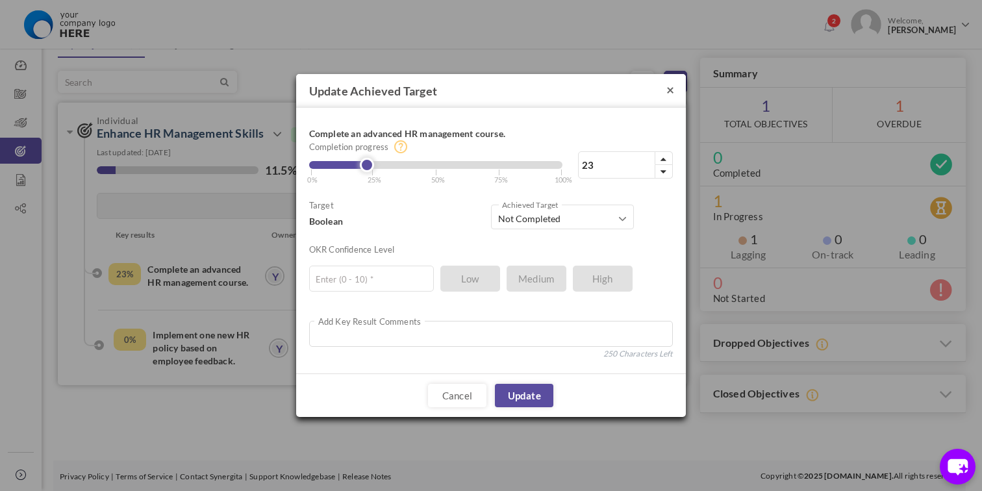
click at [669, 90] on button "×" at bounding box center [670, 89] width 8 height 14
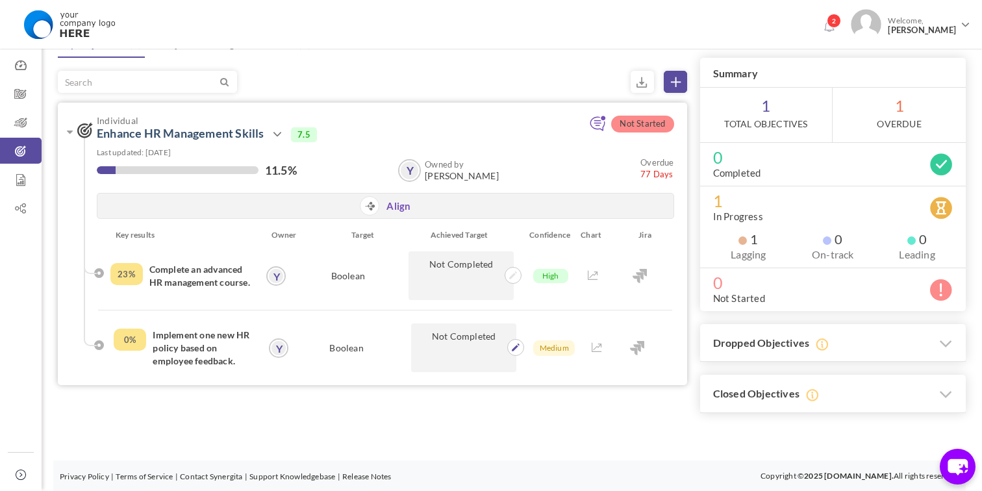
click at [454, 349] on p "Not Completed" at bounding box center [463, 347] width 105 height 49
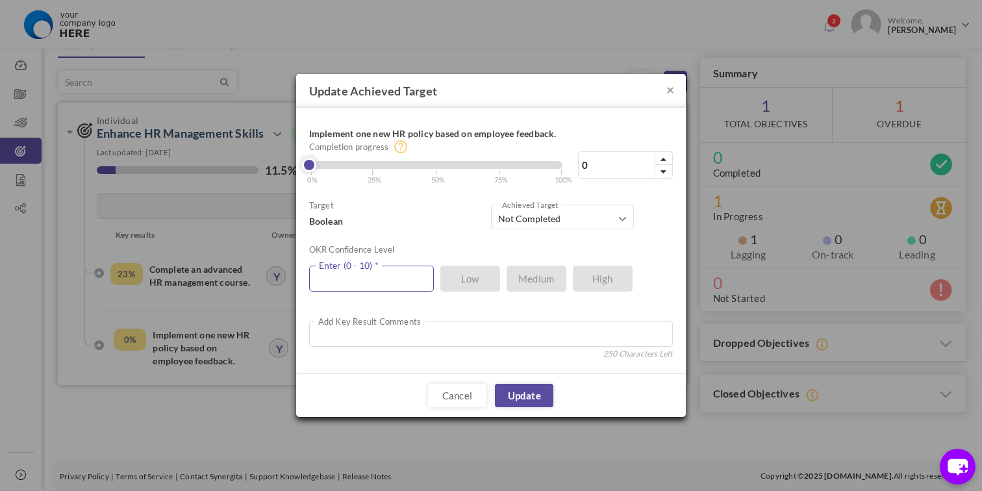
click at [340, 279] on input "text" at bounding box center [371, 279] width 125 height 26
type input "2"
click at [531, 388] on link "Update" at bounding box center [524, 395] width 58 height 23
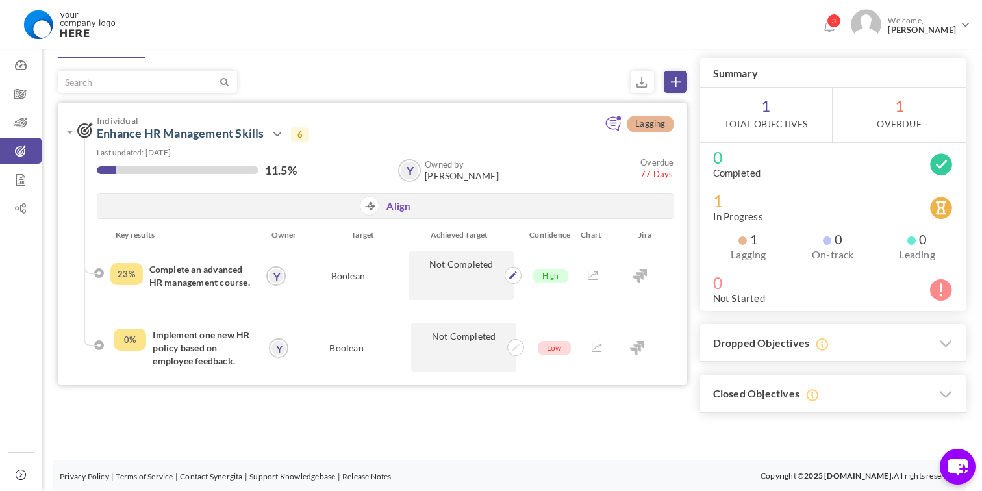
click at [466, 279] on p "Not Completed" at bounding box center [460, 275] width 105 height 49
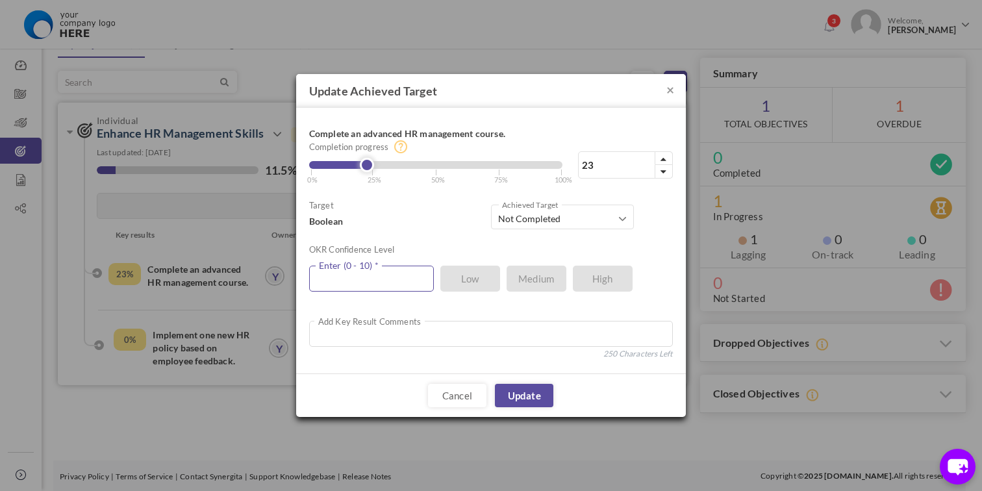
click at [380, 285] on input "text" at bounding box center [371, 279] width 125 height 26
type input "5"
click at [521, 394] on link "Update" at bounding box center [524, 395] width 58 height 23
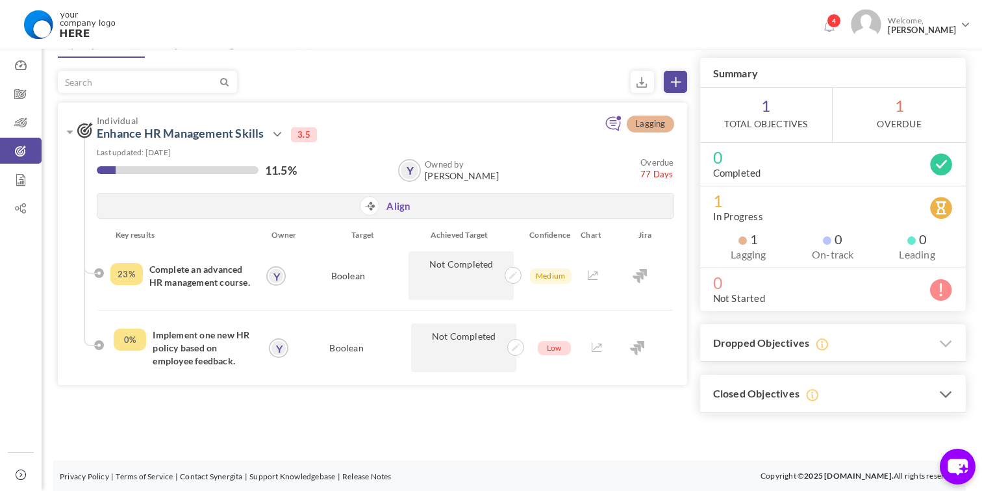
click at [846, 388] on h3 "Closed Objectives" at bounding box center [833, 394] width 266 height 38
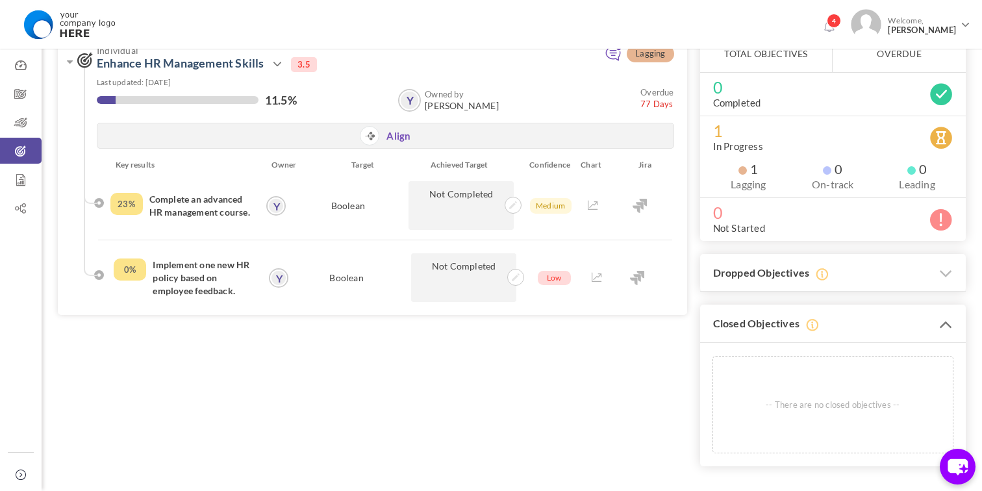
scroll to position [131, 0]
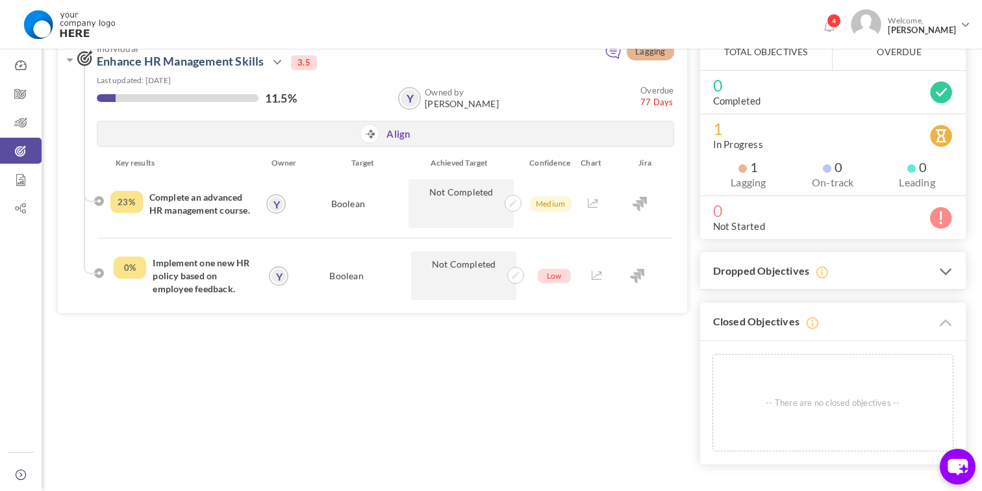
click at [878, 282] on h3 "Dropped Objectives" at bounding box center [833, 271] width 266 height 38
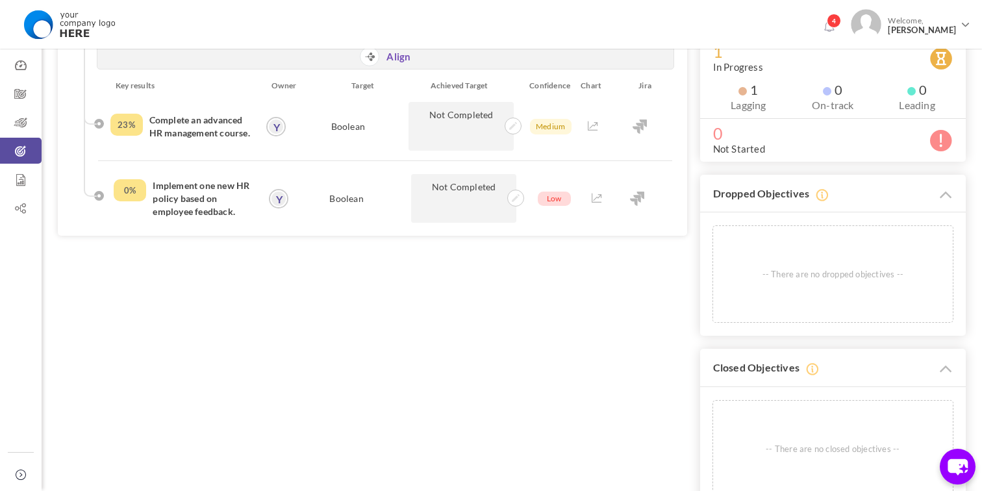
scroll to position [0, 0]
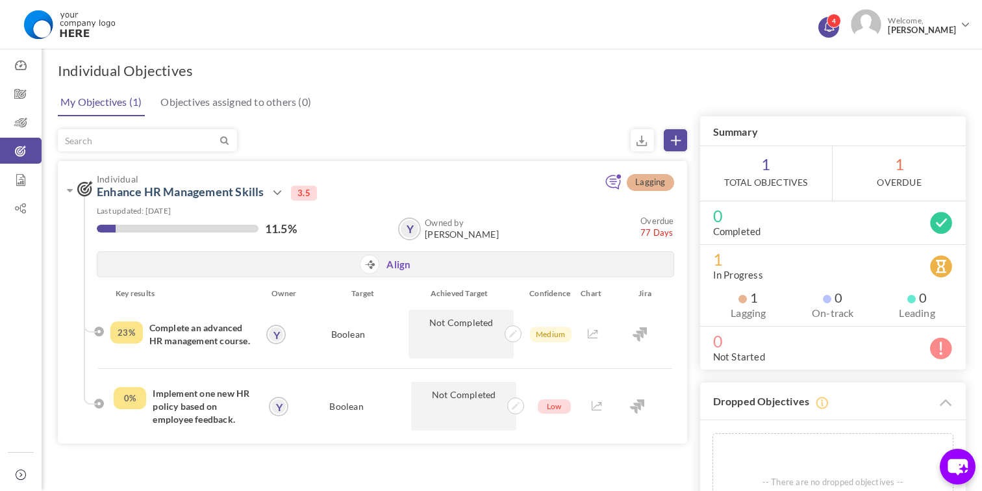
click at [833, 23] on icon at bounding box center [829, 25] width 10 height 10
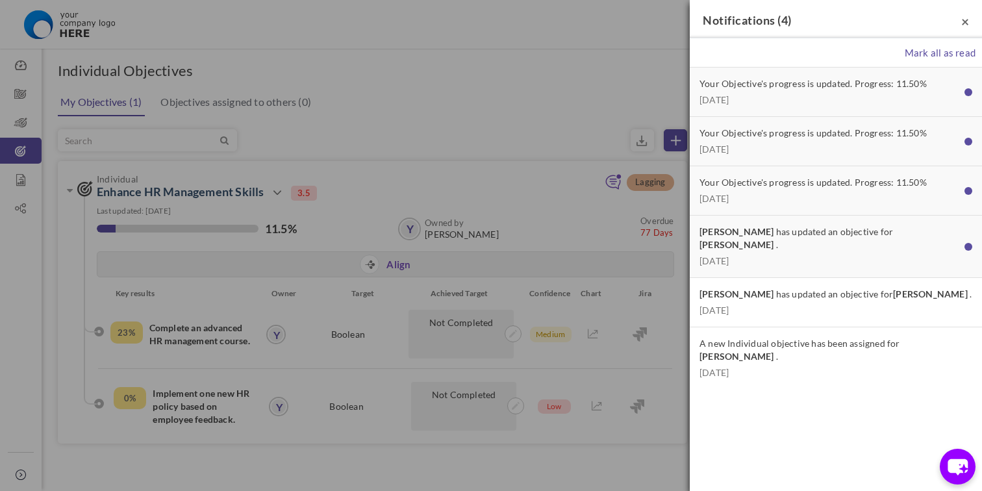
click at [962, 23] on span "×" at bounding box center [965, 21] width 8 height 16
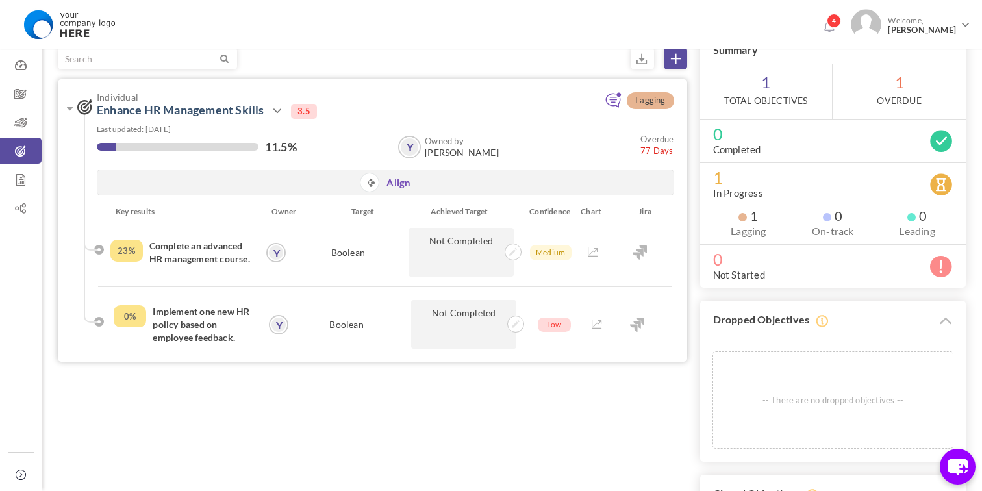
scroll to position [103, 0]
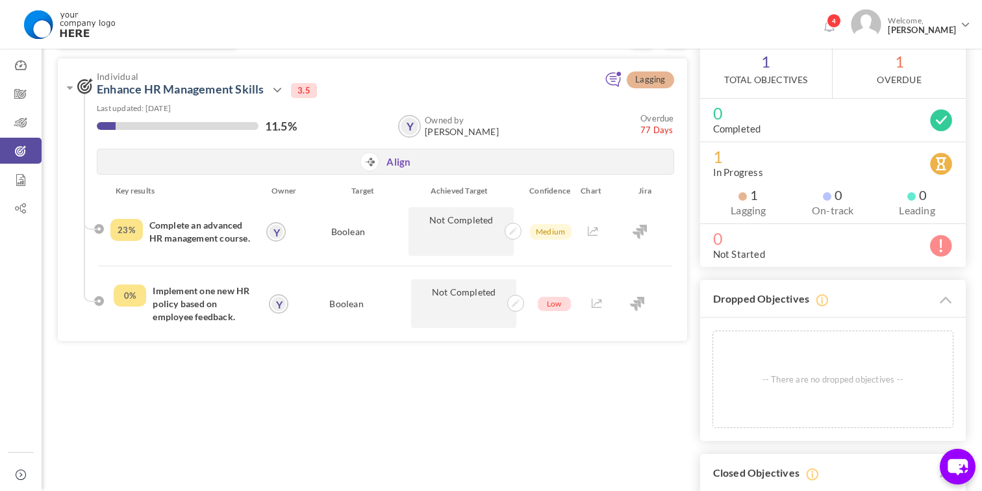
click at [862, 73] on span "1 OverDue" at bounding box center [898, 71] width 133 height 55
click at [825, 25] on div "4 Welcome, [PERSON_NAME] Support" at bounding box center [491, 22] width 982 height 45
click at [830, 27] on icon at bounding box center [829, 25] width 10 height 10
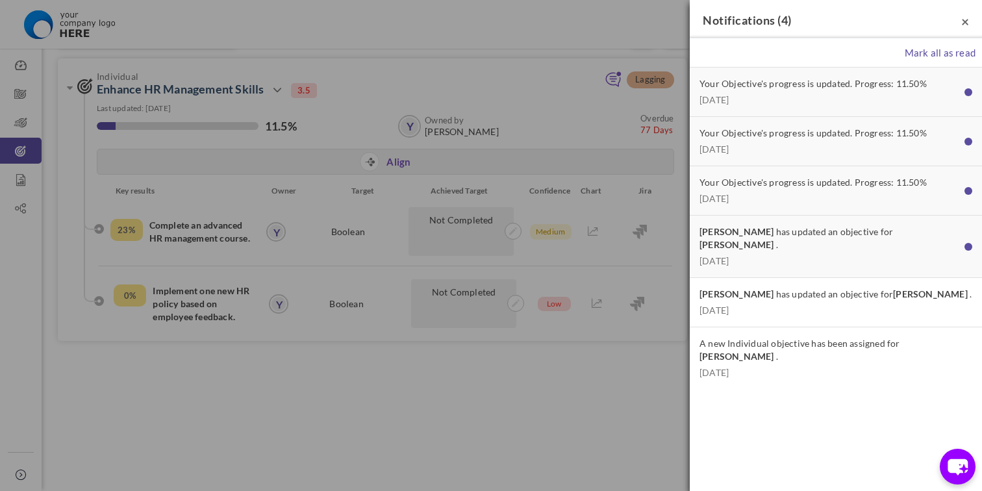
click at [962, 21] on span "×" at bounding box center [965, 21] width 8 height 16
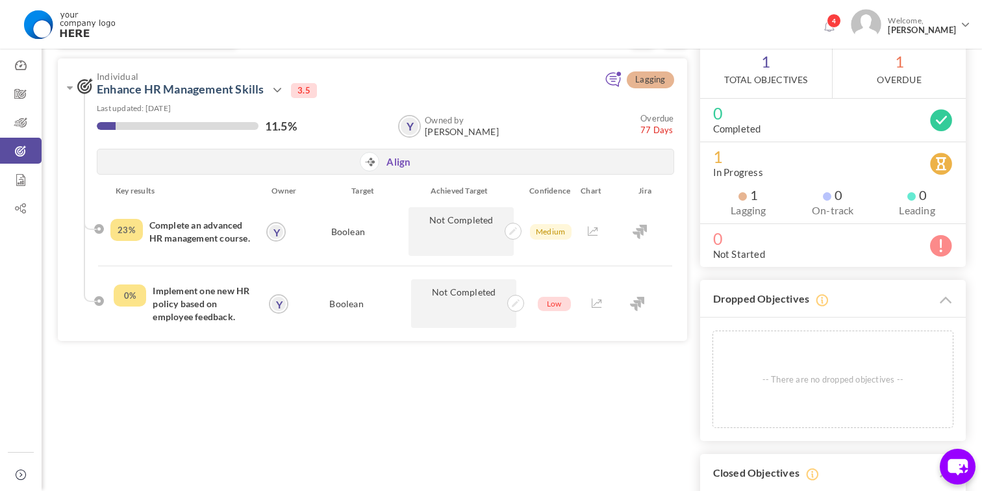
click at [510, 378] on div "Lagging Individual Enhance HR Management Skills Action View Edit Drop Close 3.5…" at bounding box center [512, 321] width 908 height 589
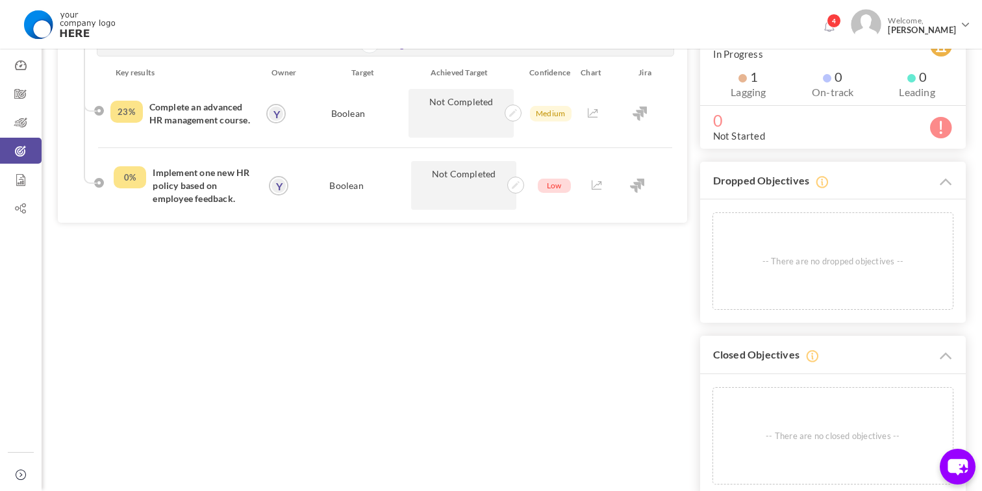
scroll to position [0, 0]
